Goal: Transaction & Acquisition: Purchase product/service

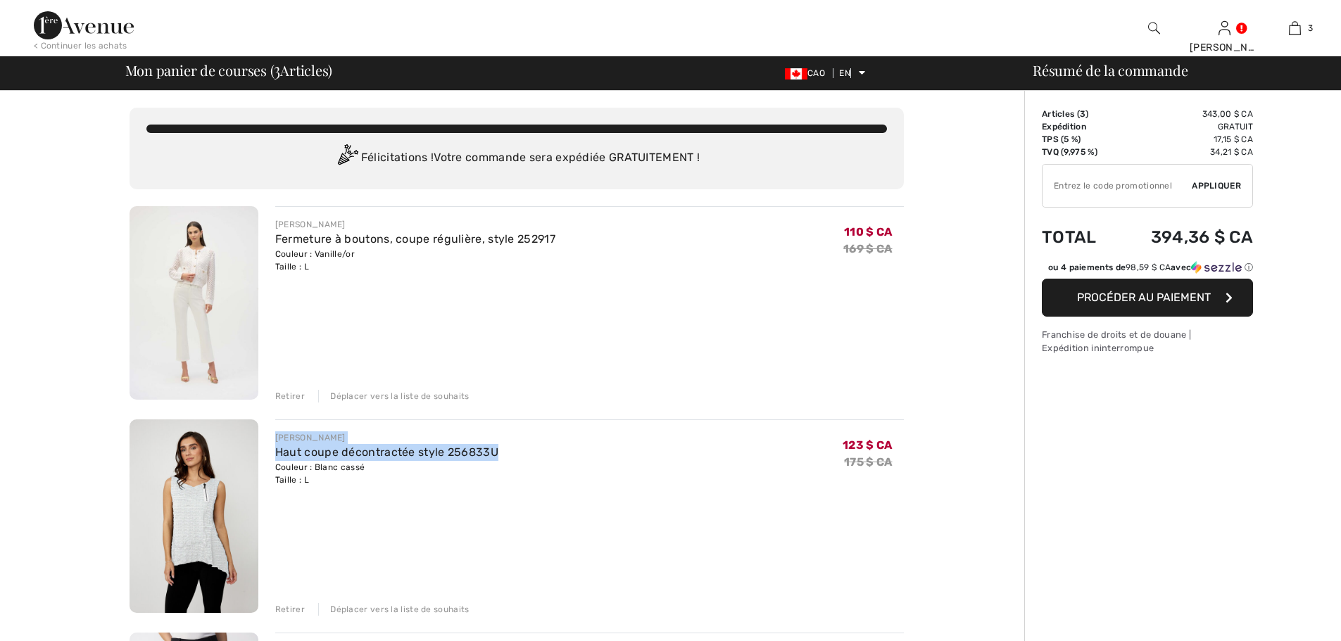
drag, startPoint x: 501, startPoint y: 452, endPoint x: 270, endPoint y: 435, distance: 232.2
click at [270, 435] on div "FRANK LYMAN Haut coupe décontractée style 256833U Couleur : Blanc cassé Taille …" at bounding box center [580, 517] width 645 height 196
copy div "FRANK LYMAN Haut coupe décontractée style 256833U"
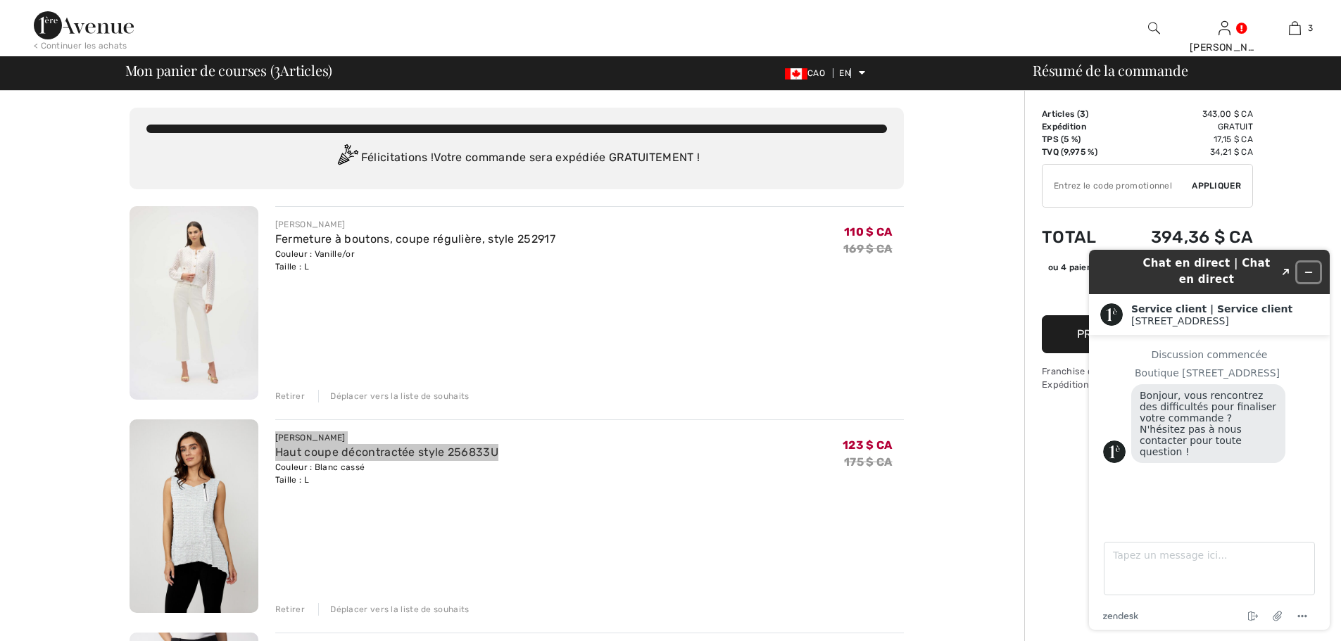
click at [1310, 265] on button "Réduire le widget" at bounding box center [1308, 273] width 23 height 20
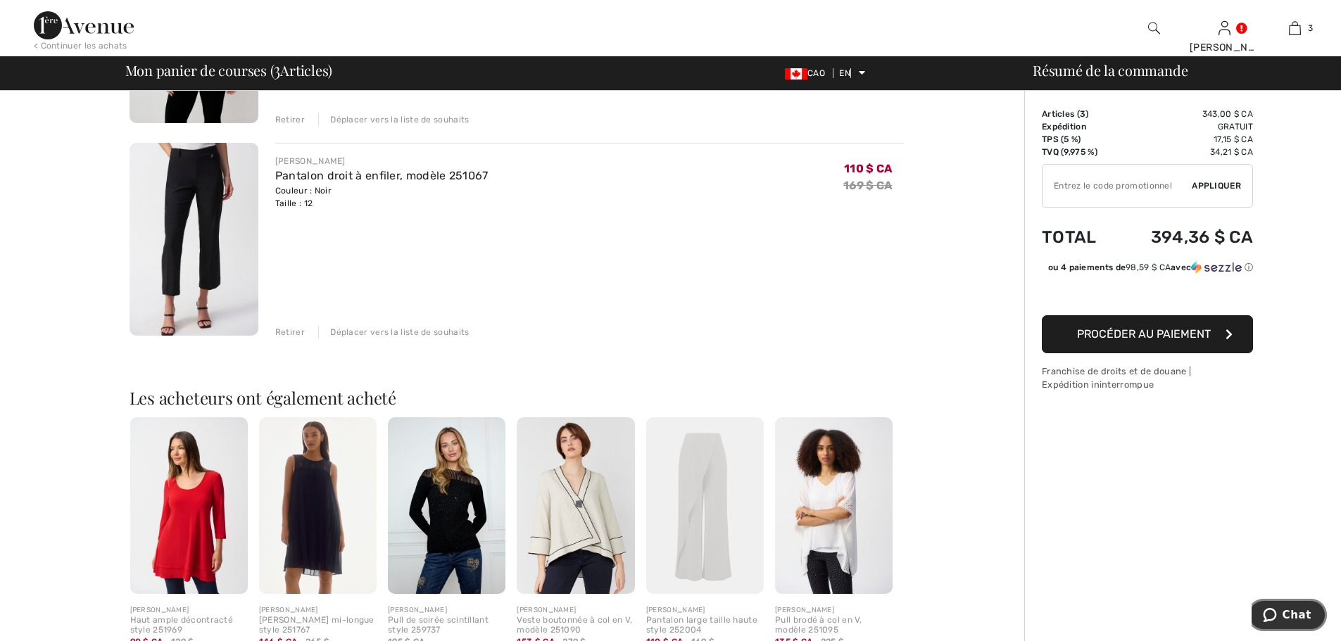
scroll to position [469, 0]
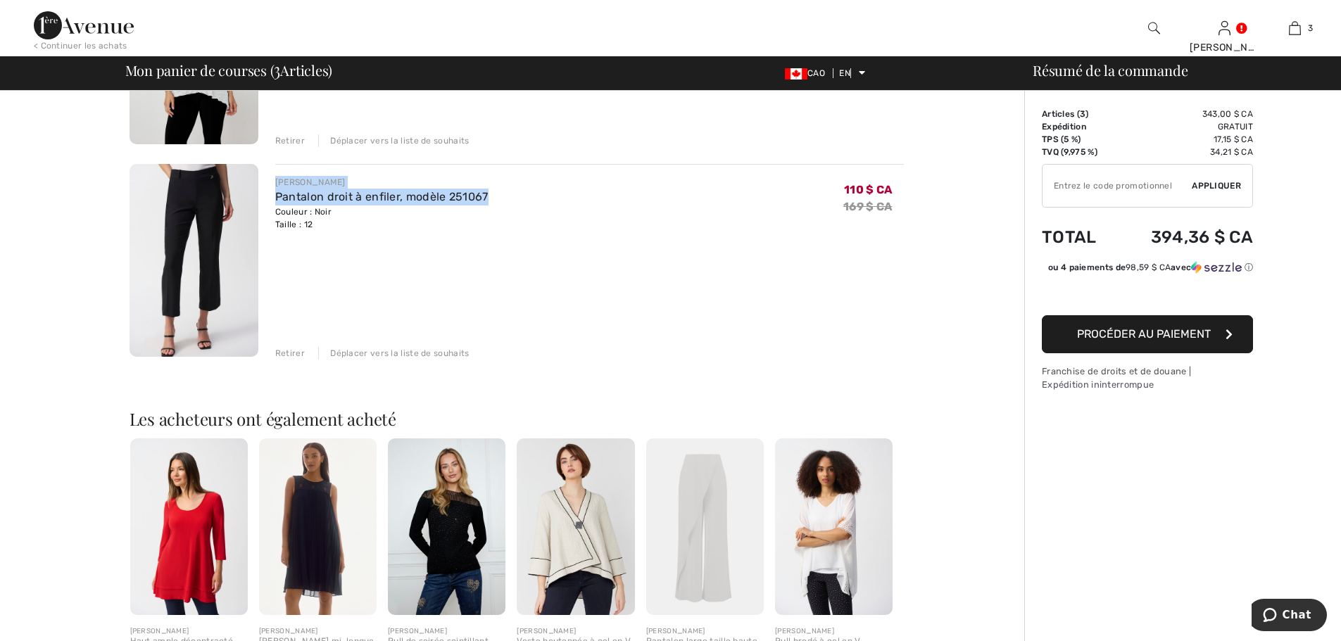
drag, startPoint x: 272, startPoint y: 180, endPoint x: 495, endPoint y: 191, distance: 223.4
click at [495, 190] on div "JOSEPH RIBKOFF Pantalon droit à enfiler, modèle 251067 Couleur : Noir Taille : …" at bounding box center [580, 262] width 645 height 196
copy div "JOSEPH RIBKOFF Pantalon droit à enfiler, modèle 251067"
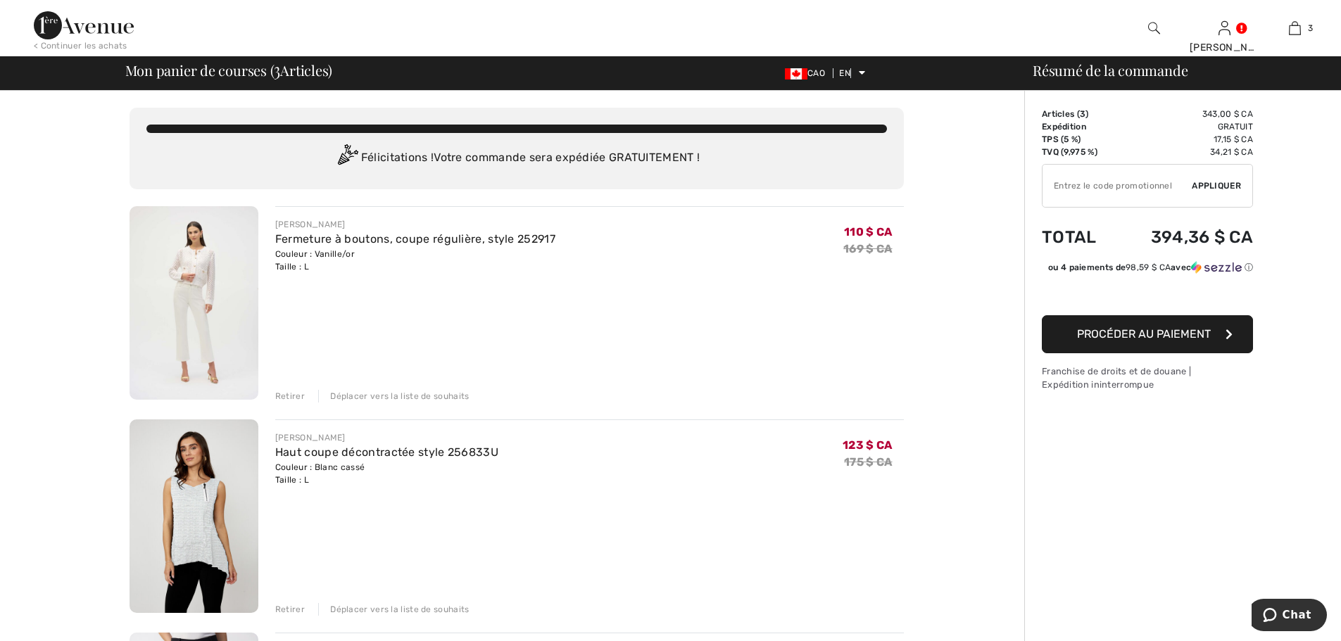
click at [289, 394] on font "Retirer" at bounding box center [290, 396] width 30 height 10
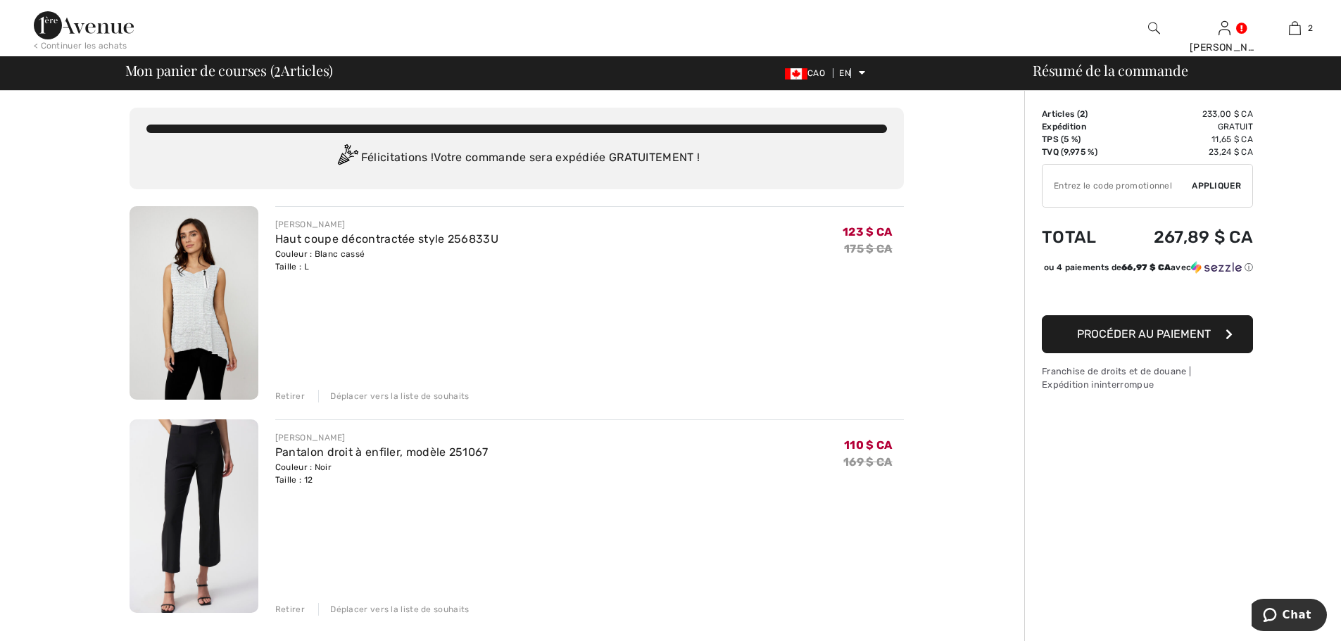
click at [195, 287] on img at bounding box center [193, 303] width 129 height 194
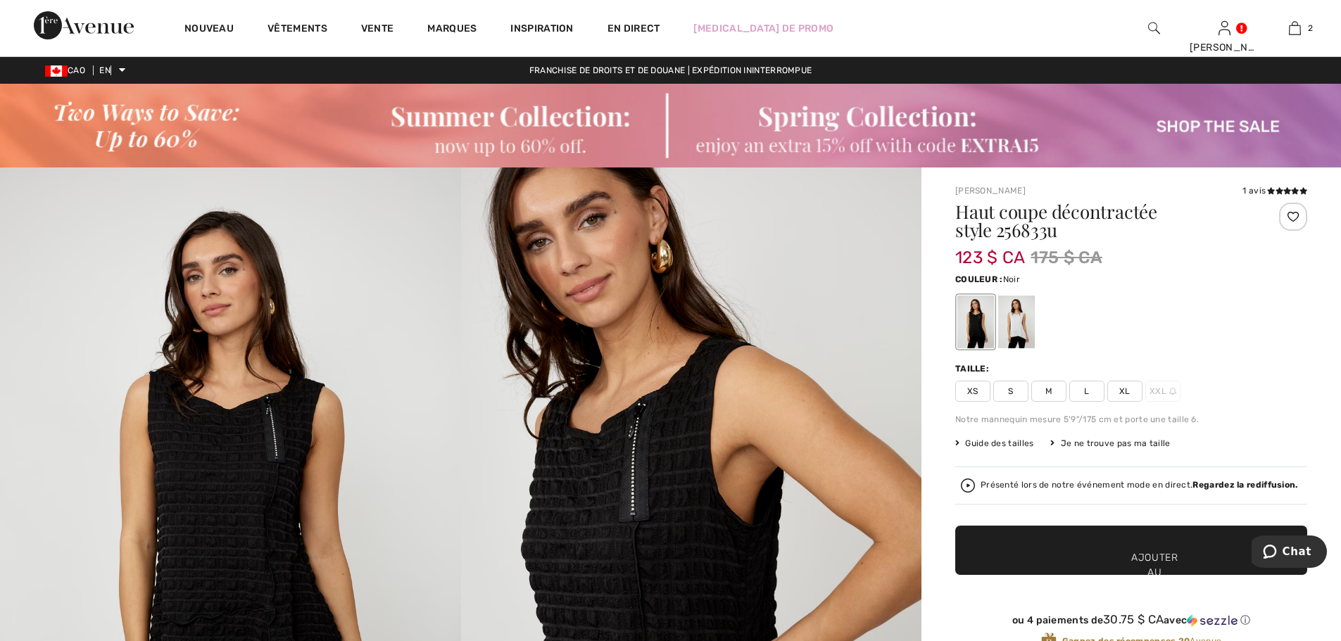
click at [1120, 388] on font "XL" at bounding box center [1124, 391] width 11 height 10
click at [1097, 557] on span "✔ Ajouté au panier Ajouter au panier" at bounding box center [1131, 550] width 352 height 49
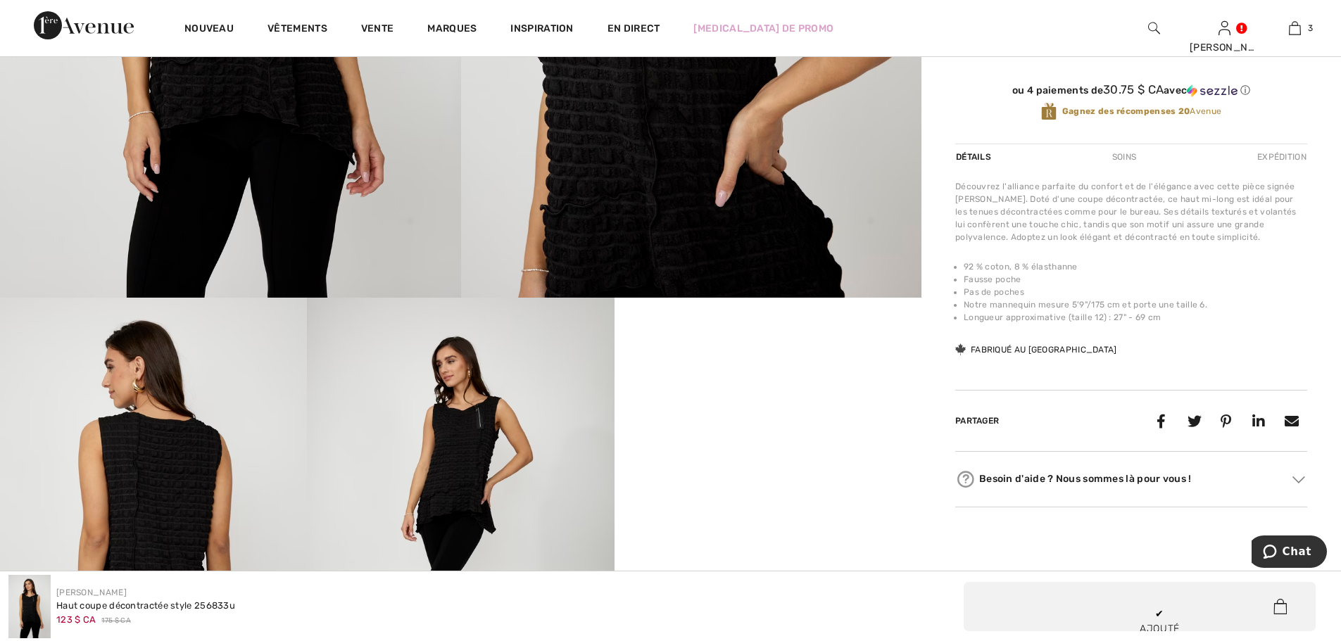
scroll to position [1122, 0]
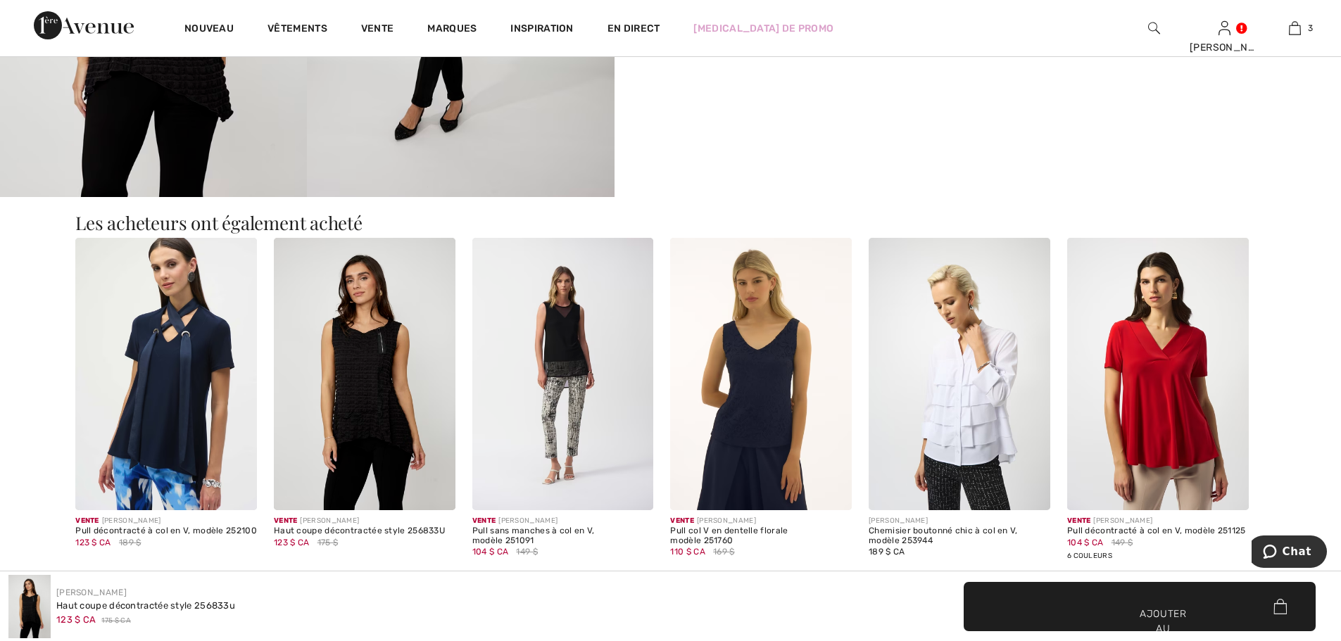
click at [976, 388] on img at bounding box center [959, 374] width 182 height 272
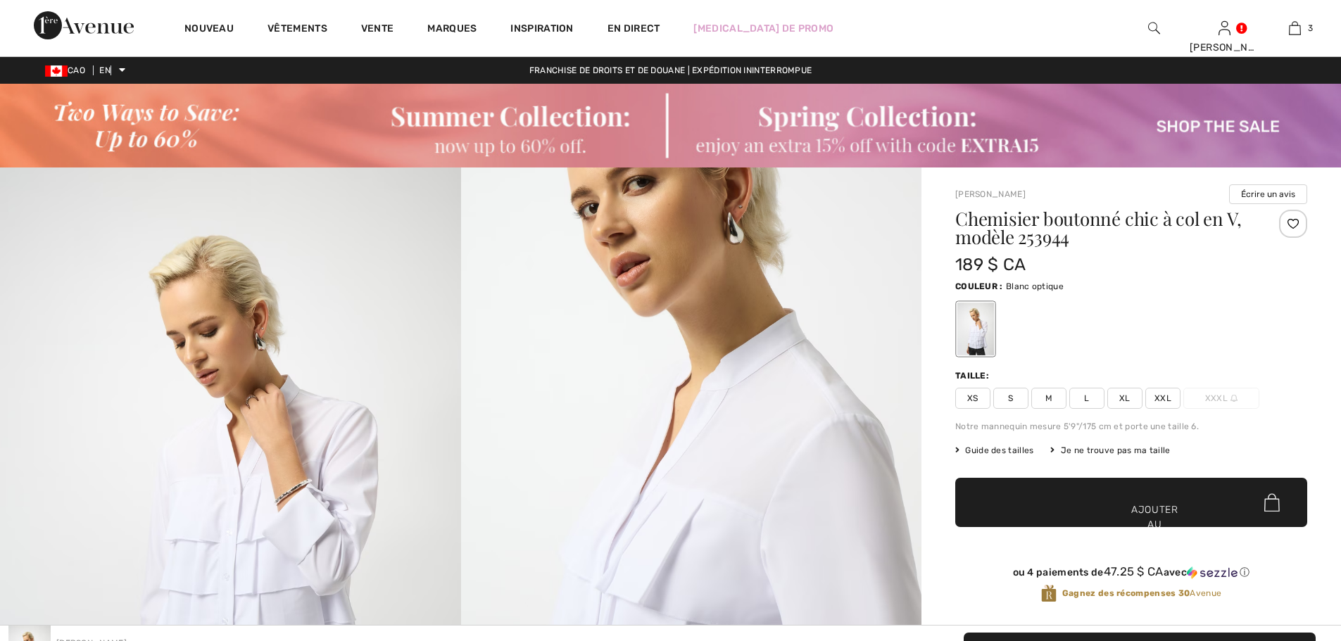
scroll to position [561, 0]
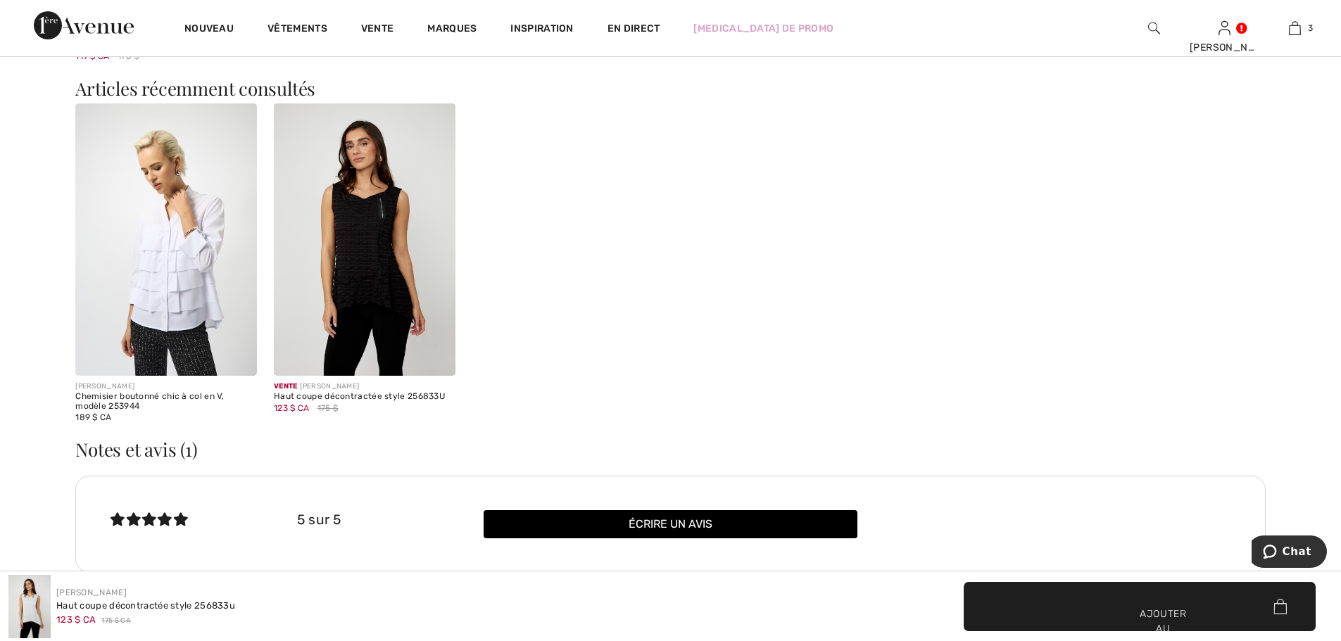
scroll to position [1122, 0]
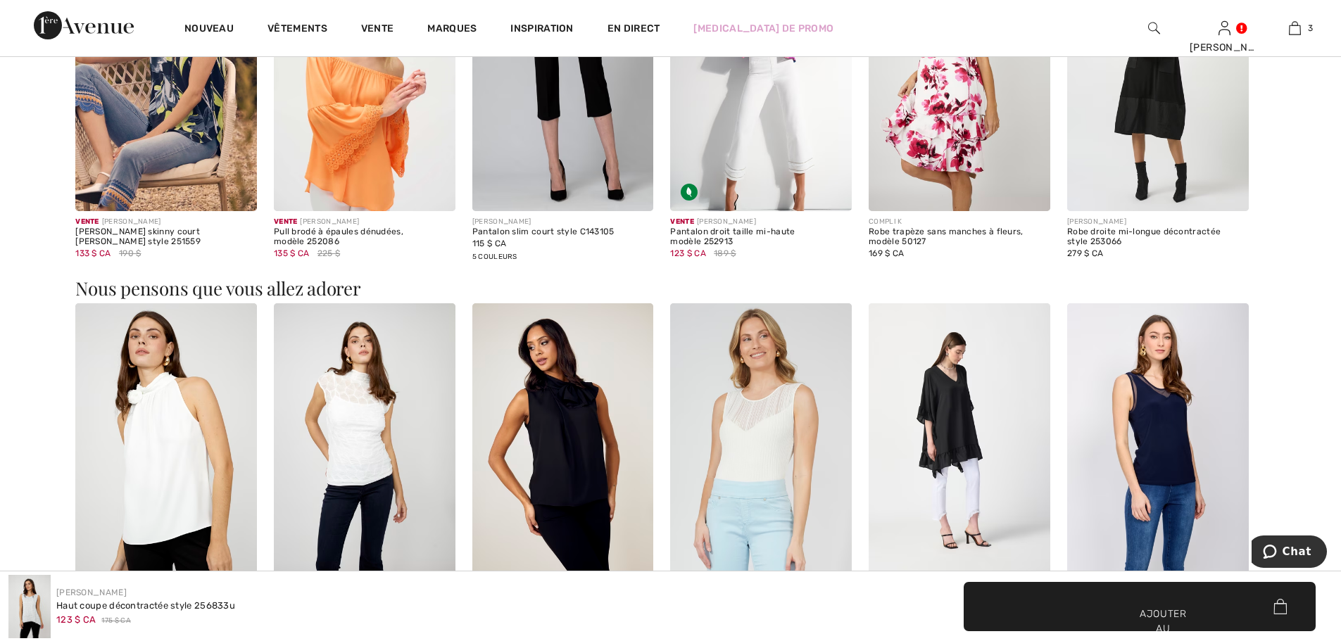
click at [354, 420] on img at bounding box center [365, 439] width 182 height 272
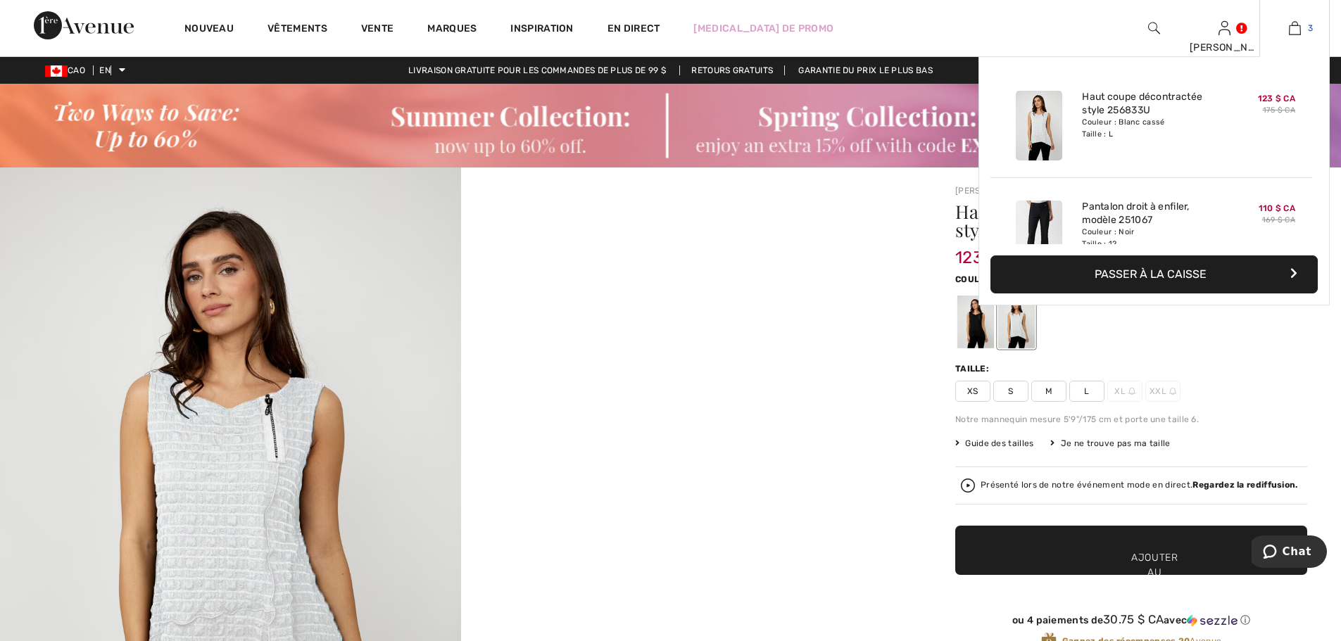
click at [1300, 24] on link "3" at bounding box center [1294, 28] width 69 height 17
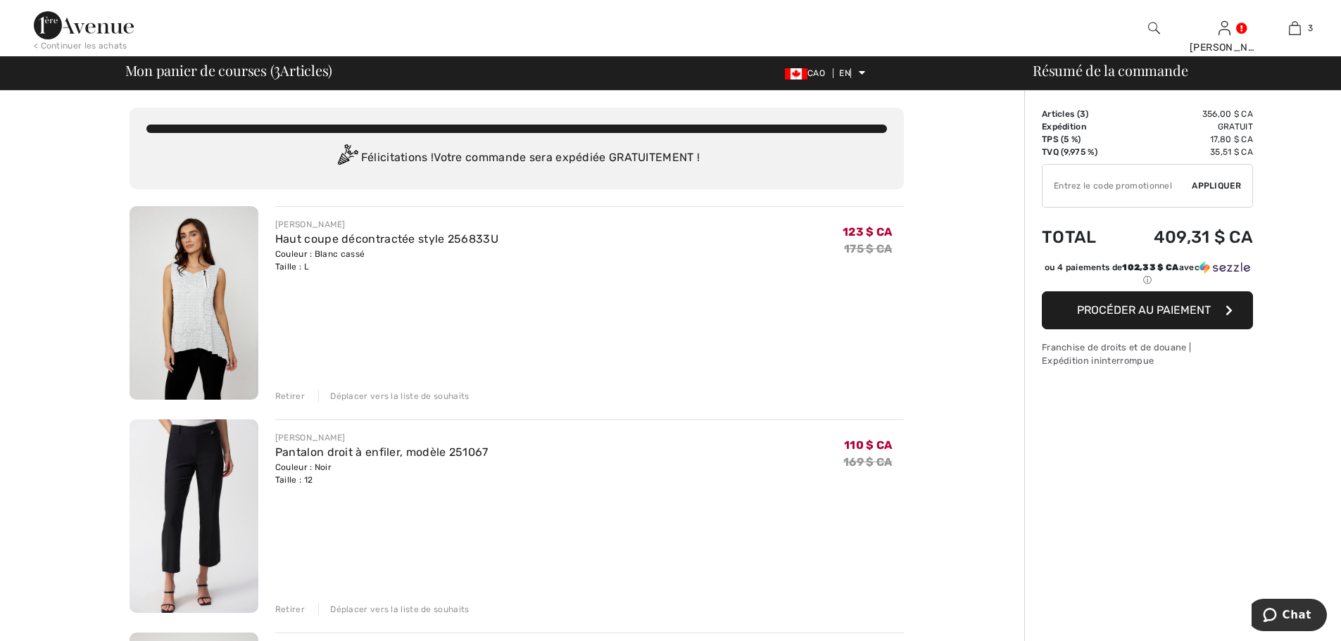
click at [289, 392] on font "Retirer" at bounding box center [290, 396] width 30 height 10
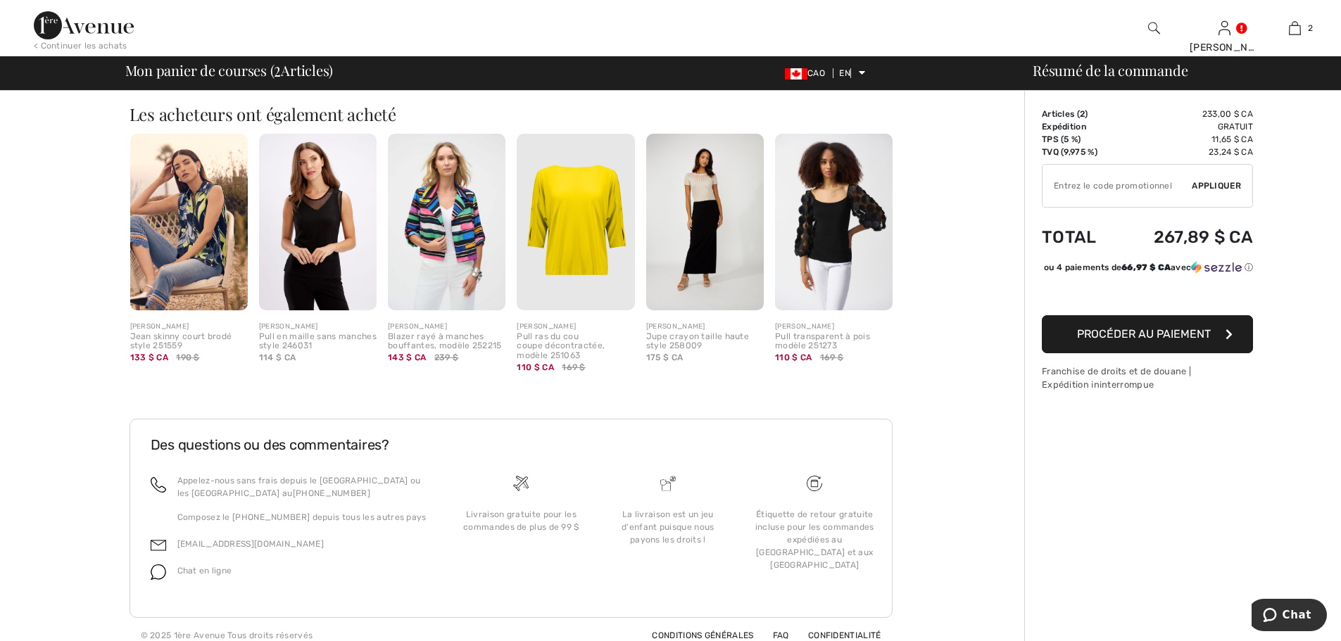
scroll to position [573, 0]
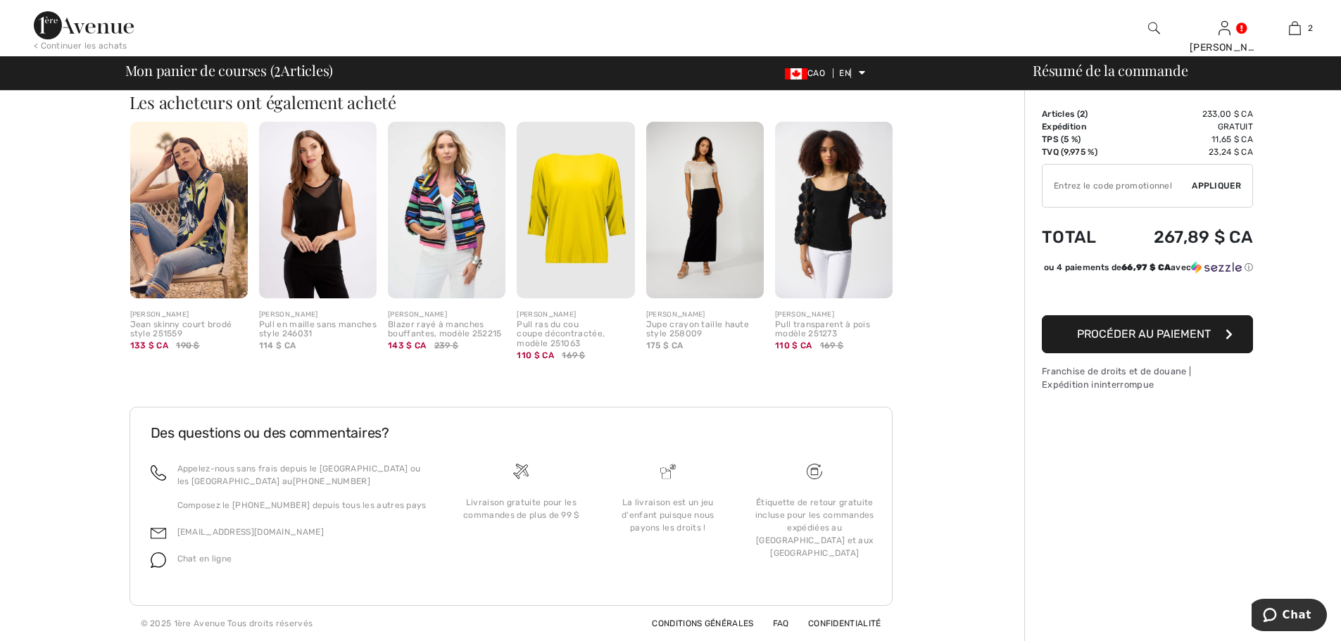
click at [821, 207] on img at bounding box center [834, 210] width 118 height 177
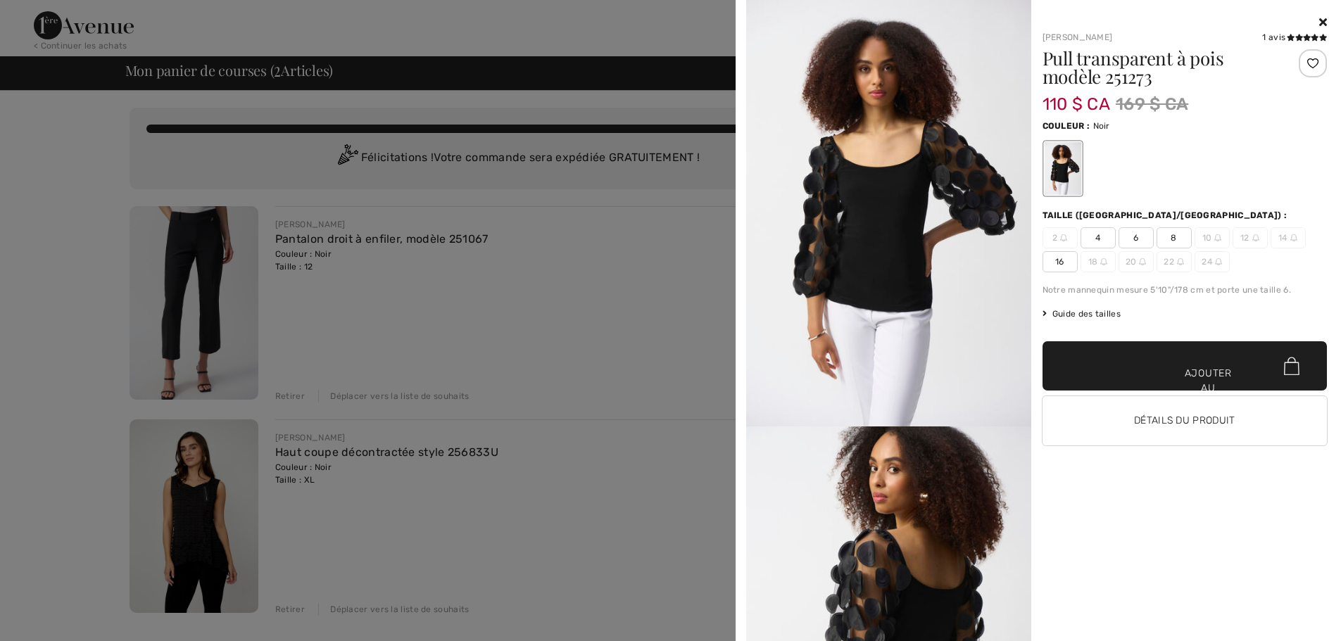
scroll to position [1122, 0]
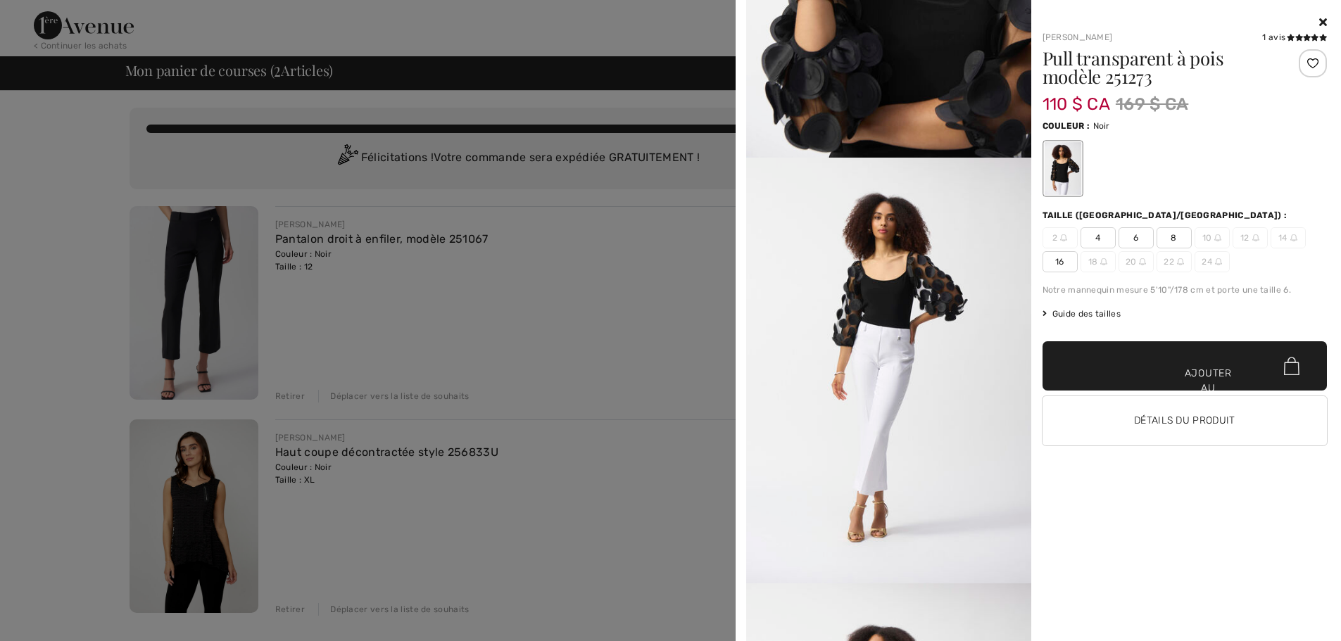
click at [447, 278] on div at bounding box center [670, 320] width 1341 height 641
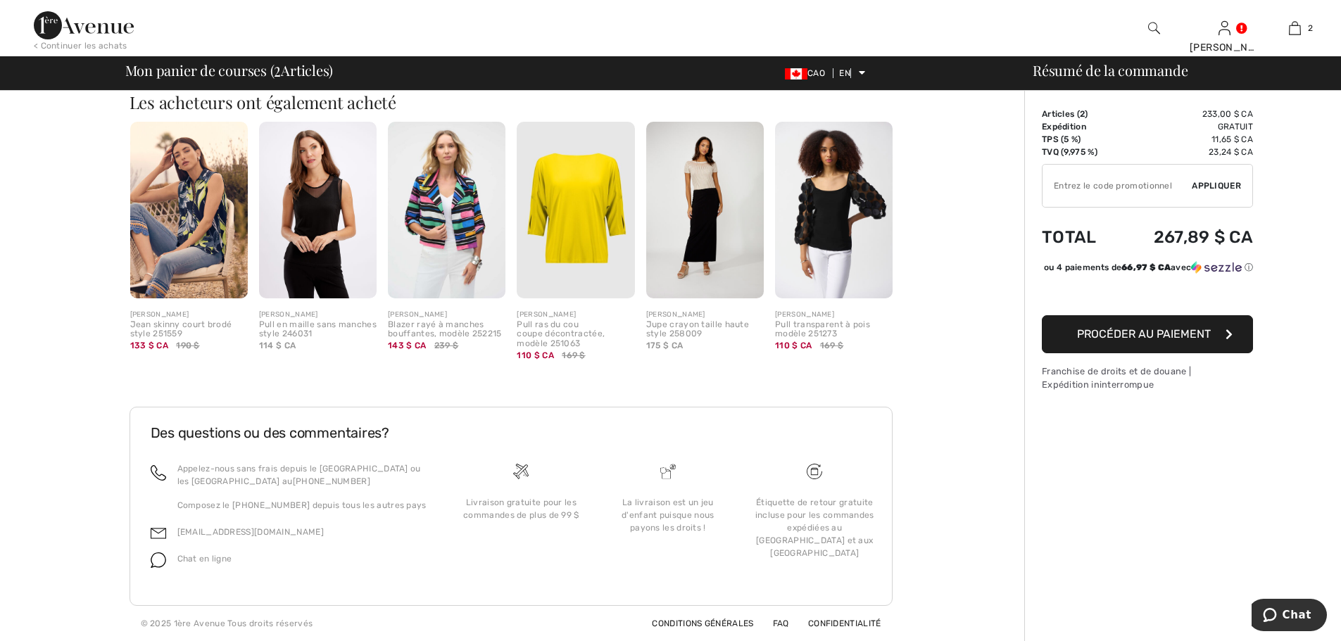
scroll to position [12, 0]
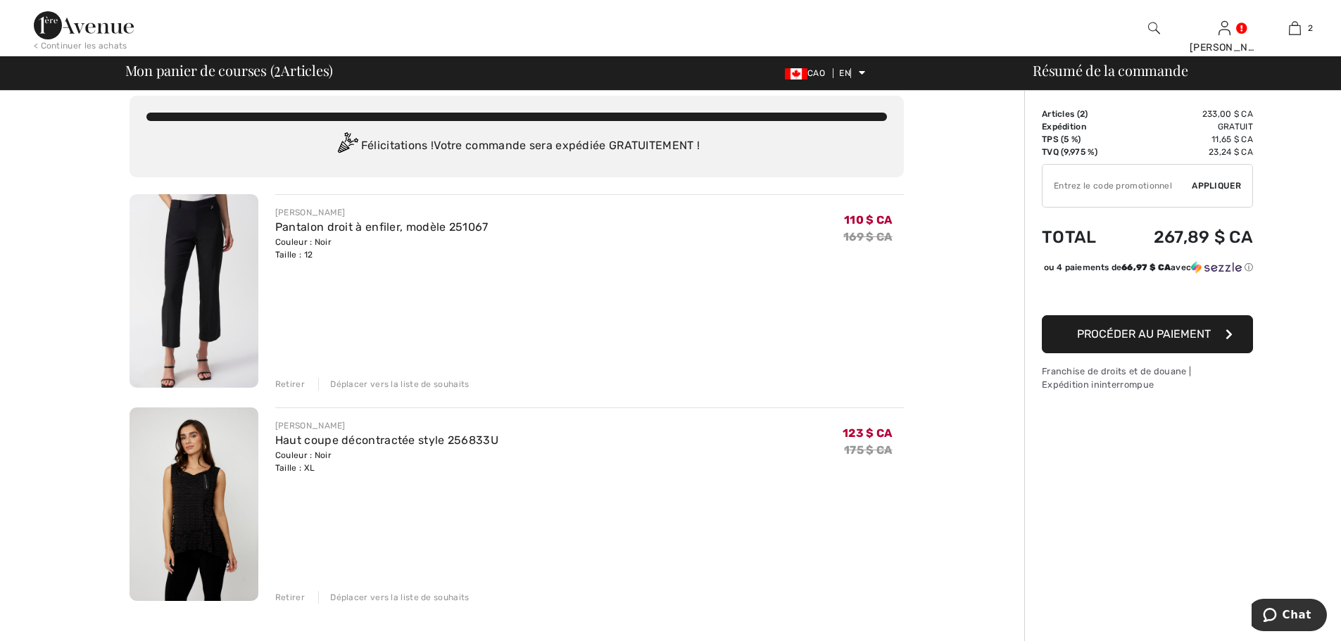
click at [284, 595] on font "Retirer" at bounding box center [290, 598] width 30 height 10
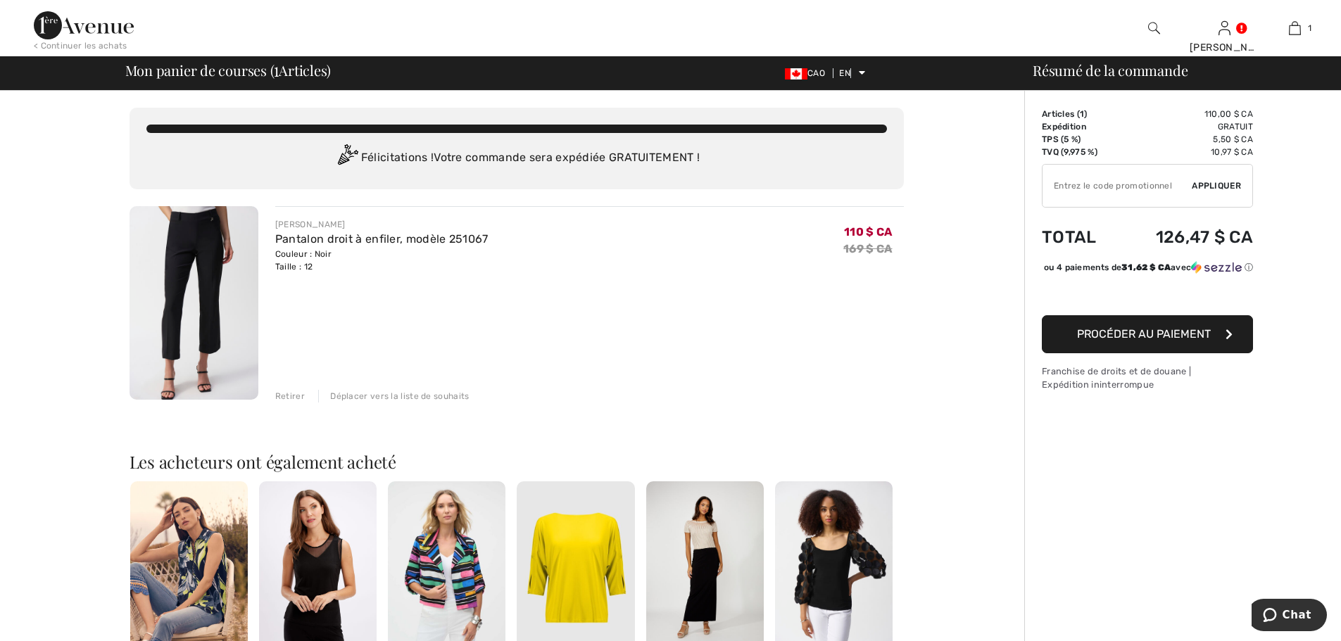
scroll to position [360, 0]
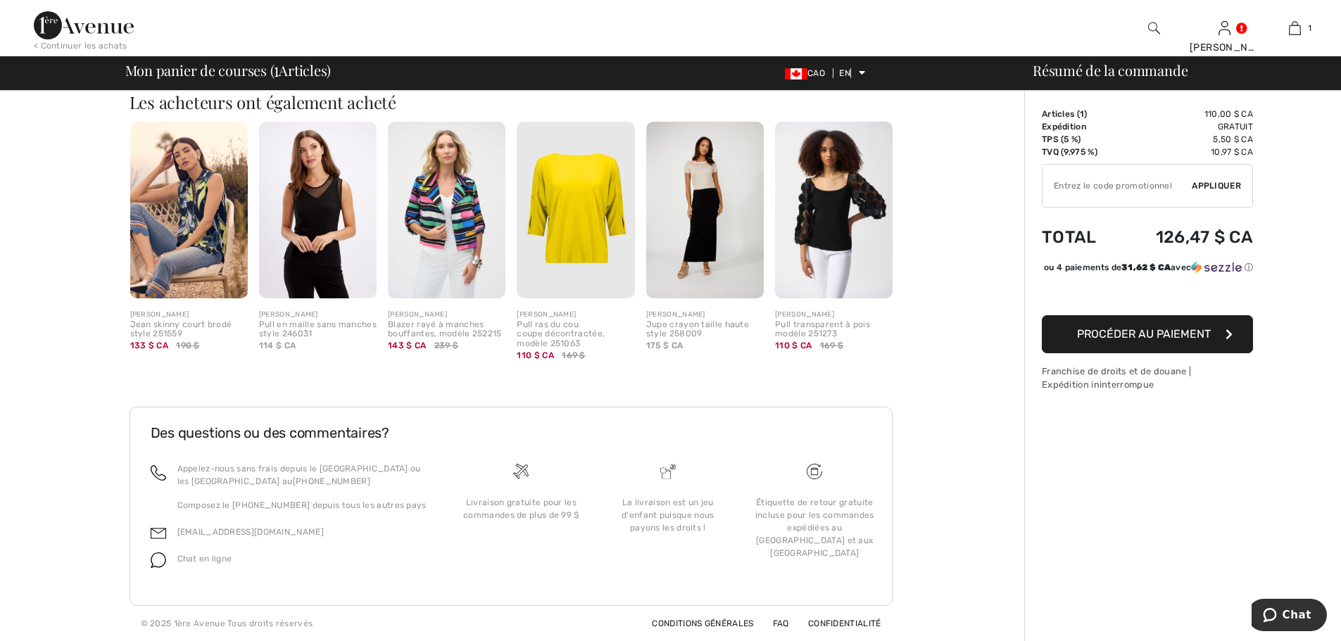
click at [315, 206] on img at bounding box center [318, 210] width 118 height 177
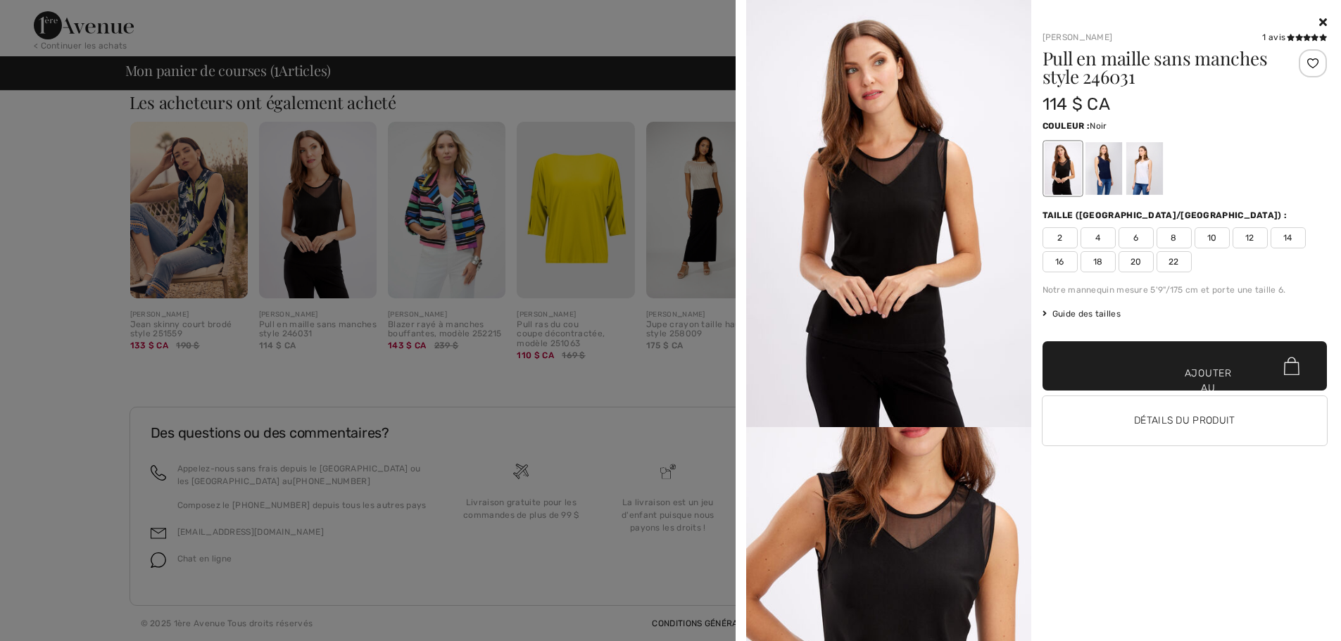
drag, startPoint x: 37, startPoint y: 174, endPoint x: 52, endPoint y: 165, distance: 17.6
click at [35, 175] on div at bounding box center [670, 320] width 1341 height 641
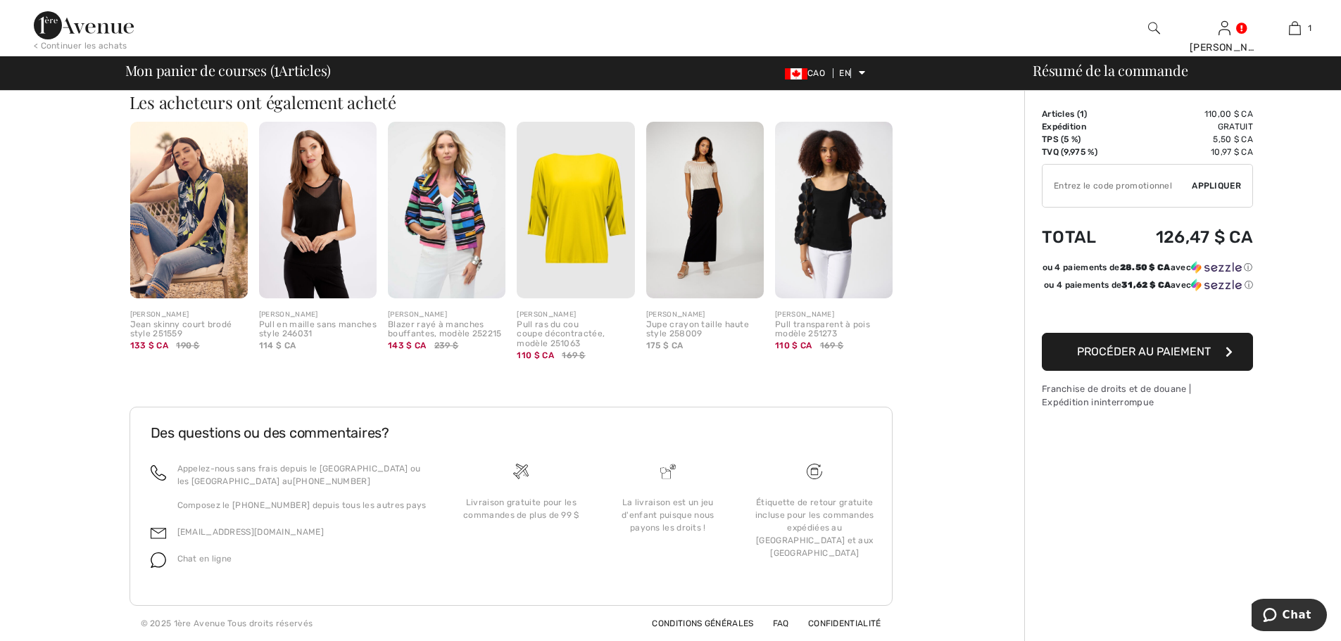
scroll to position [0, 0]
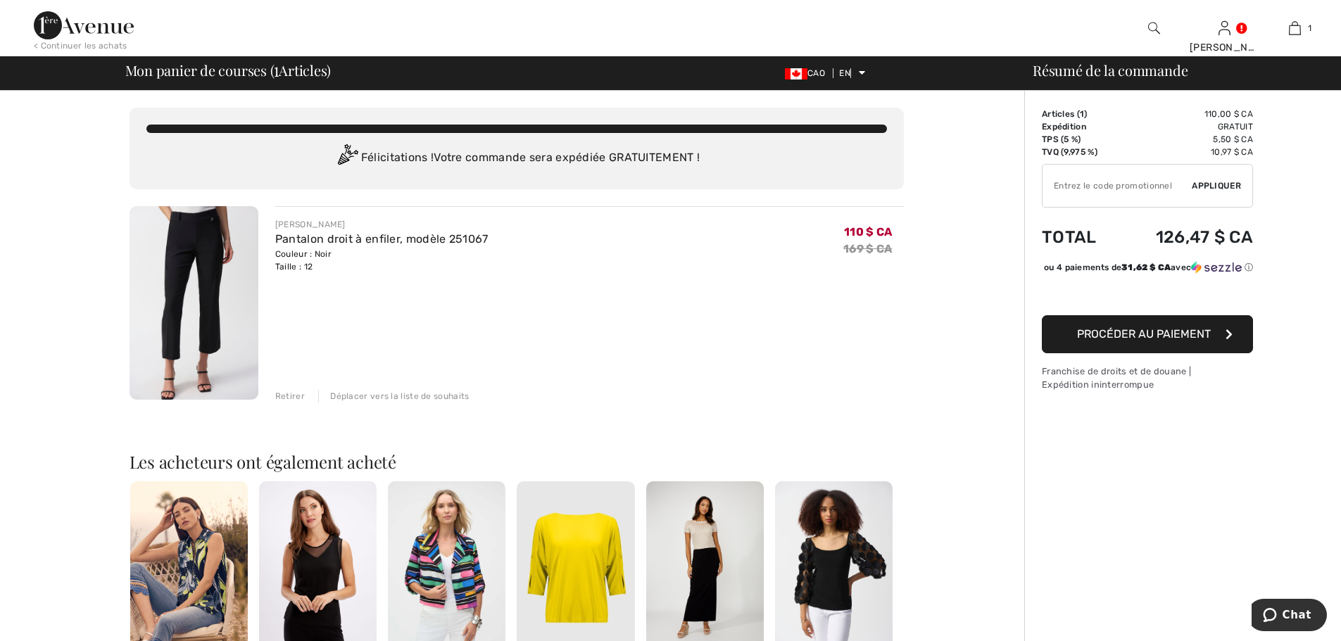
click at [111, 29] on img at bounding box center [84, 25] width 100 height 28
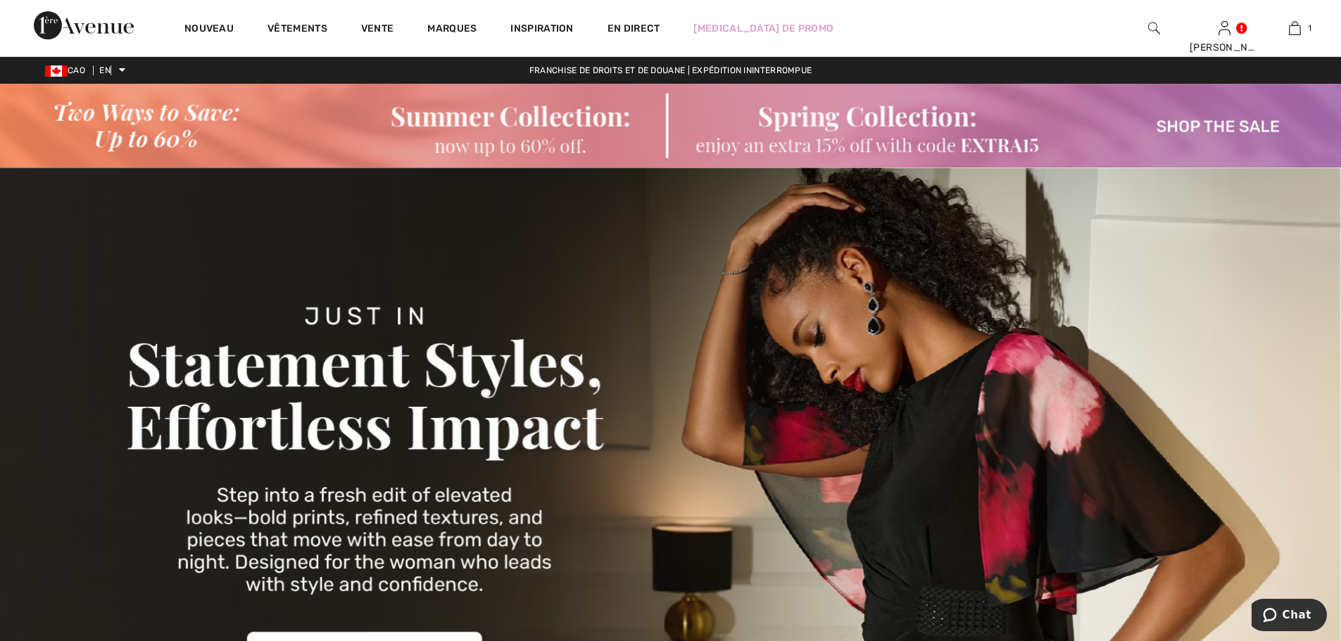
click at [887, 121] on img at bounding box center [670, 126] width 1341 height 84
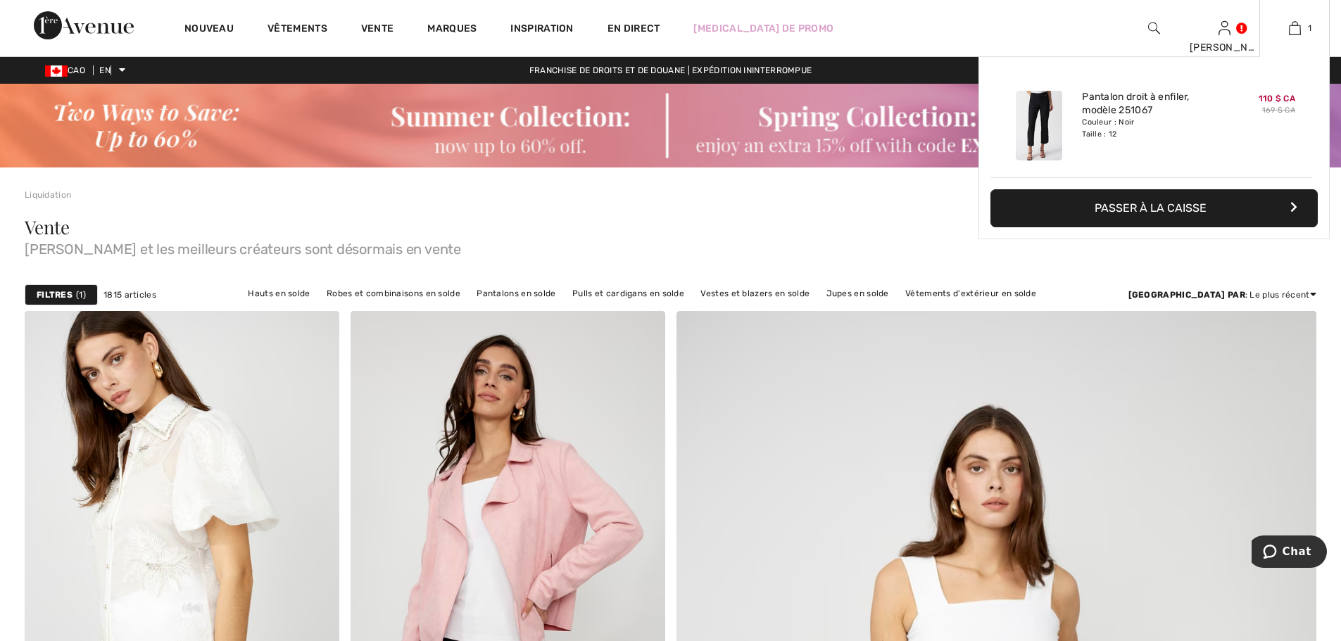
click at [1152, 200] on button "Passer à la caisse" at bounding box center [1153, 208] width 327 height 38
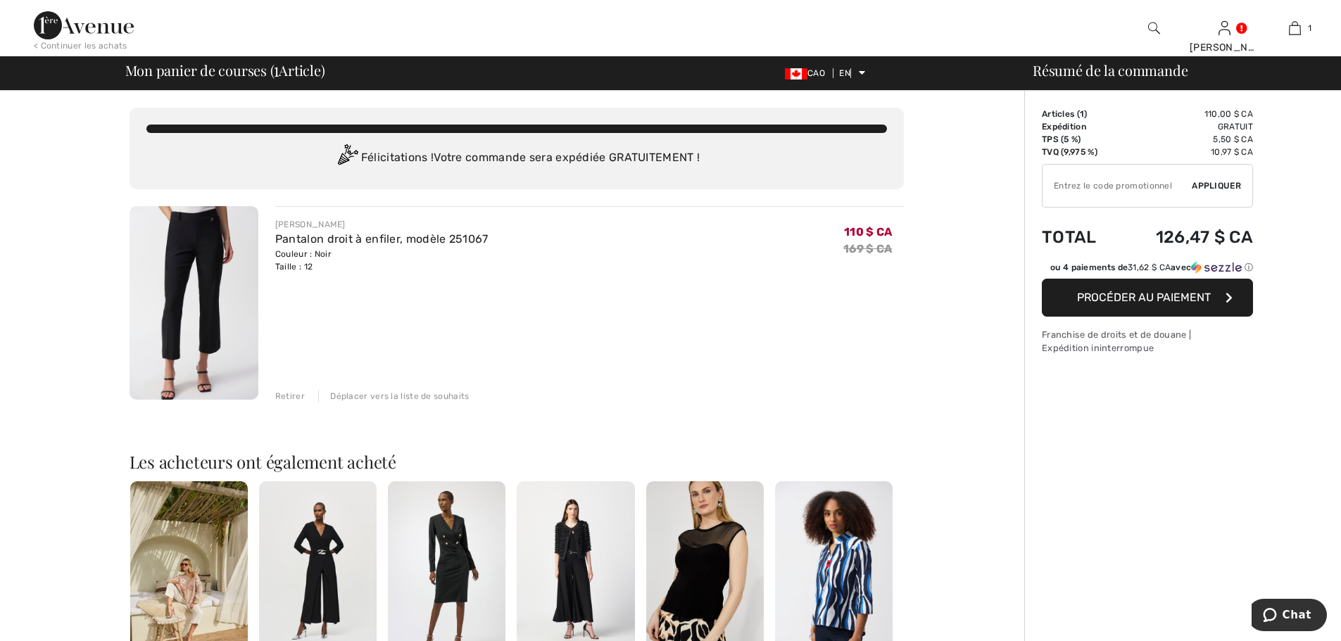
click at [1113, 184] on input "TEXT" at bounding box center [1116, 186] width 149 height 42
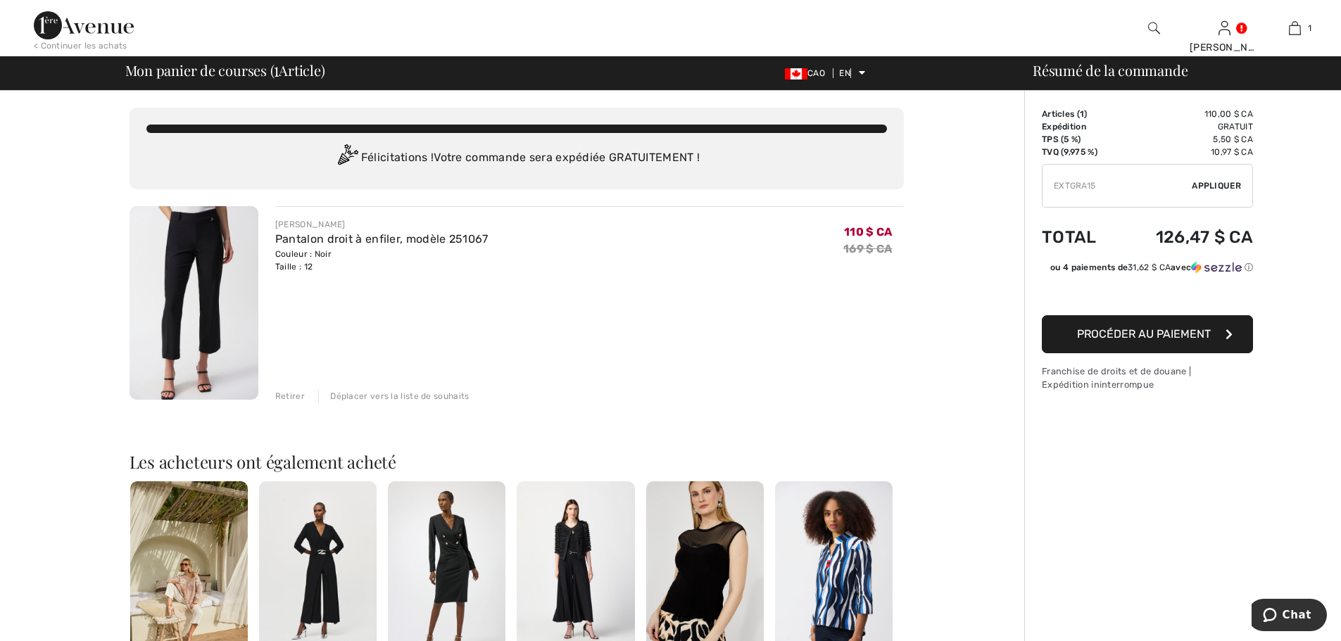
click at [1090, 184] on input "TEXT" at bounding box center [1116, 186] width 149 height 42
click at [1208, 182] on font "Appliquer" at bounding box center [1216, 186] width 49 height 10
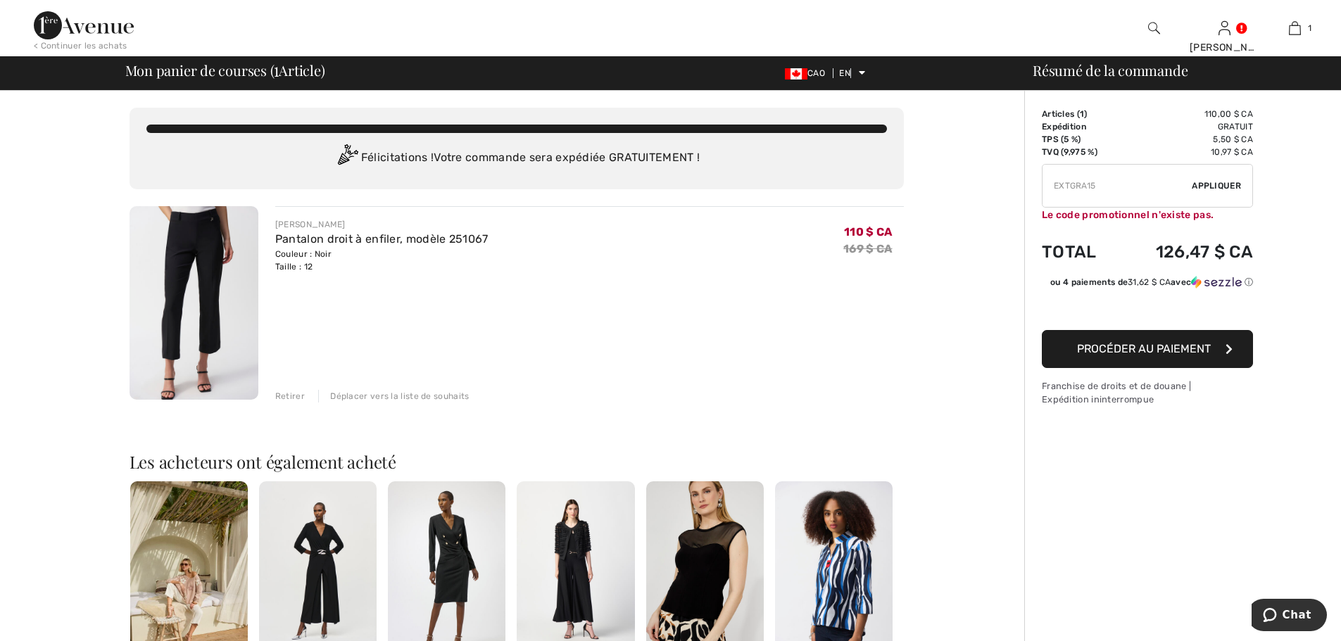
click at [1120, 187] on input "TEXT" at bounding box center [1116, 186] width 149 height 42
drag, startPoint x: 104, startPoint y: 26, endPoint x: 120, endPoint y: 21, distance: 16.2
click at [104, 27] on img at bounding box center [84, 25] width 100 height 28
click at [1148, 181] on input "TEXT" at bounding box center [1116, 186] width 149 height 42
type input "EXTRA15"
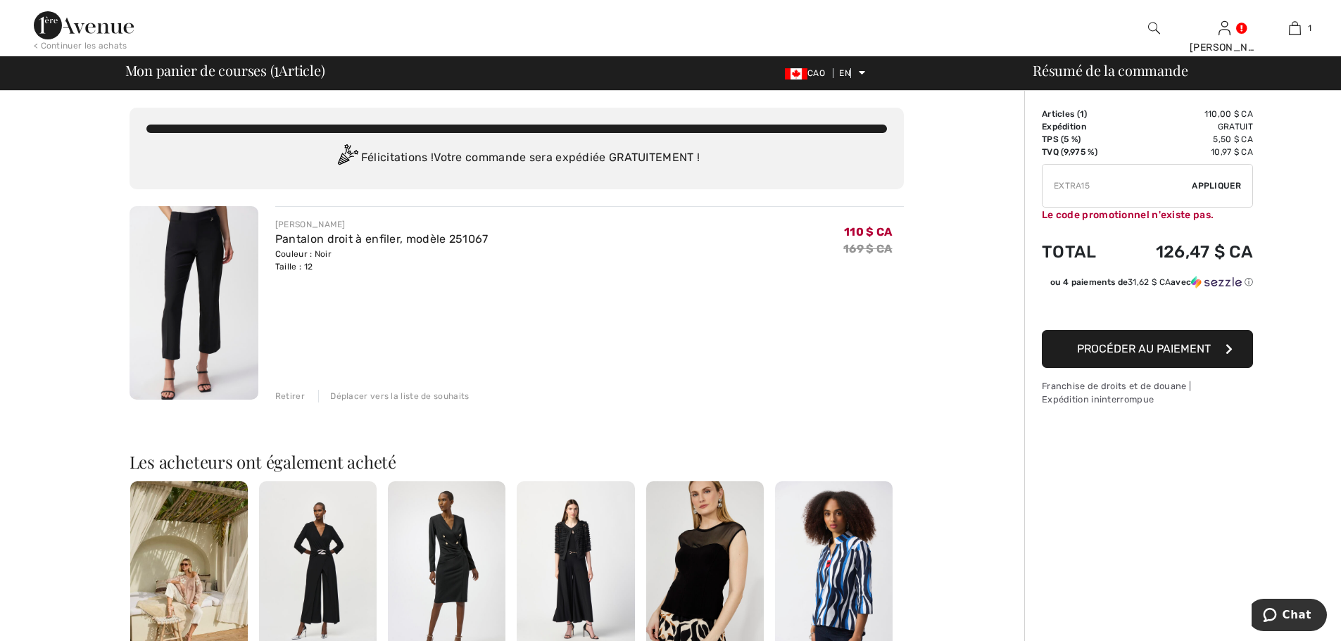
click at [1220, 182] on font "Appliquer" at bounding box center [1216, 186] width 49 height 10
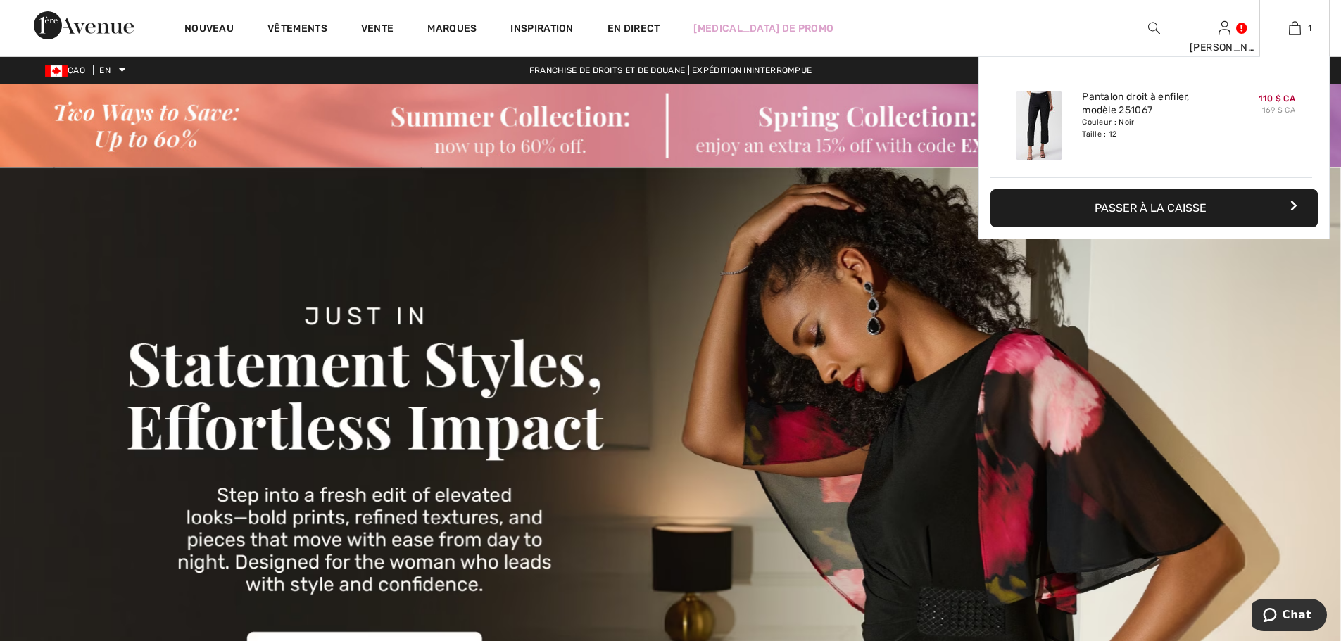
click at [1147, 208] on font "Passer à la caisse" at bounding box center [1150, 207] width 112 height 13
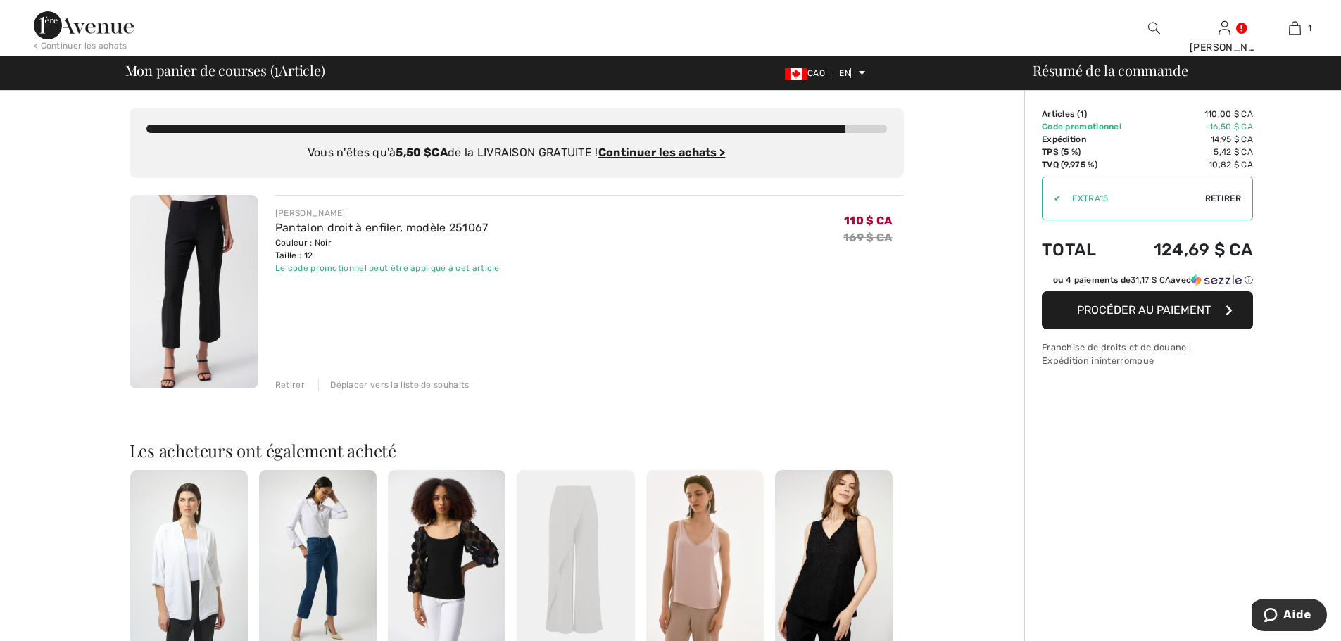
scroll to position [348, 0]
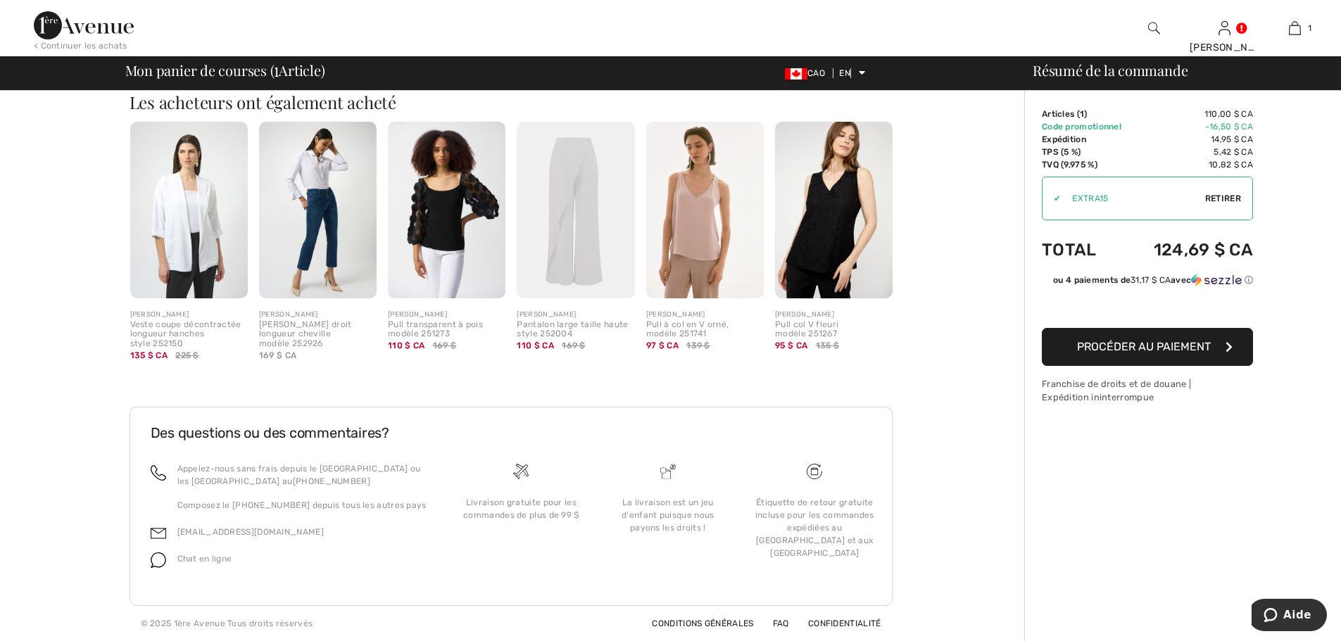
click at [436, 216] on img at bounding box center [447, 210] width 118 height 177
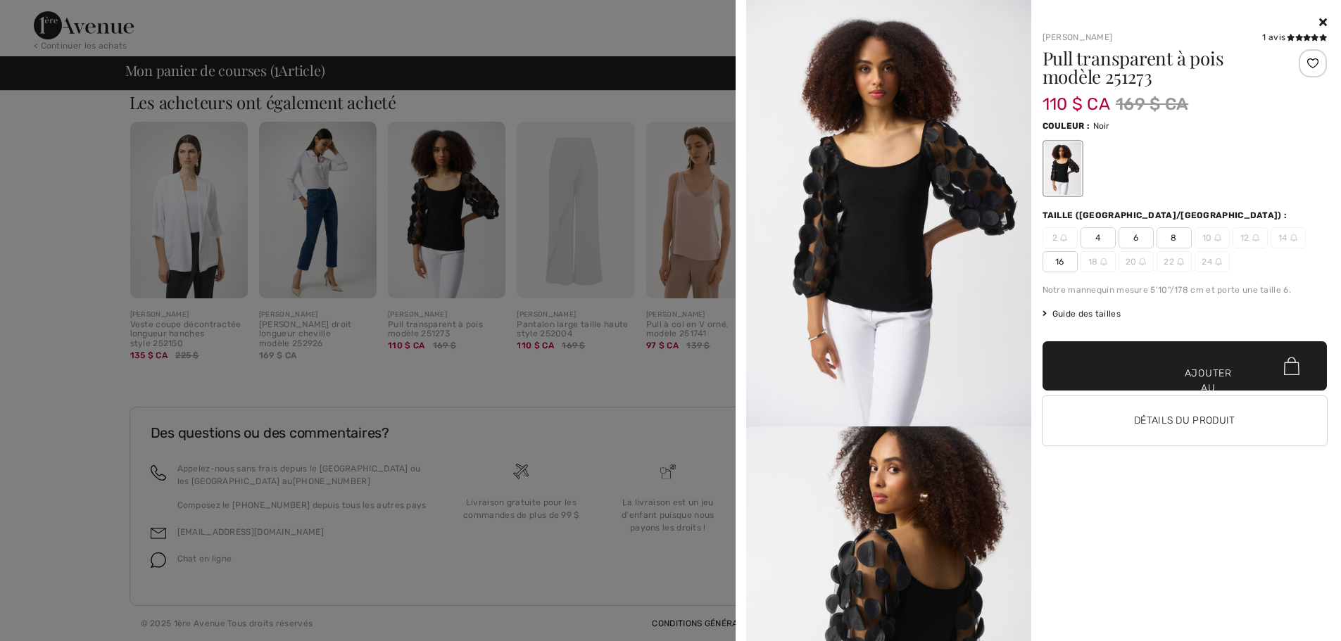
click at [209, 106] on div at bounding box center [670, 320] width 1341 height 641
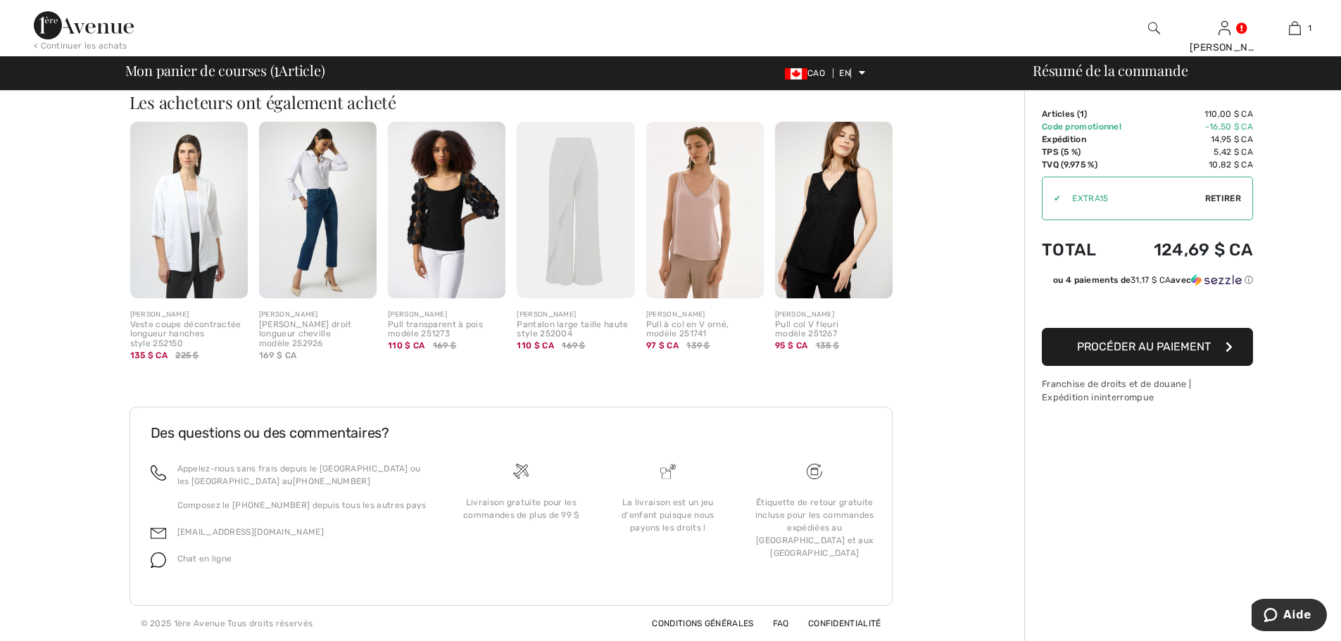
scroll to position [0, 0]
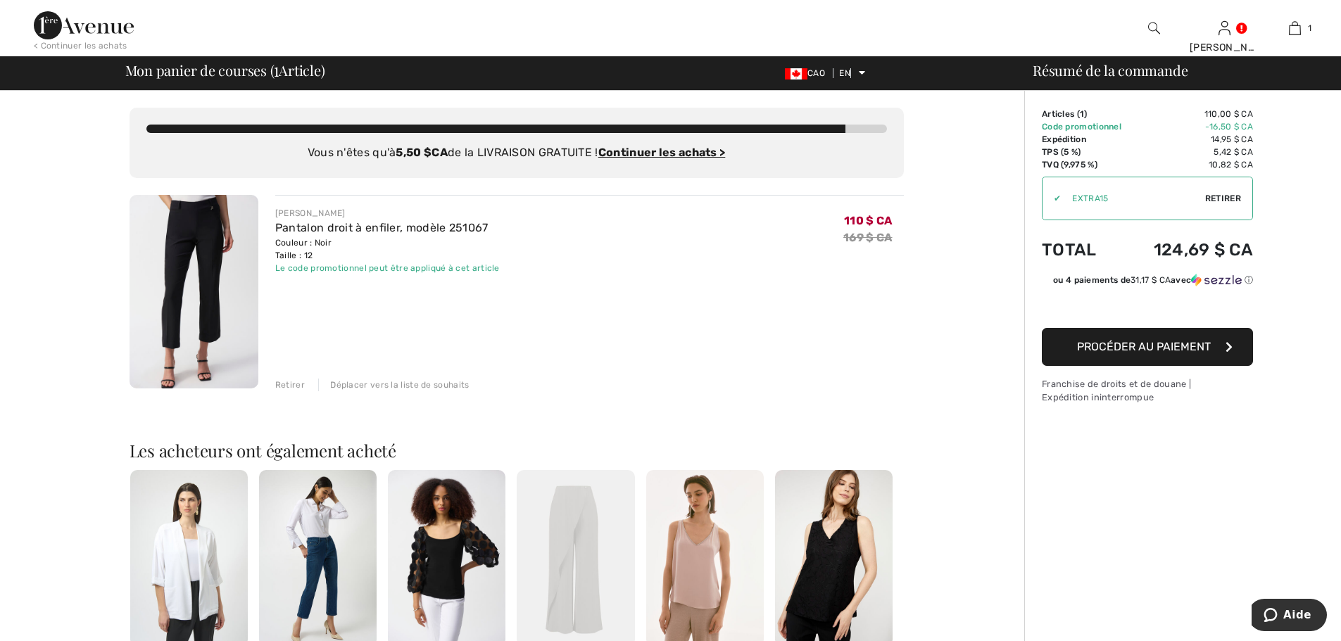
click at [91, 29] on img at bounding box center [84, 25] width 100 height 28
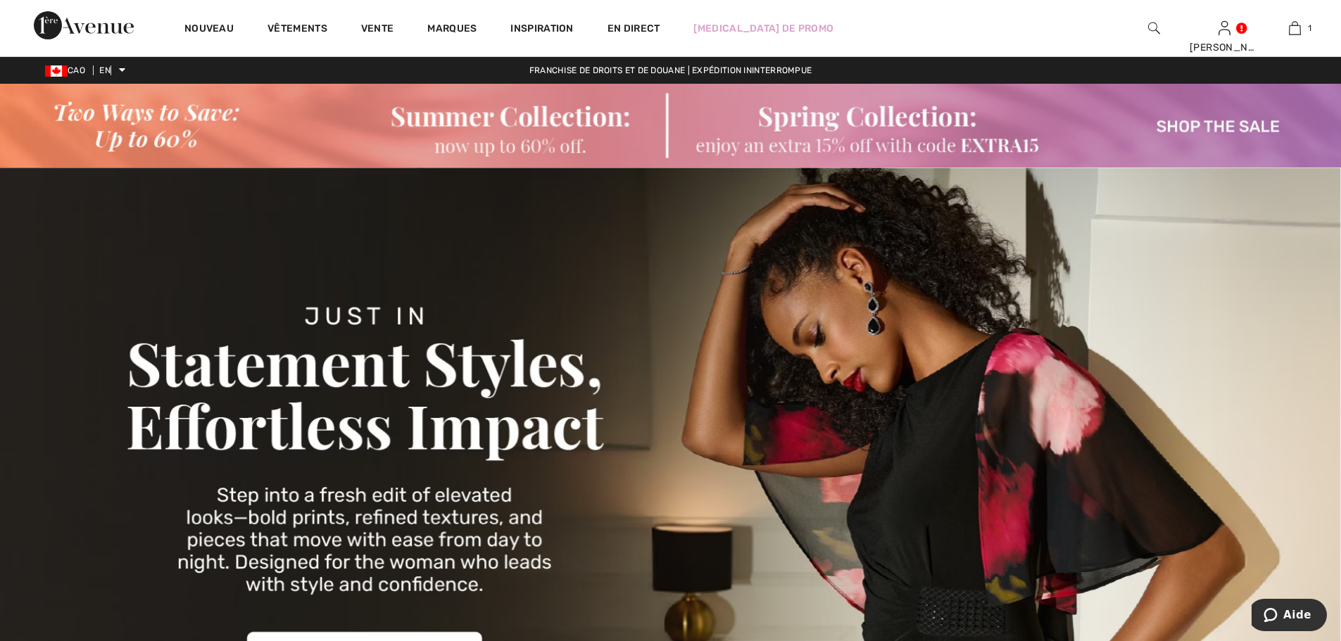
click at [1021, 137] on img at bounding box center [670, 126] width 1341 height 84
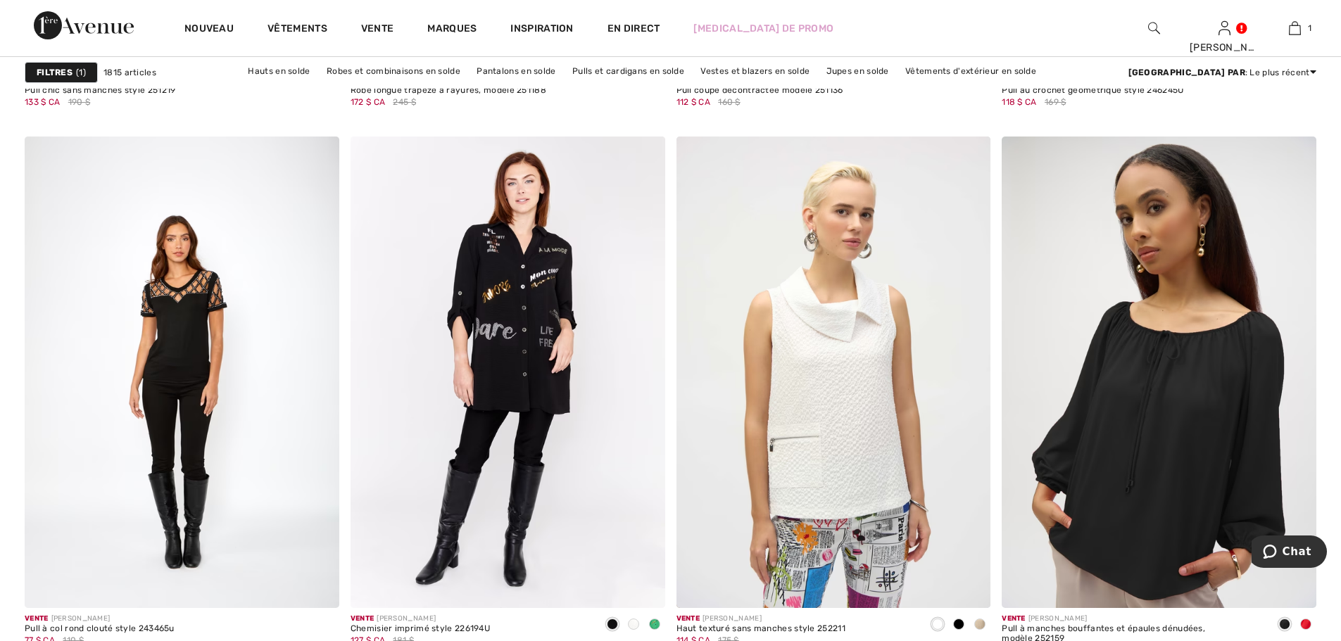
scroll to position [3746, 0]
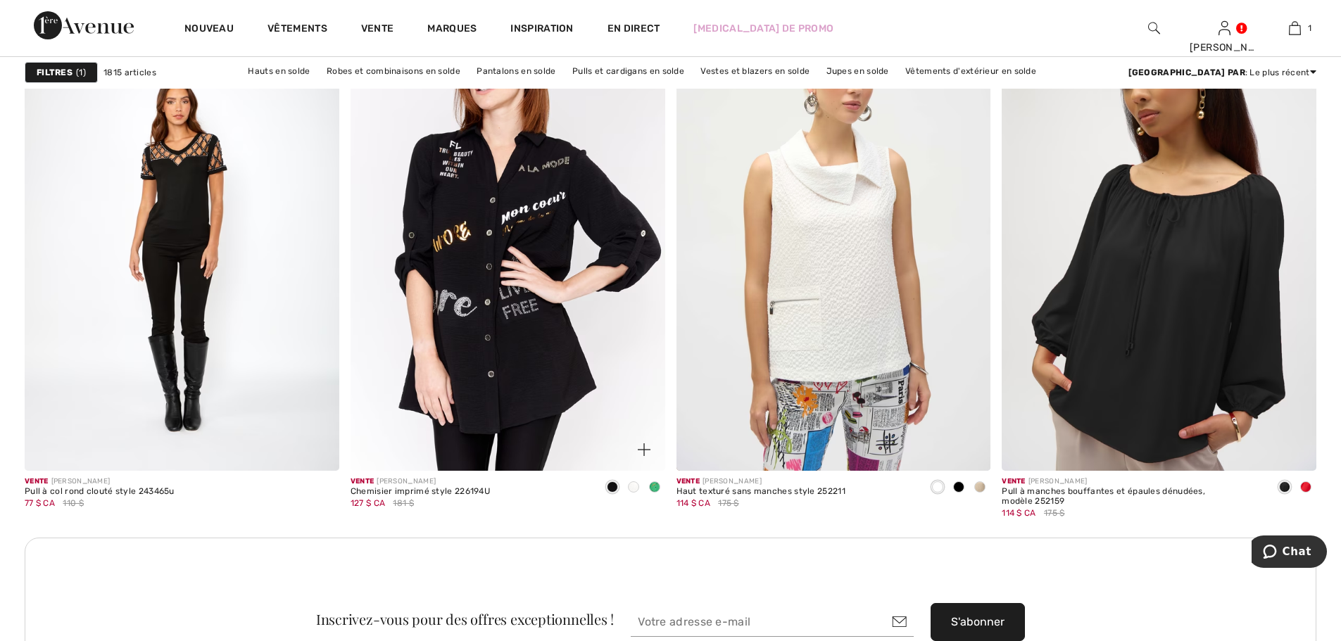
click at [498, 231] on img at bounding box center [507, 235] width 315 height 472
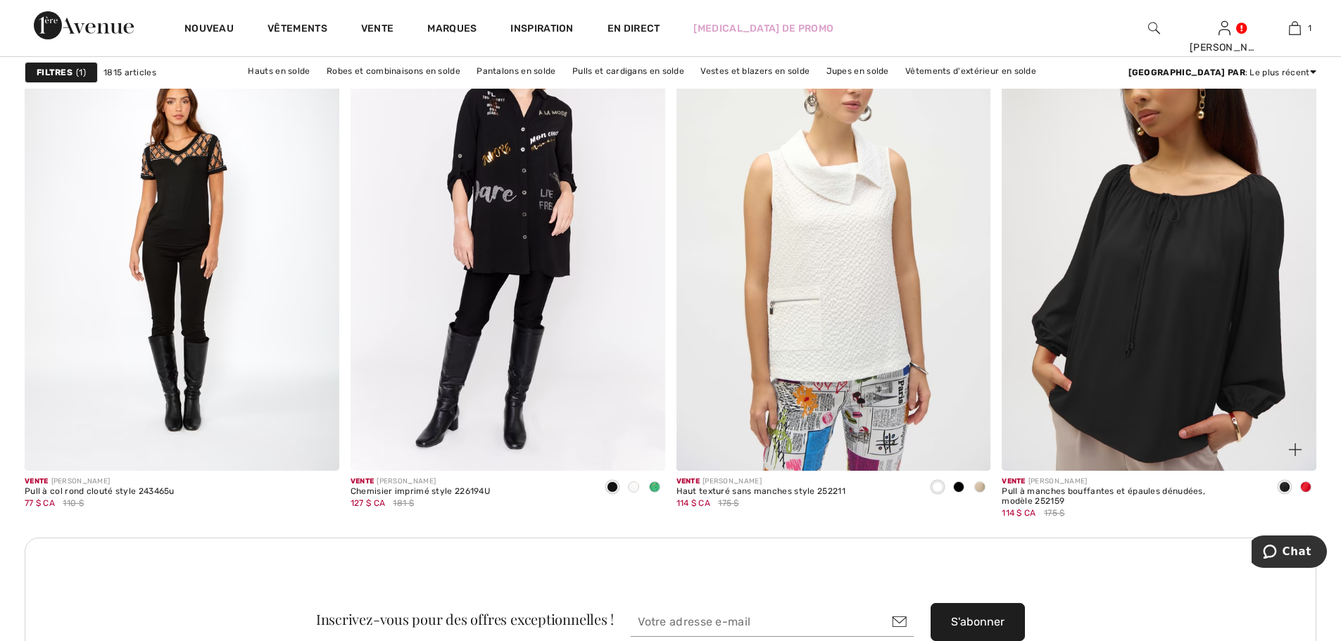
click at [1175, 309] on img at bounding box center [1159, 235] width 315 height 472
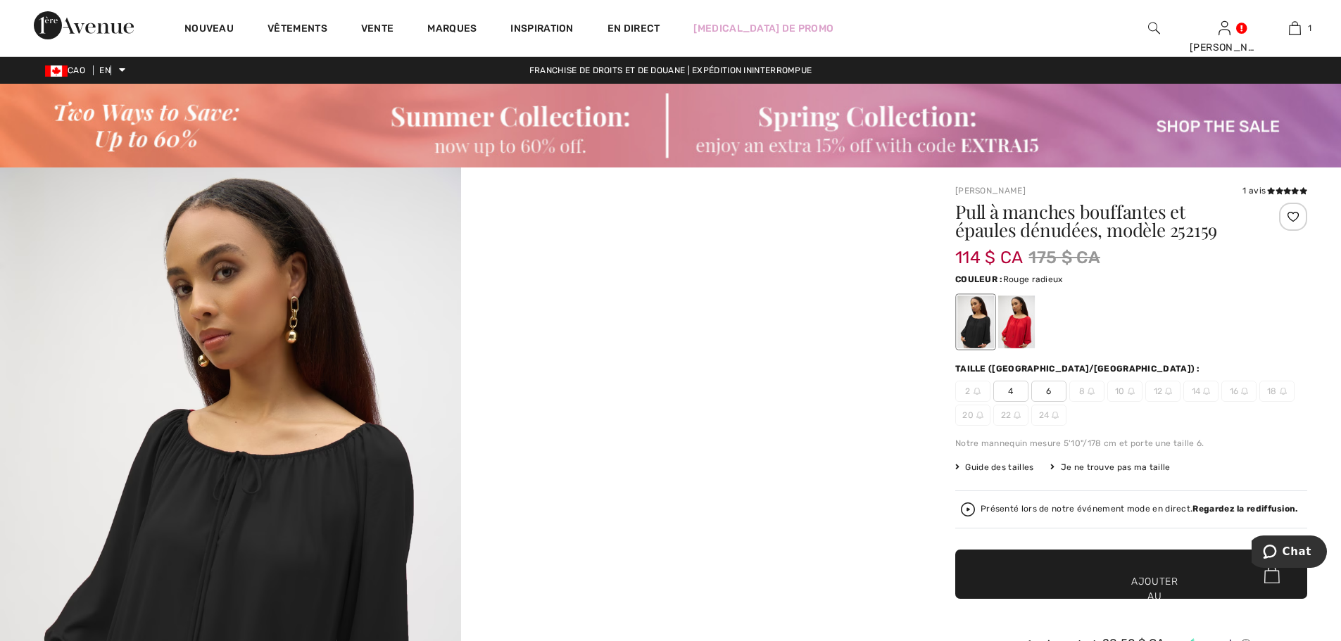
click at [1023, 322] on div at bounding box center [1016, 322] width 37 height 53
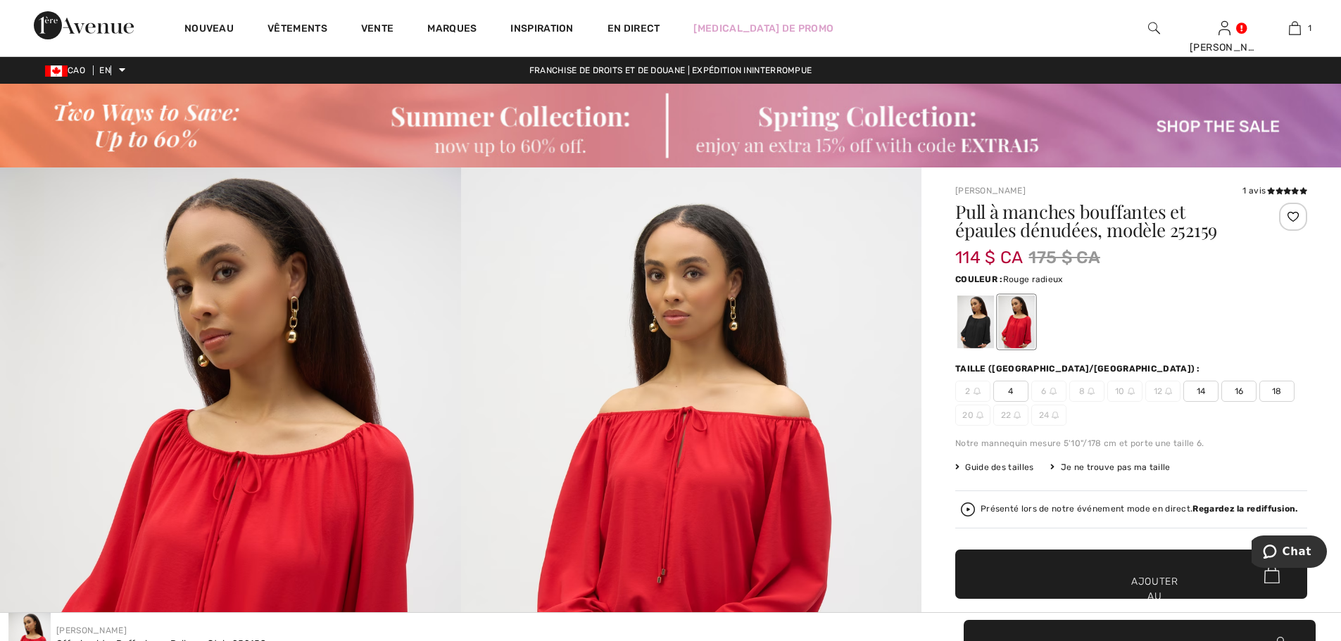
scroll to position [561, 0]
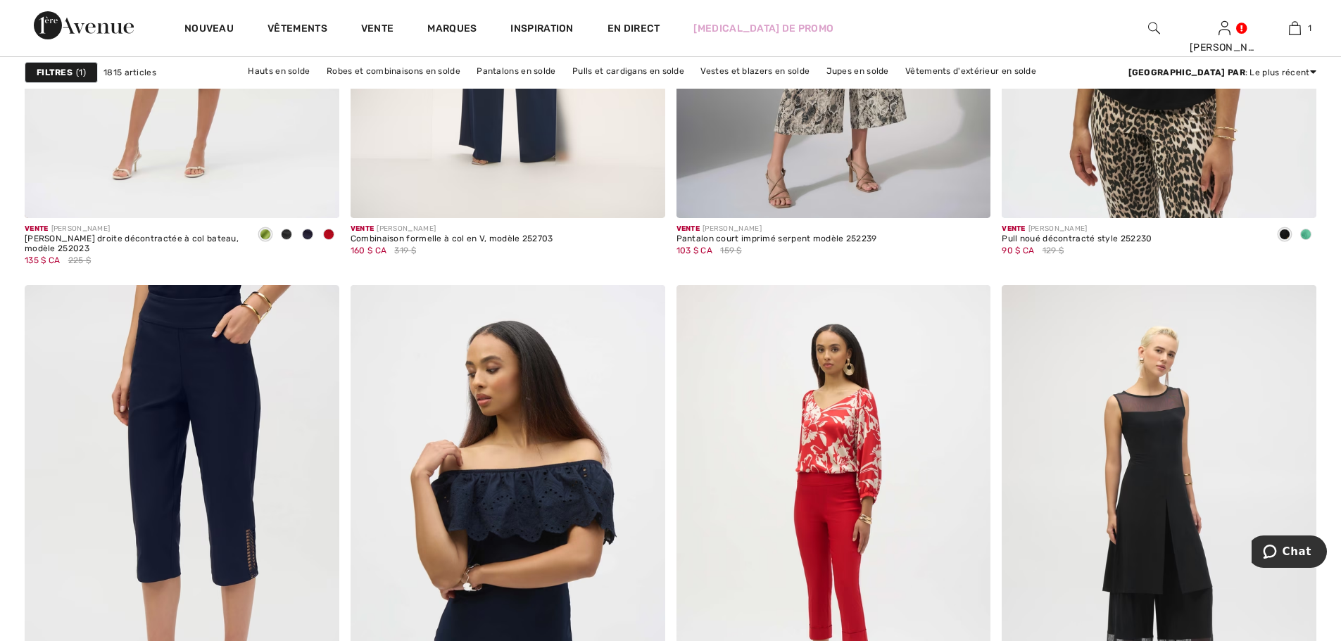
scroll to position [8234, 0]
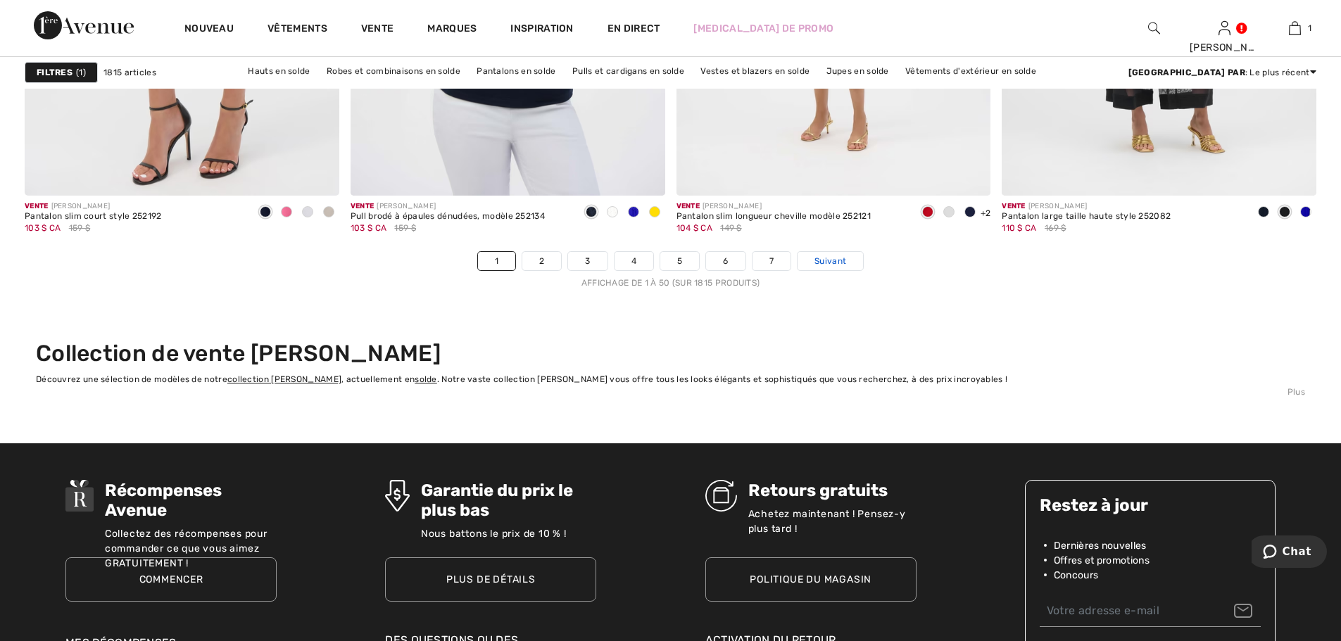
click at [823, 260] on font "Suivant" at bounding box center [830, 261] width 32 height 10
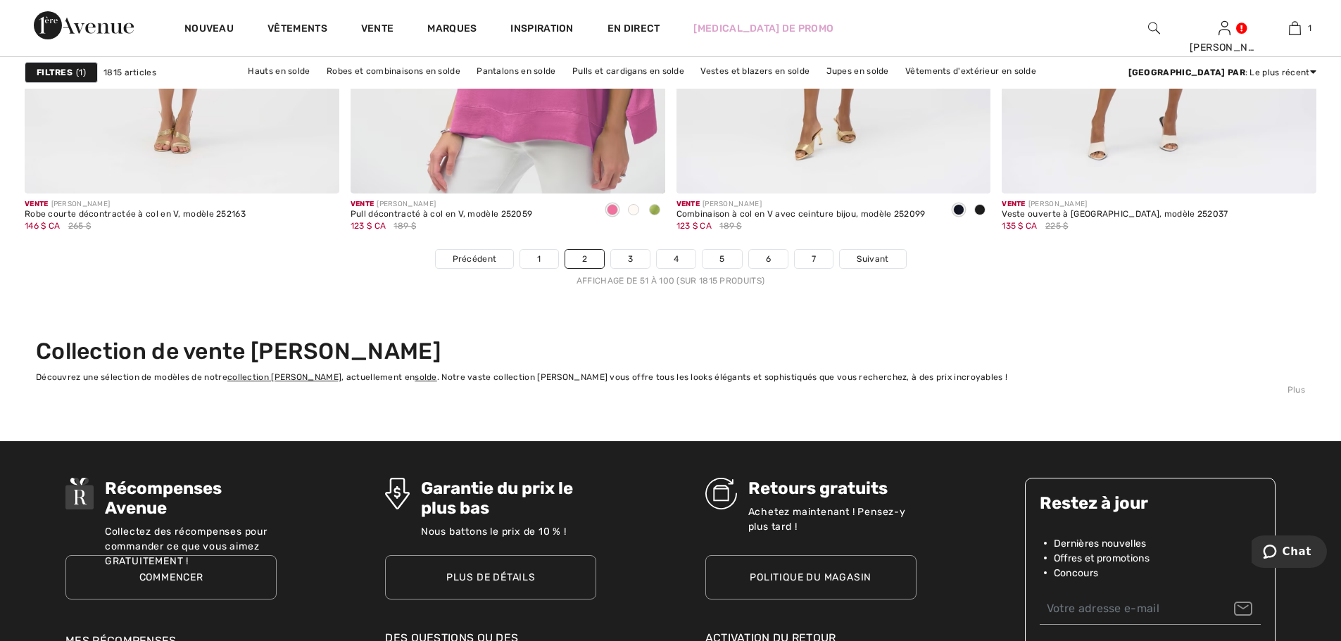
scroll to position [8310, 0]
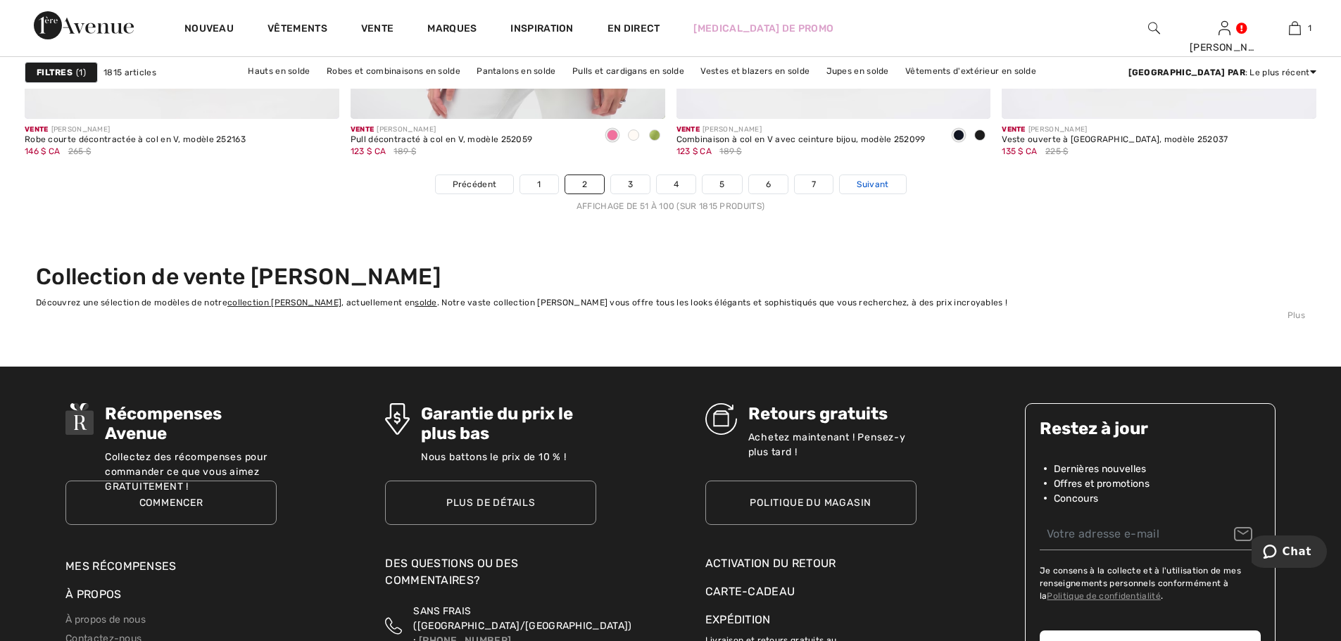
click at [881, 176] on link "Suivant" at bounding box center [872, 184] width 65 height 18
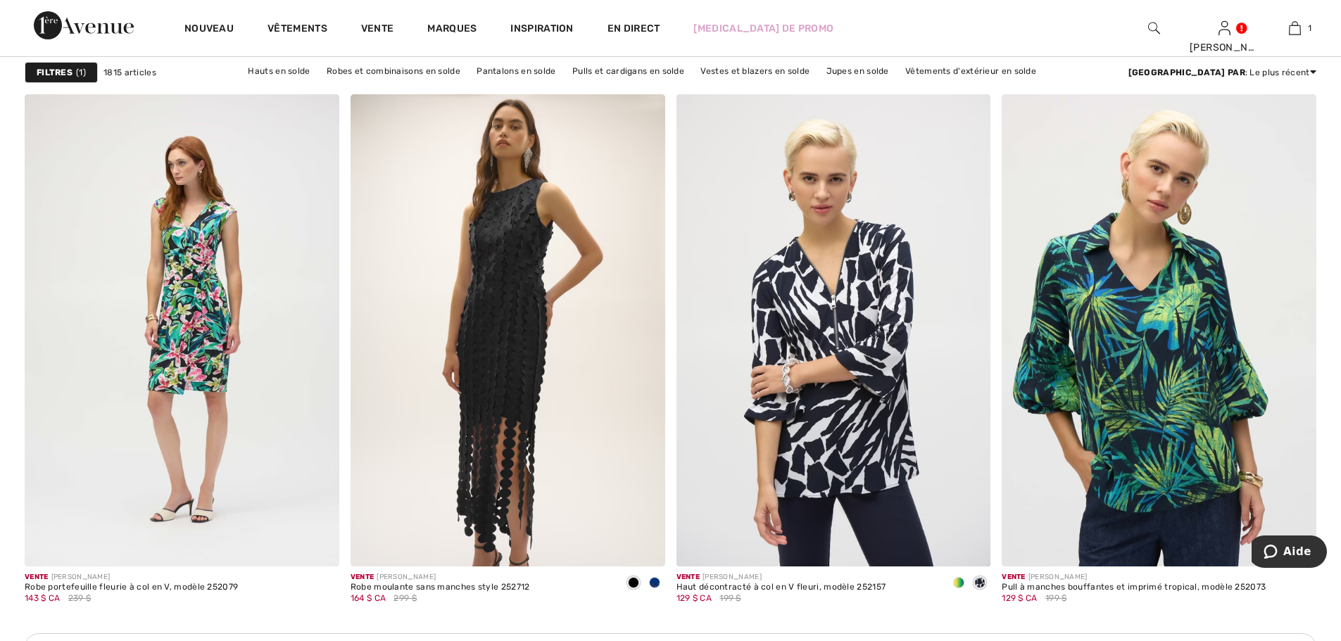
scroll to position [1811, 0]
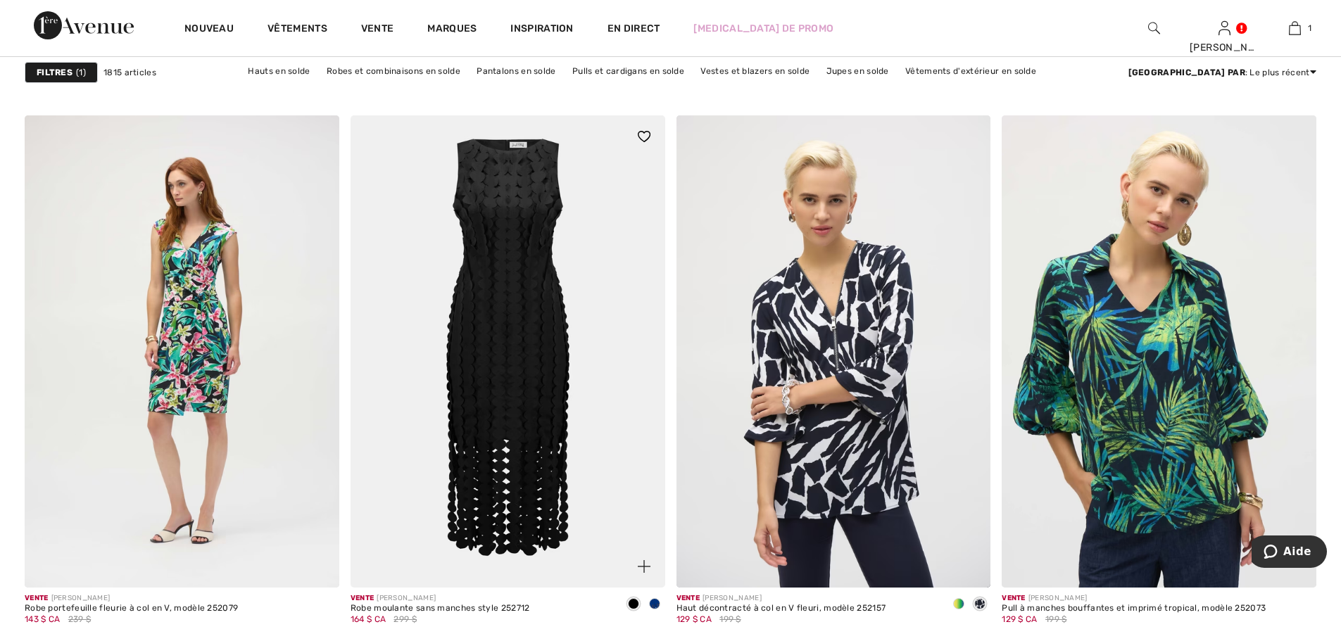
click at [499, 188] on img at bounding box center [507, 351] width 315 height 472
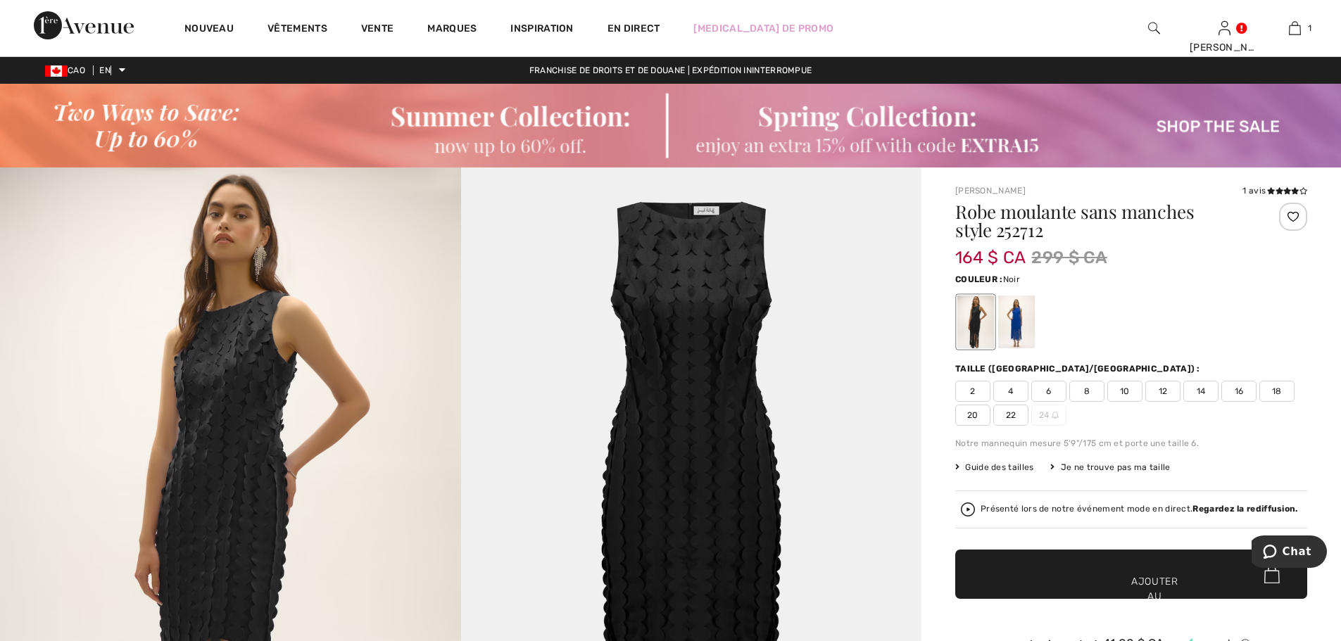
click at [973, 317] on div at bounding box center [975, 322] width 37 height 53
click at [1162, 391] on font "12" at bounding box center [1162, 391] width 9 height 10
click at [1142, 574] on span "✔ Ajouté au panier Ajouter au panier" at bounding box center [1131, 574] width 352 height 49
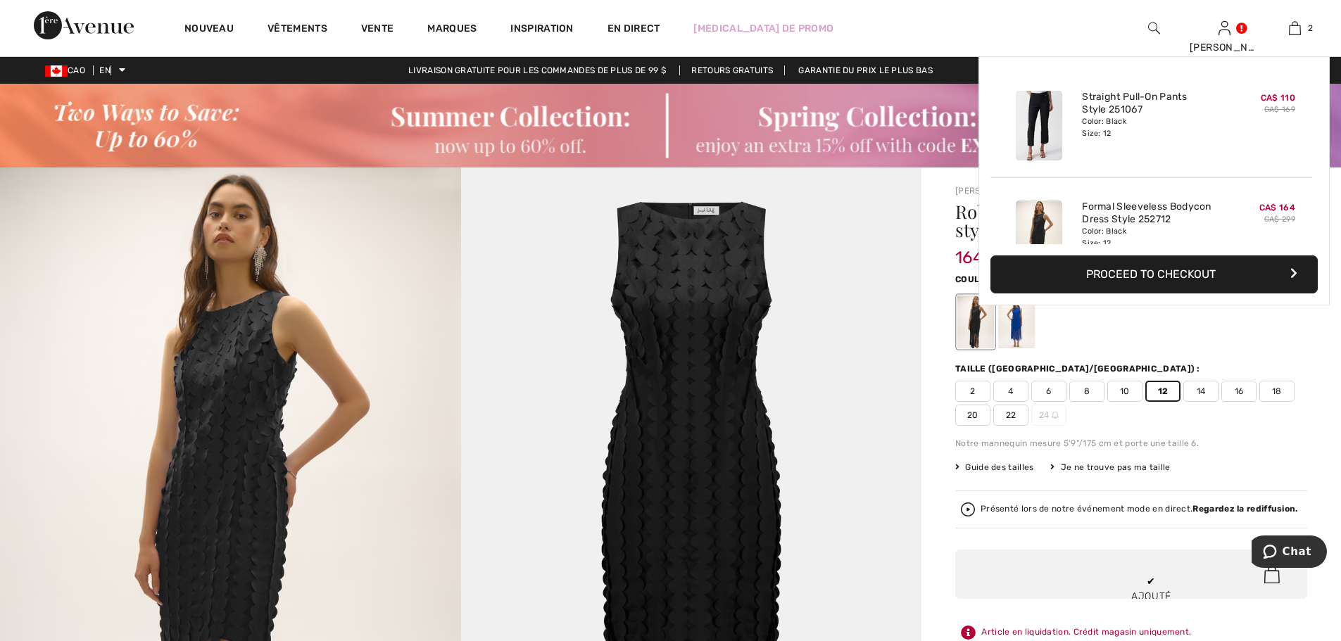
scroll to position [44, 0]
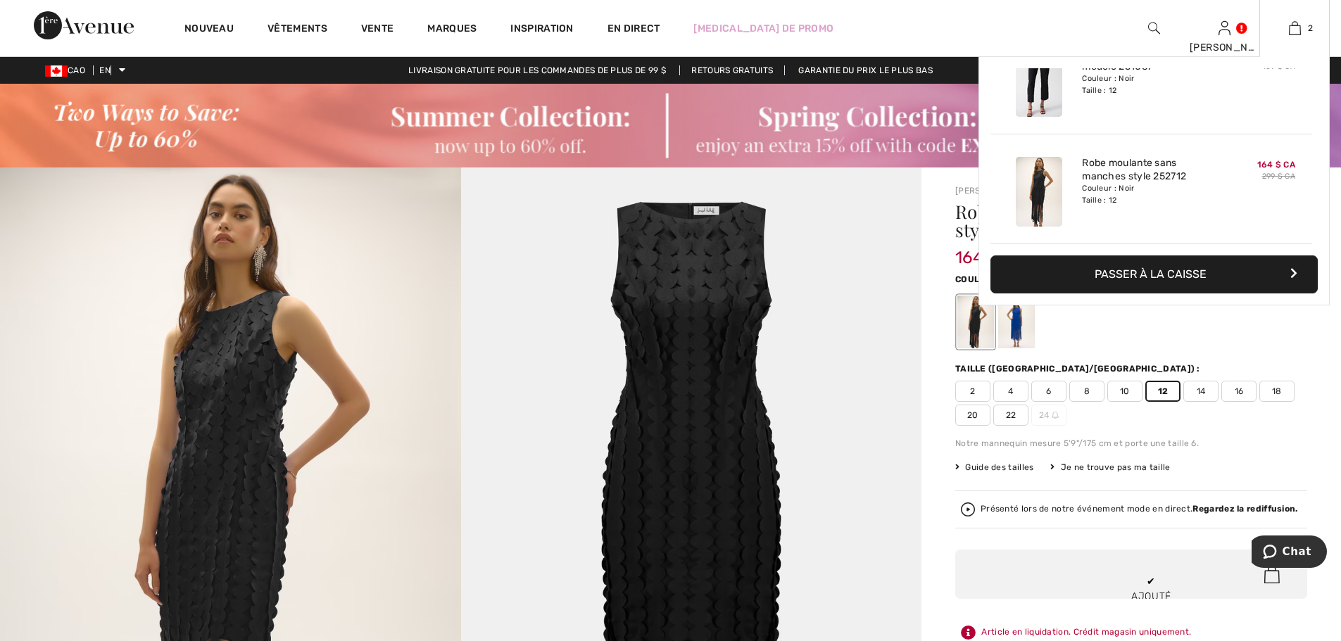
click at [1125, 272] on font "Passer à la caisse" at bounding box center [1150, 273] width 112 height 13
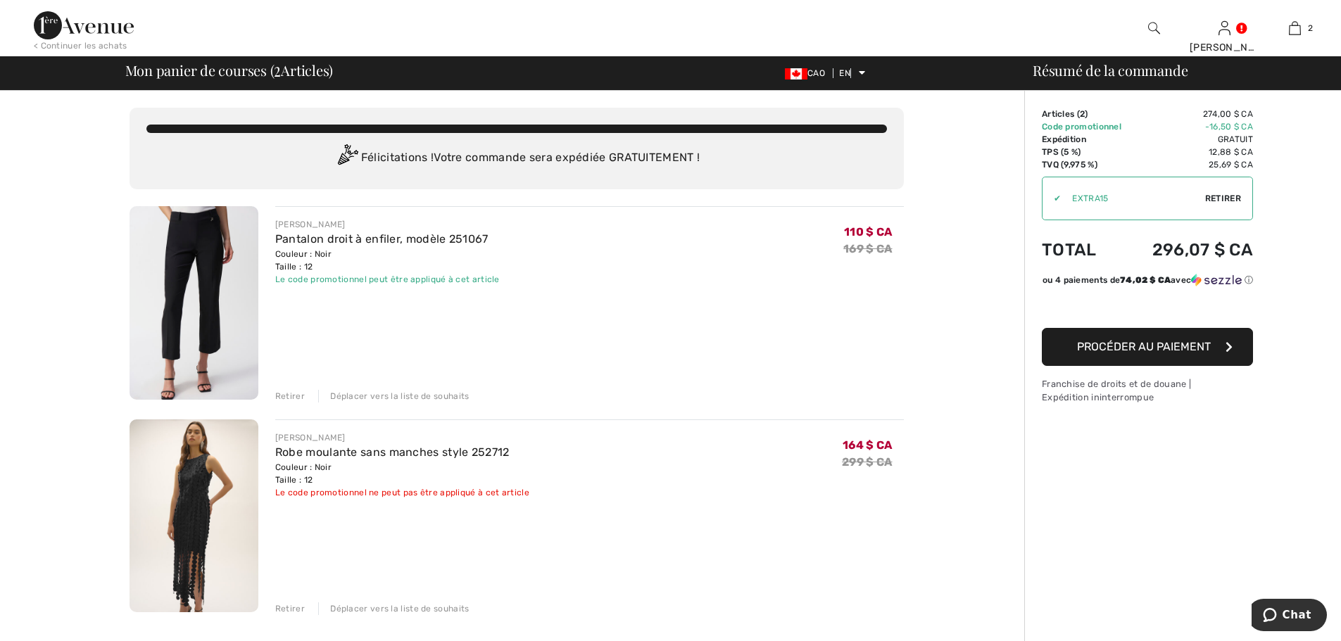
click at [286, 609] on font "Retirer" at bounding box center [290, 609] width 30 height 10
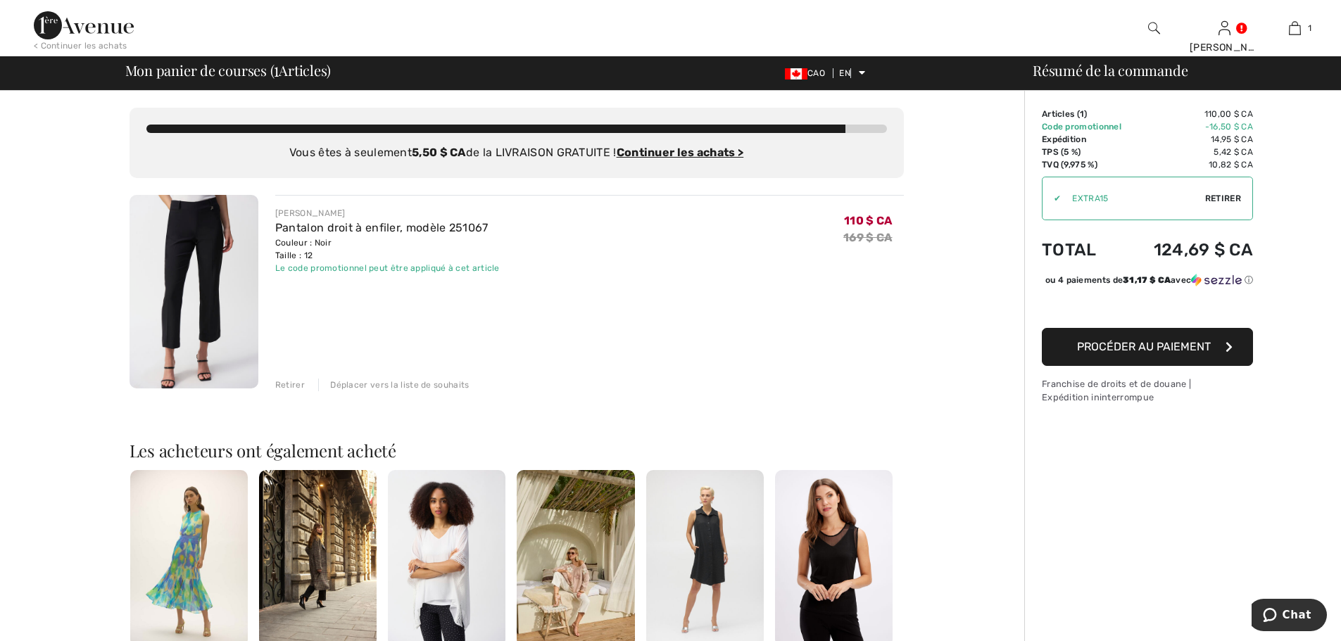
scroll to position [339, 0]
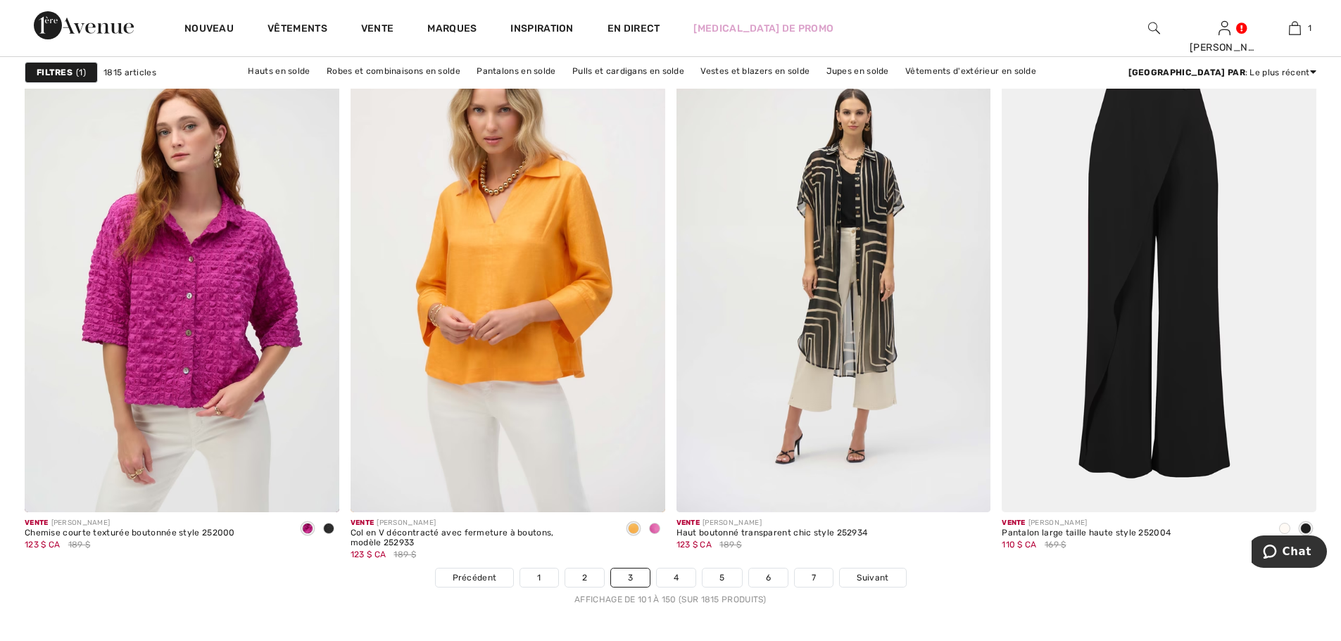
scroll to position [7906, 0]
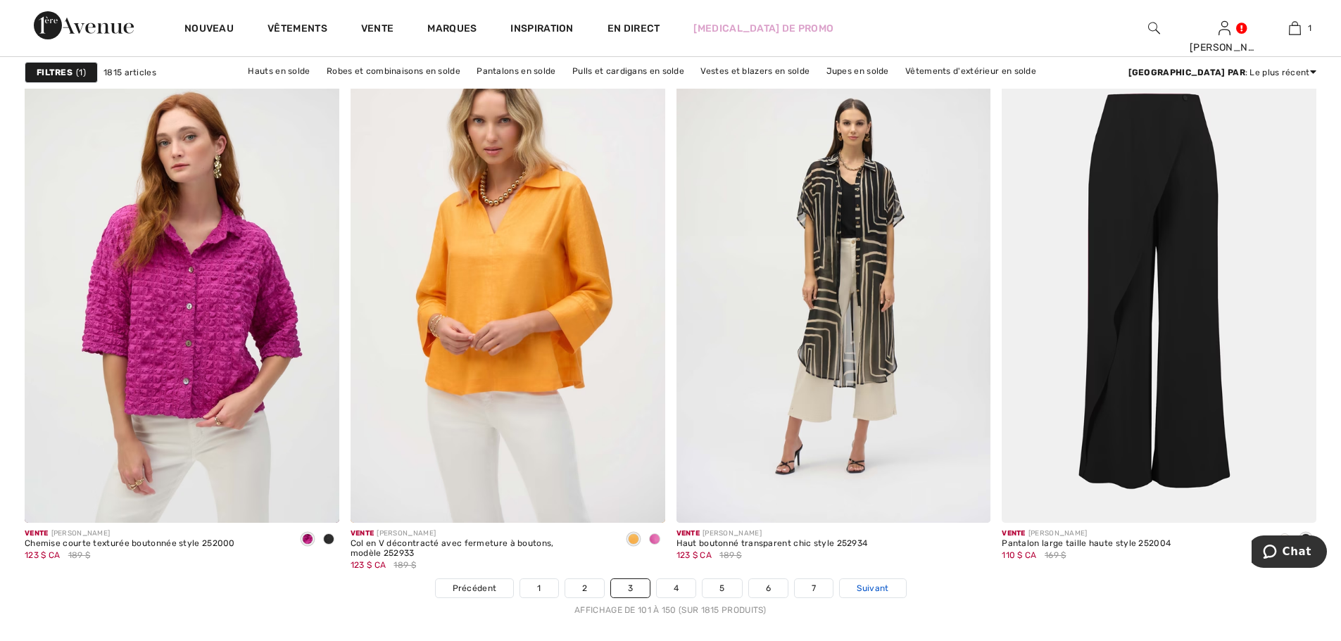
click at [890, 585] on link "Suivant" at bounding box center [872, 588] width 65 height 18
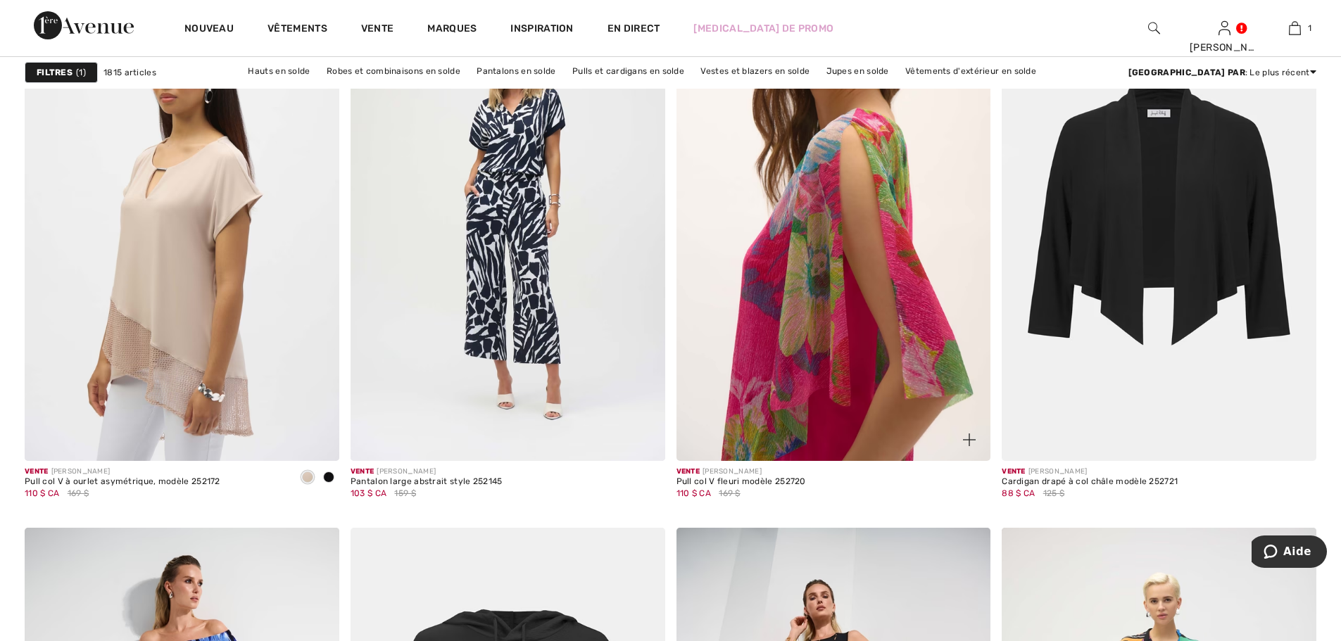
scroll to position [3778, 0]
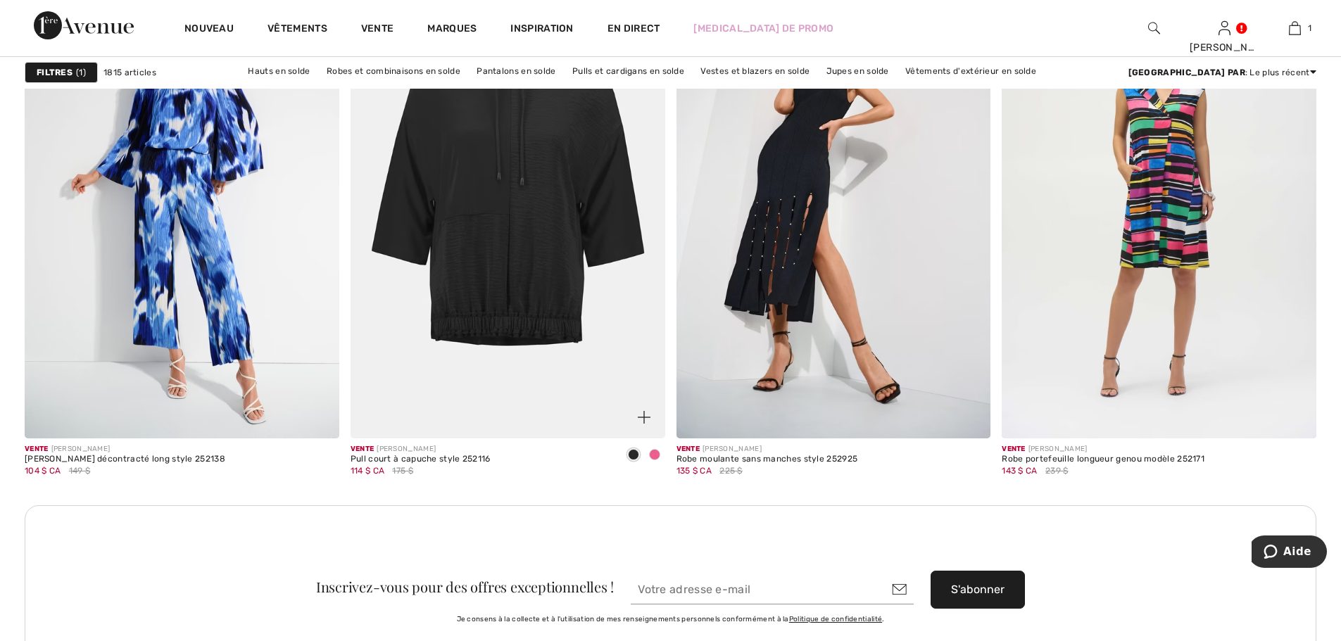
click at [513, 189] on img at bounding box center [507, 203] width 315 height 472
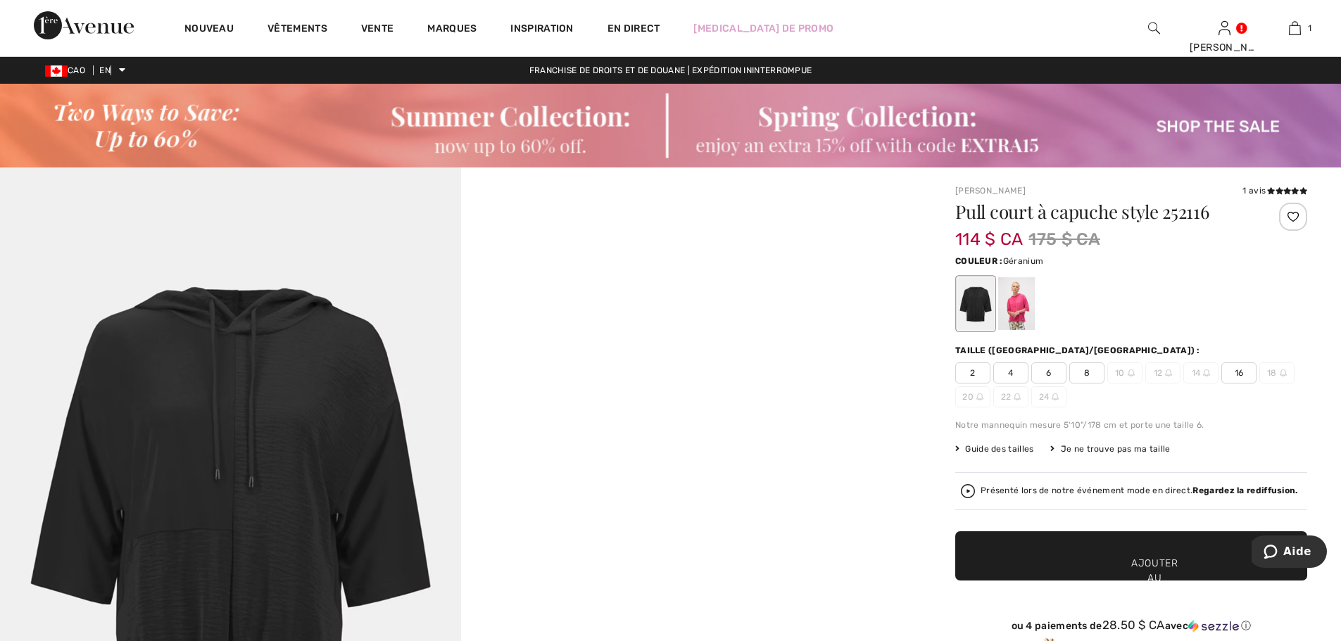
click at [1021, 287] on div at bounding box center [1016, 303] width 37 height 53
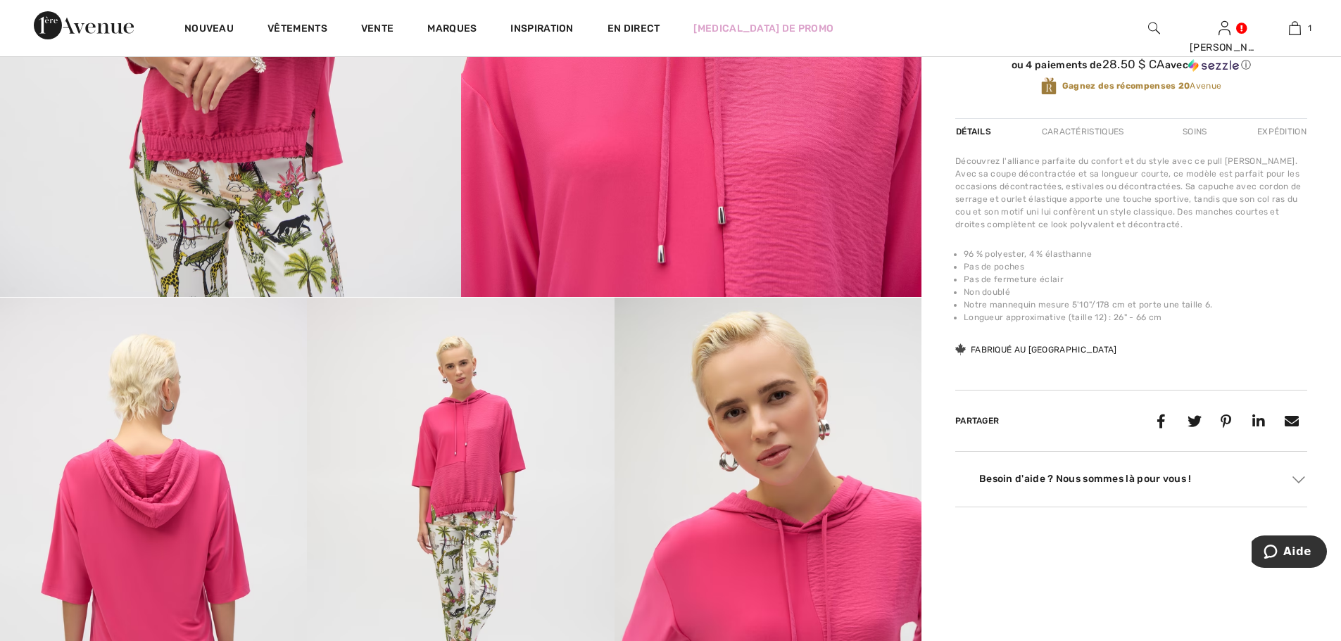
scroll to position [1122, 0]
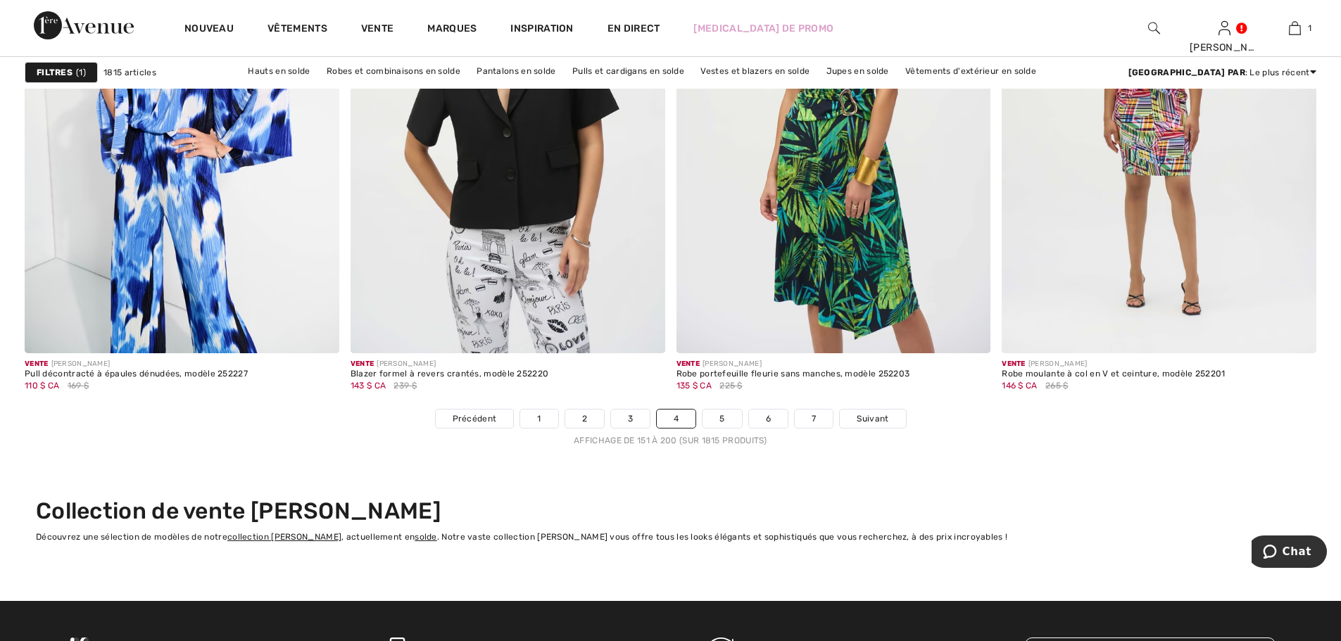
scroll to position [8087, 0]
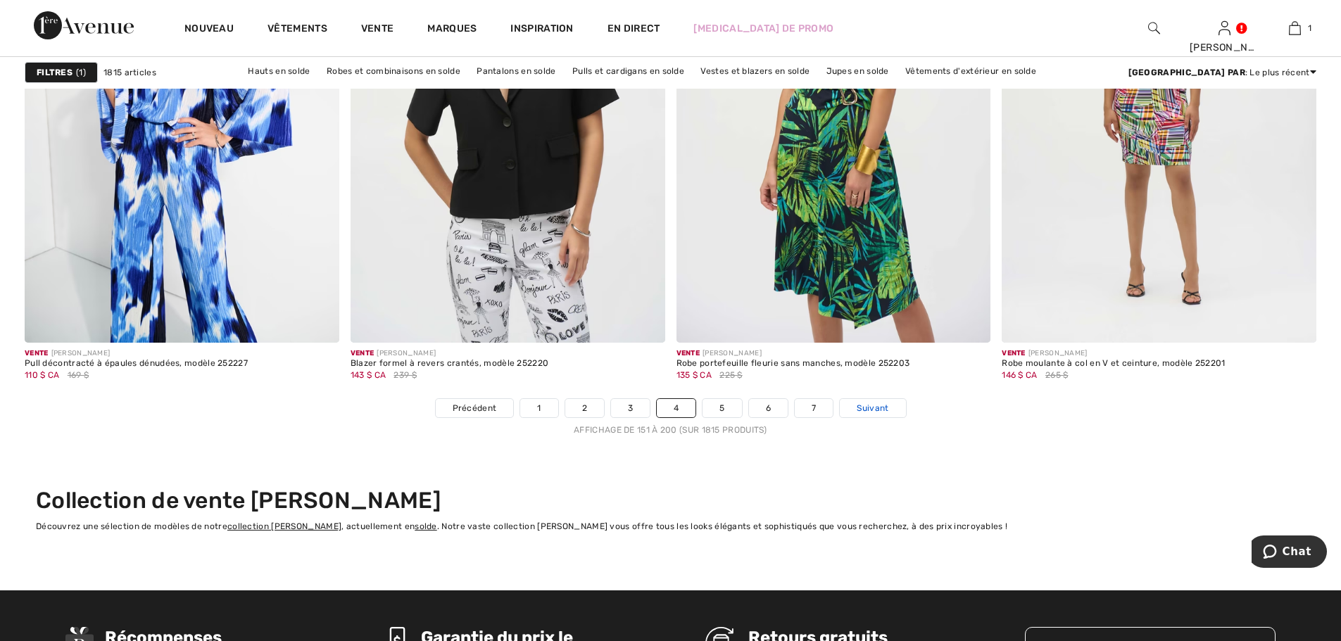
click at [884, 410] on font "Suivant" at bounding box center [873, 408] width 32 height 10
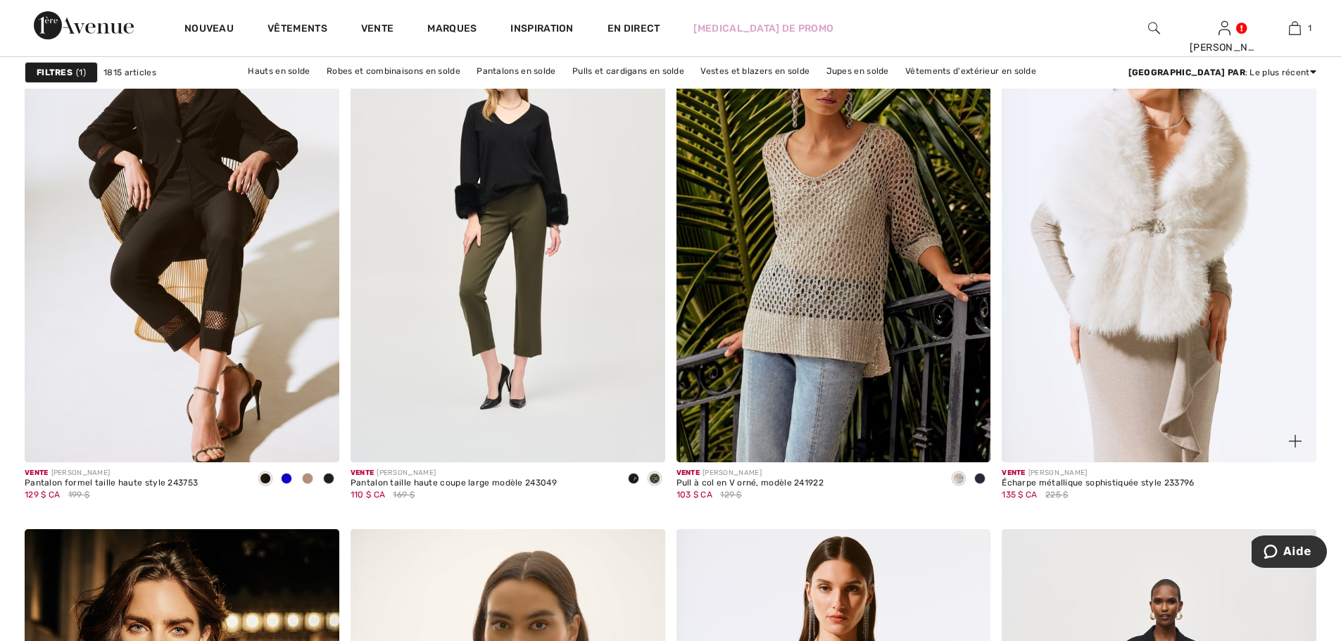
scroll to position [5049, 0]
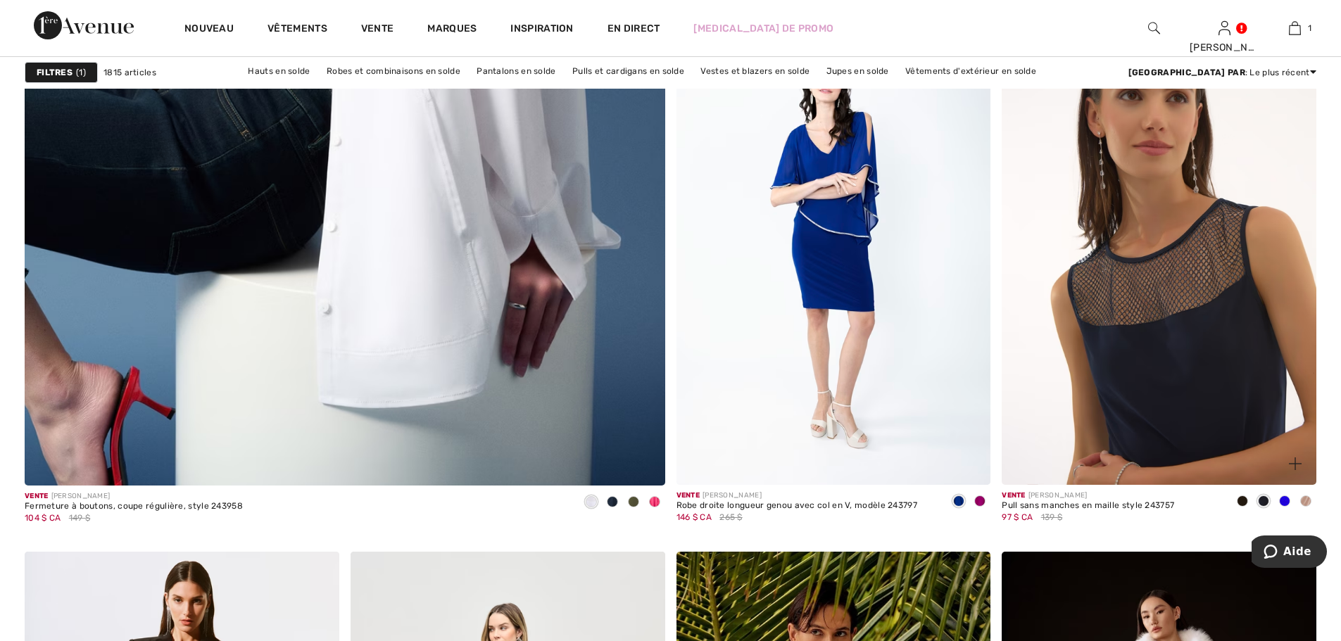
click at [1203, 265] on img at bounding box center [1159, 249] width 315 height 472
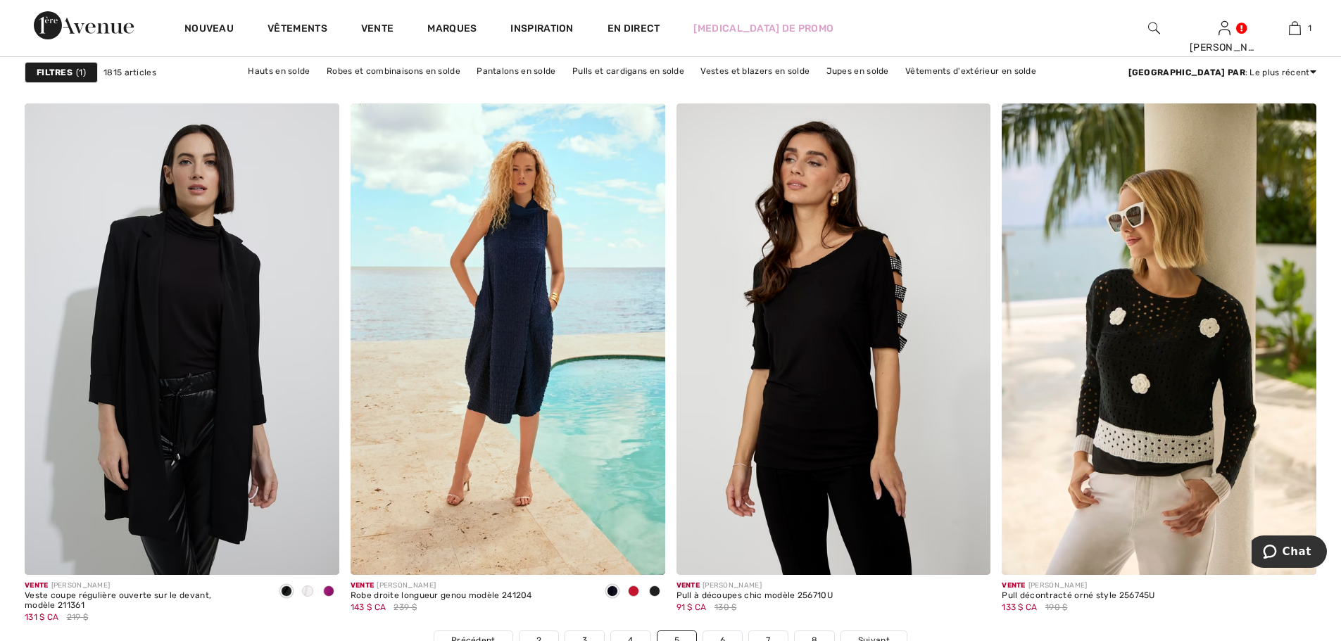
scroll to position [7960, 0]
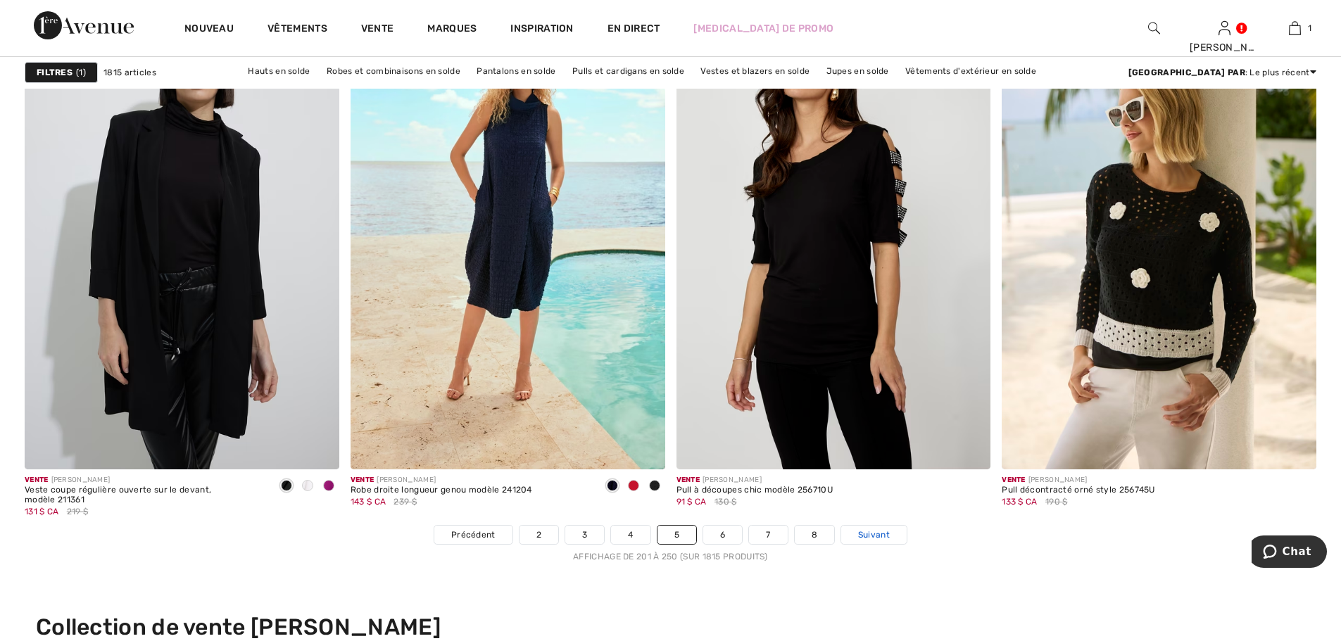
click at [868, 534] on font "Suivant" at bounding box center [874, 535] width 32 height 10
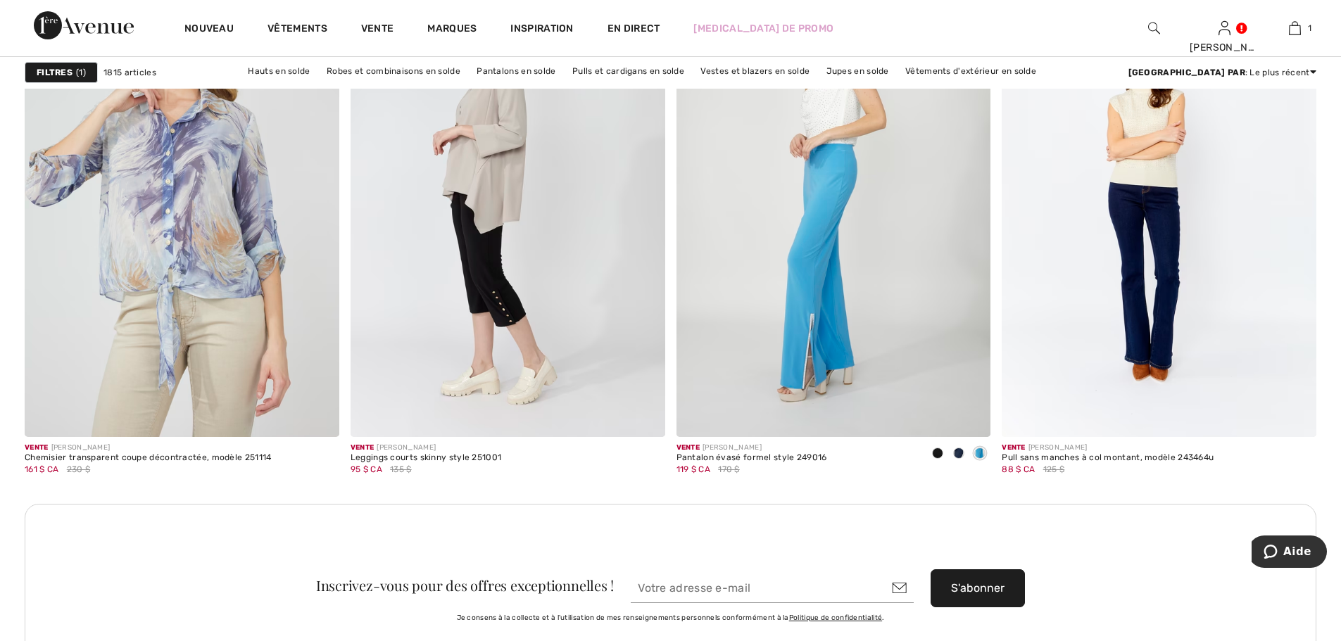
scroll to position [3621, 0]
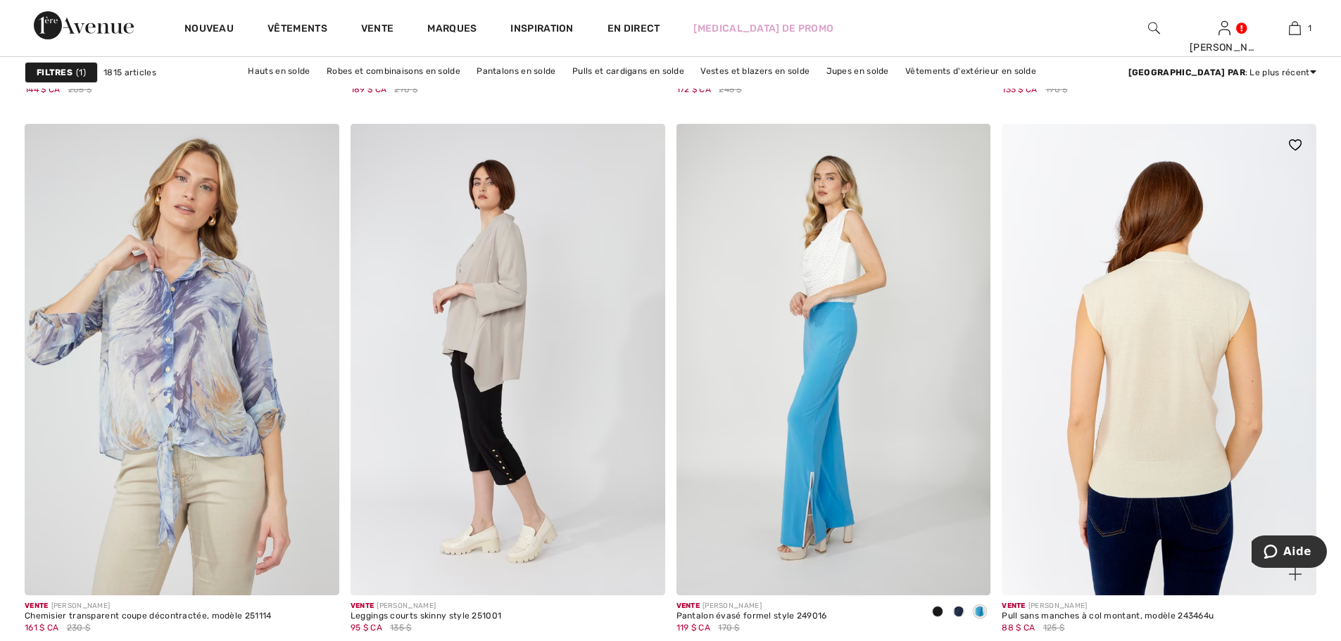
click at [1159, 296] on img at bounding box center [1159, 360] width 315 height 472
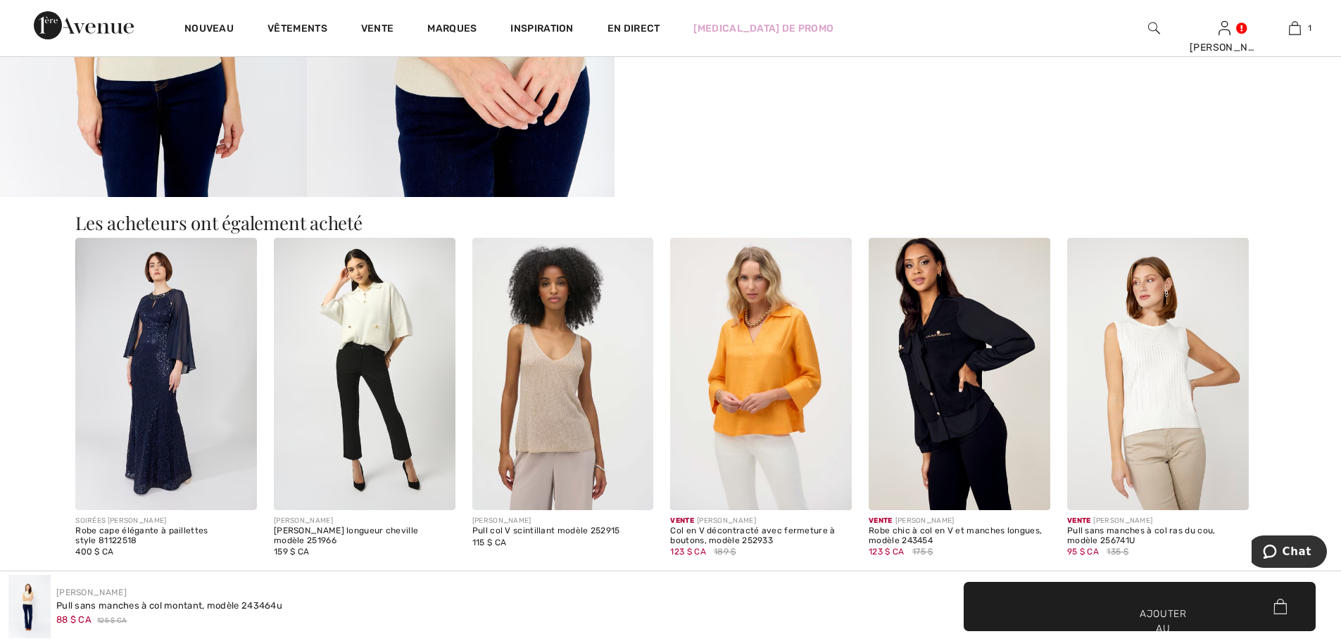
scroll to position [561, 0]
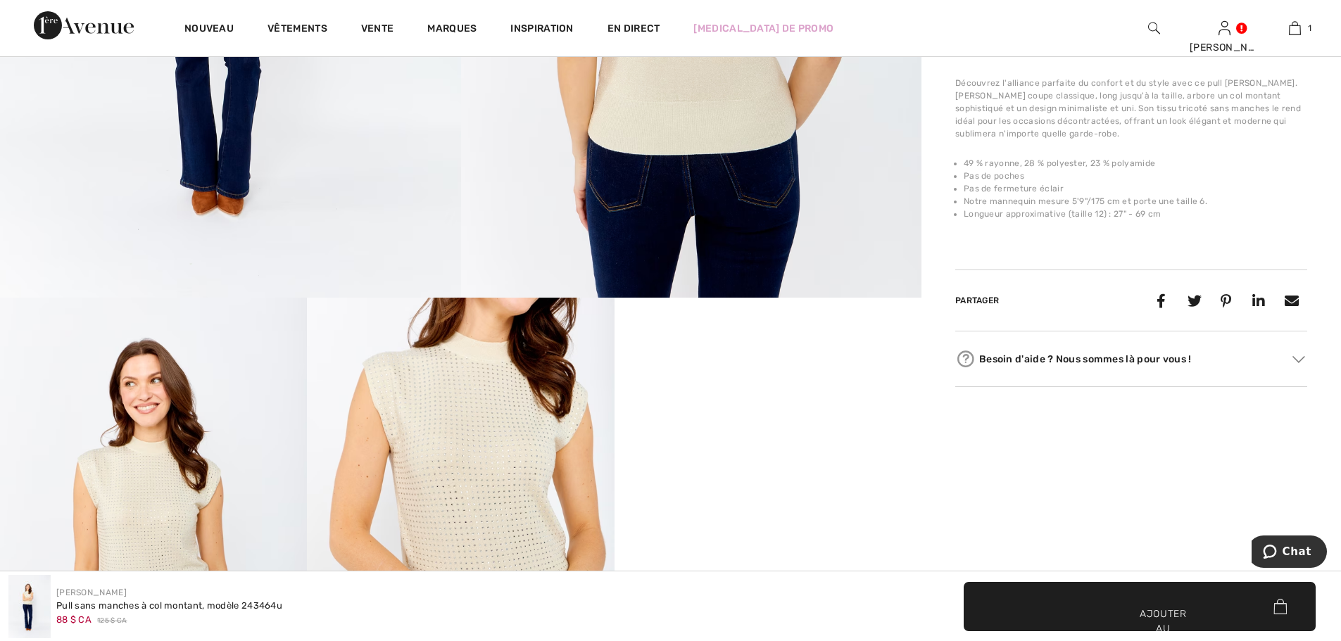
click at [369, 436] on img at bounding box center [460, 528] width 307 height 460
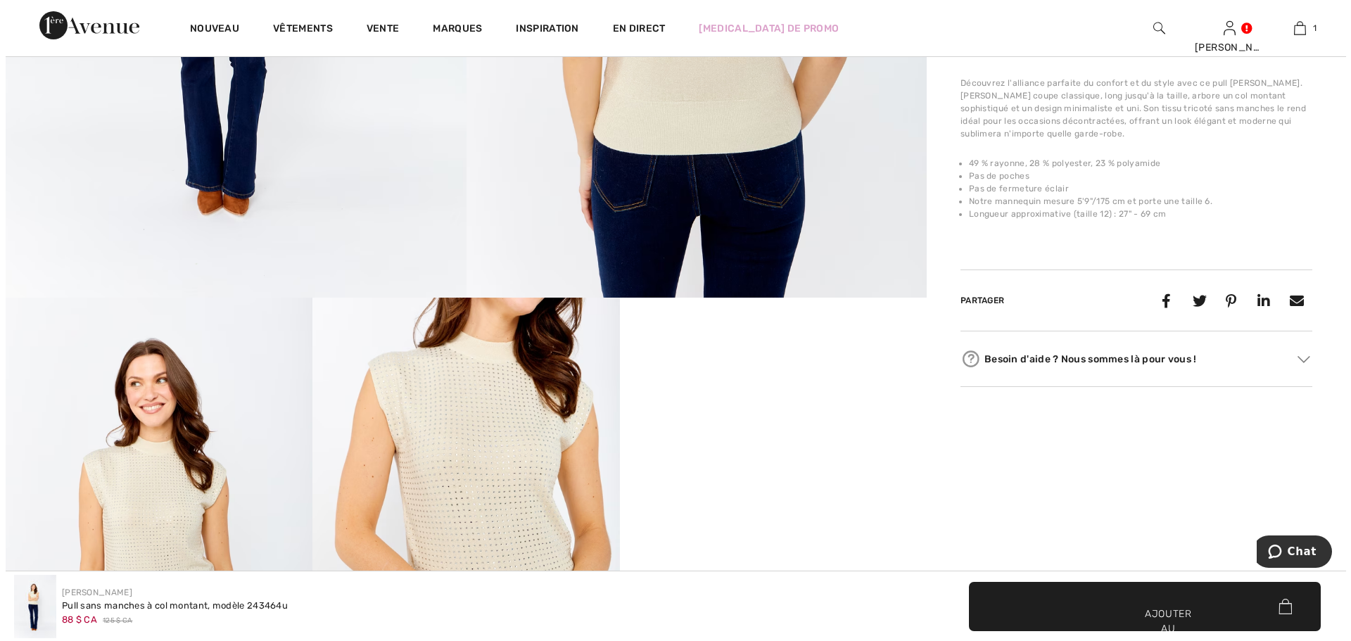
scroll to position [562, 0]
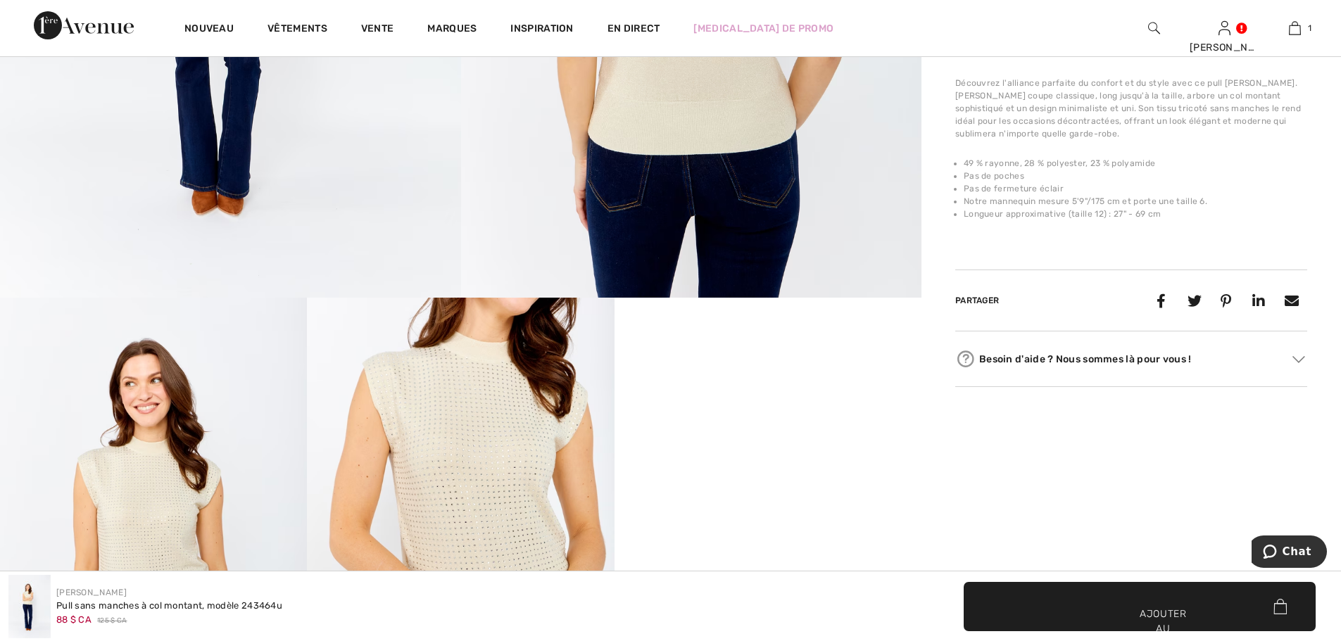
click at [562, 381] on img at bounding box center [460, 528] width 307 height 460
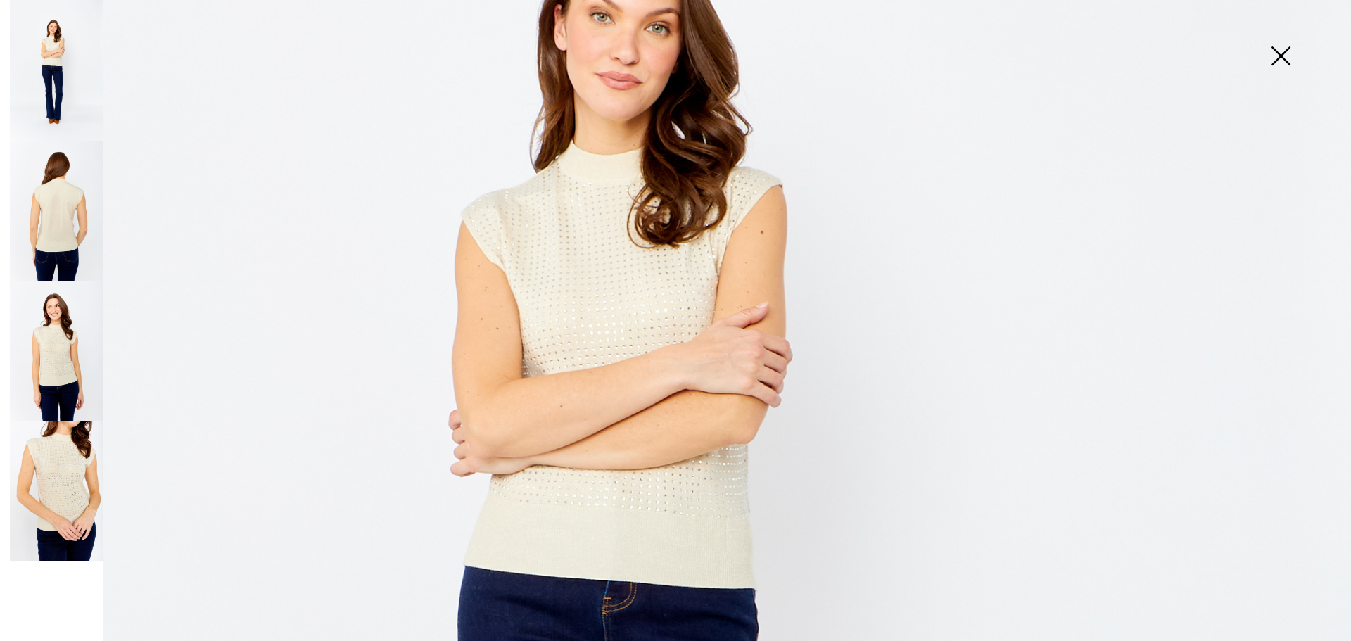
scroll to position [384, 0]
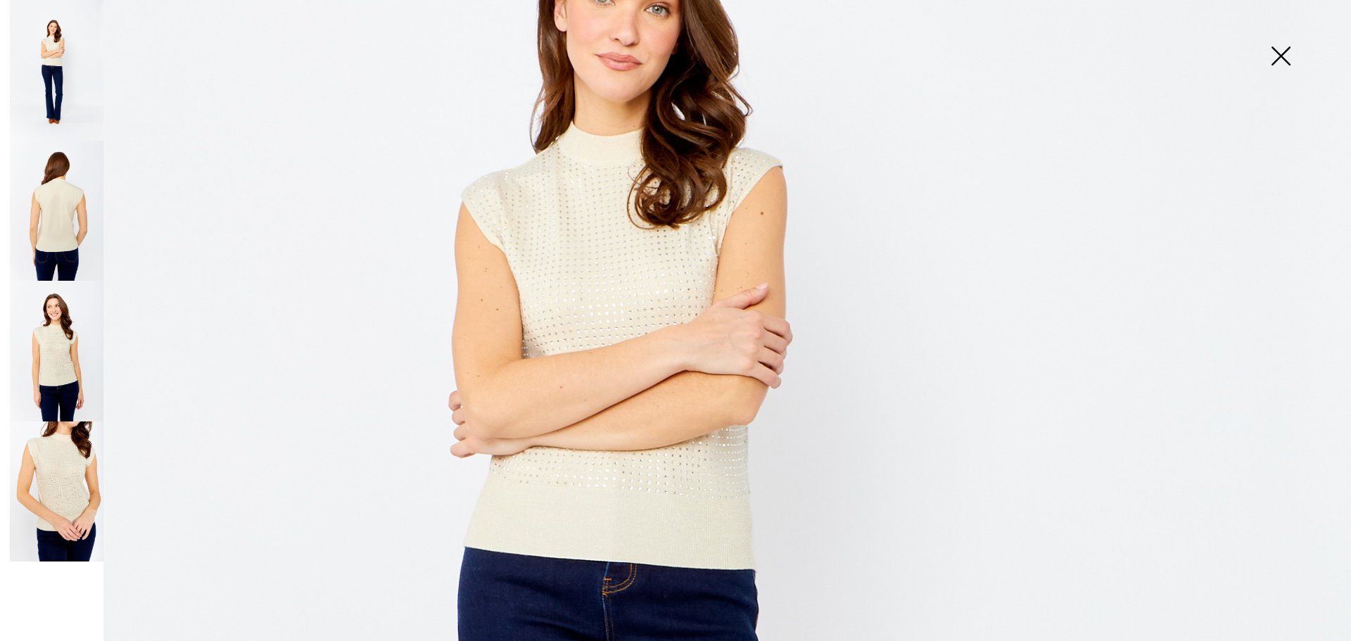
click at [567, 293] on img at bounding box center [675, 629] width 1351 height 2027
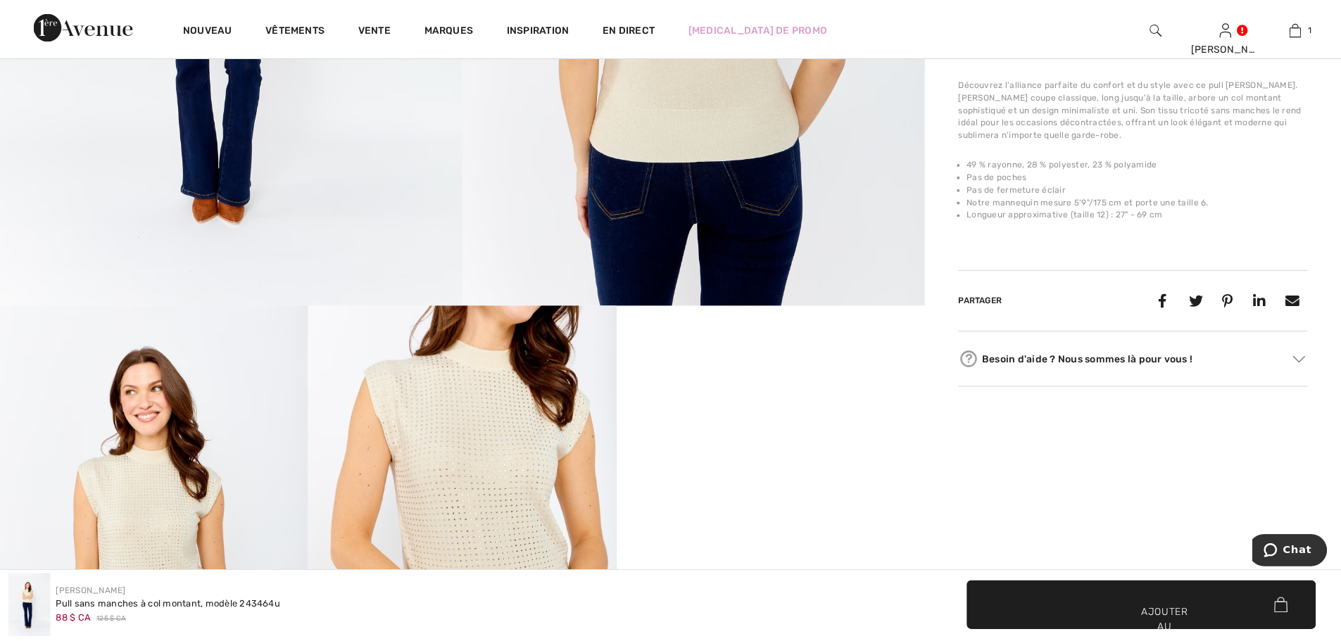
scroll to position [561, 0]
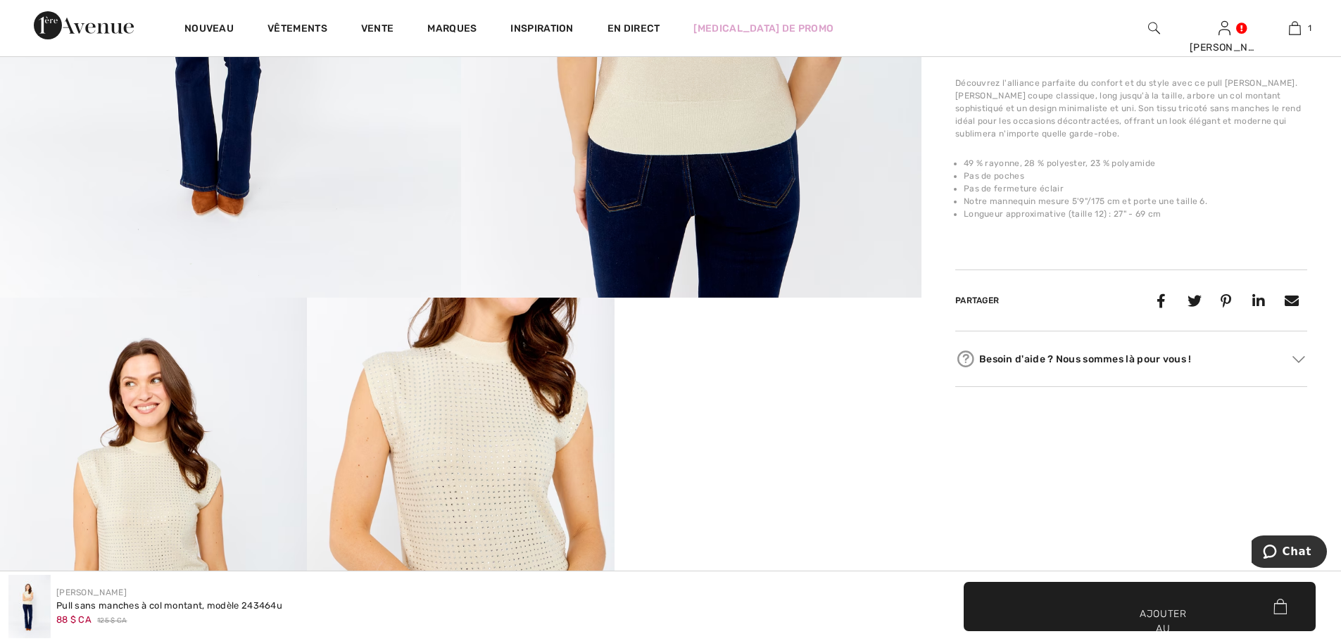
click at [140, 493] on img at bounding box center [153, 528] width 307 height 460
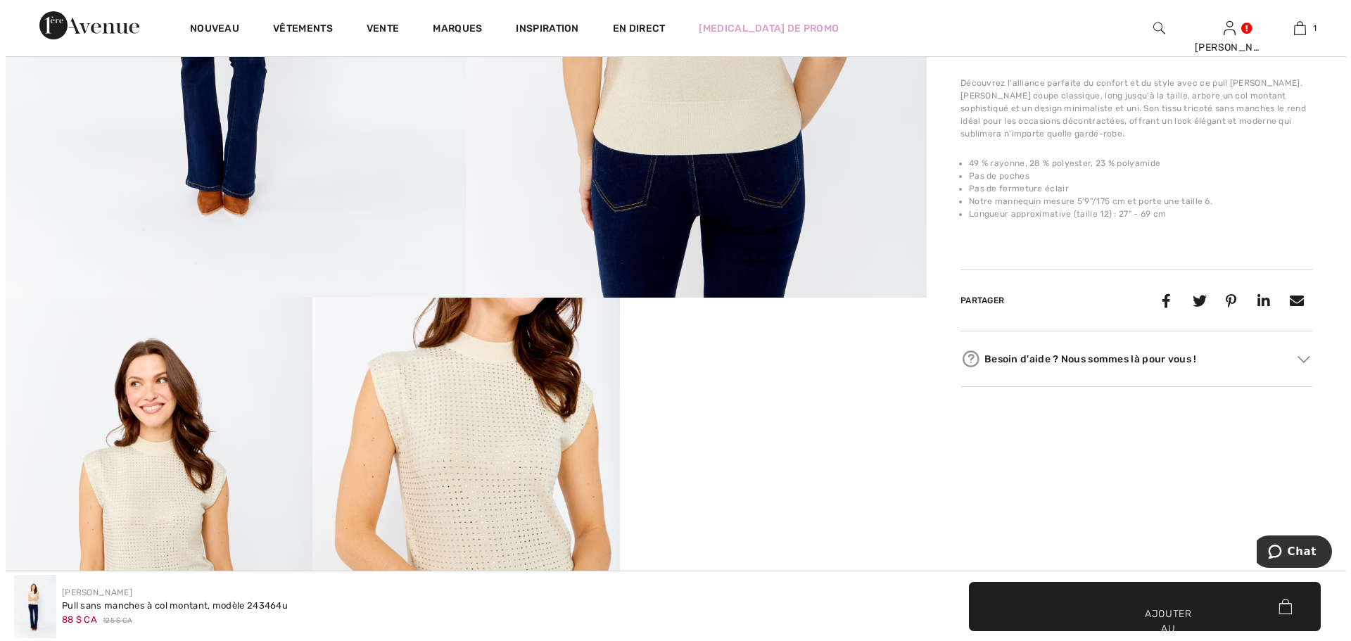
scroll to position [562, 0]
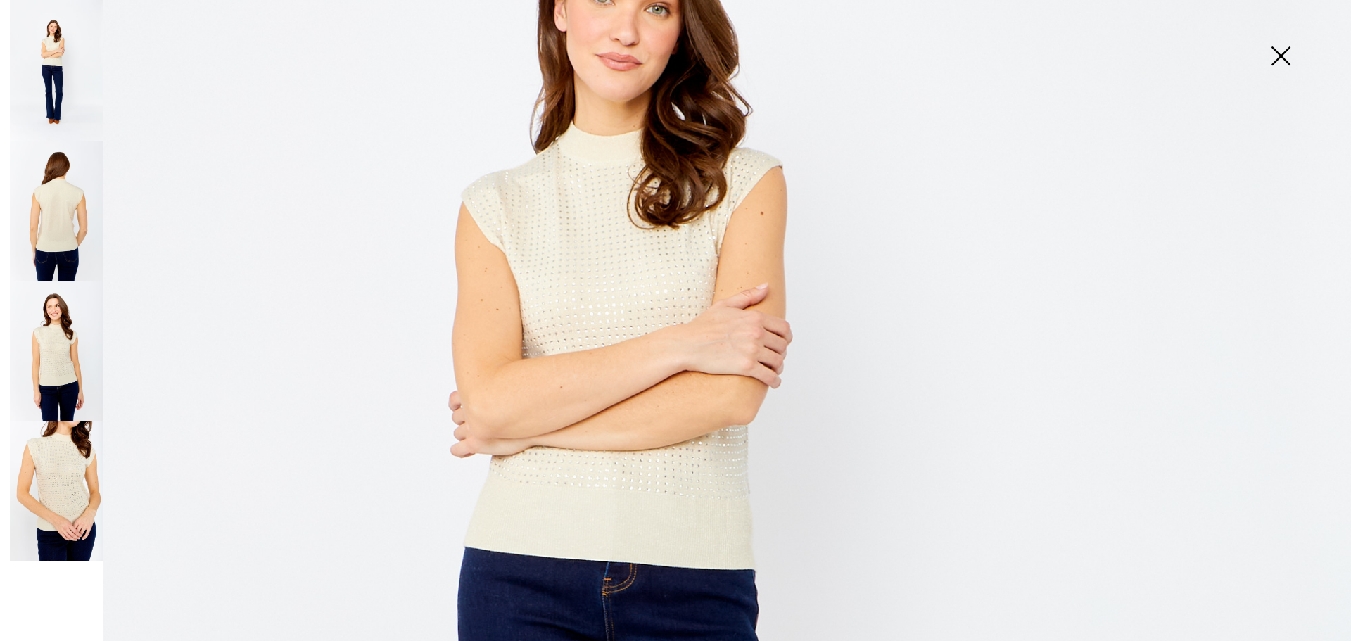
click at [58, 369] on img at bounding box center [57, 351] width 94 height 141
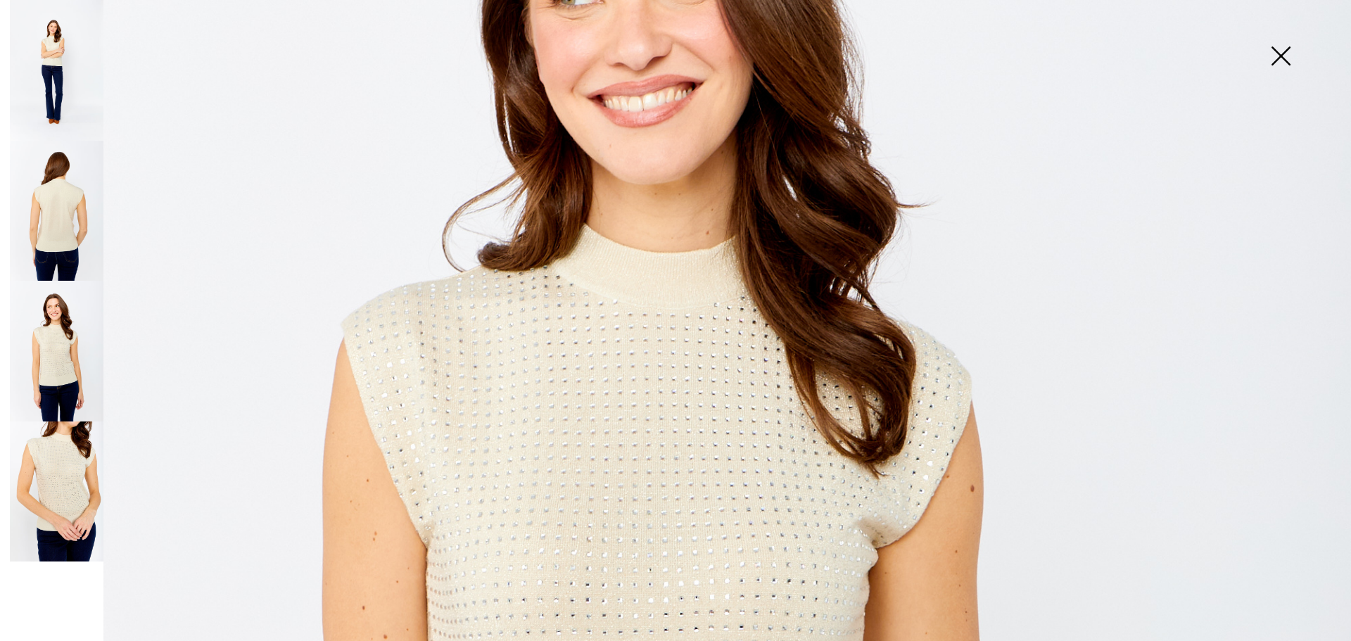
click at [58, 226] on img at bounding box center [57, 211] width 94 height 141
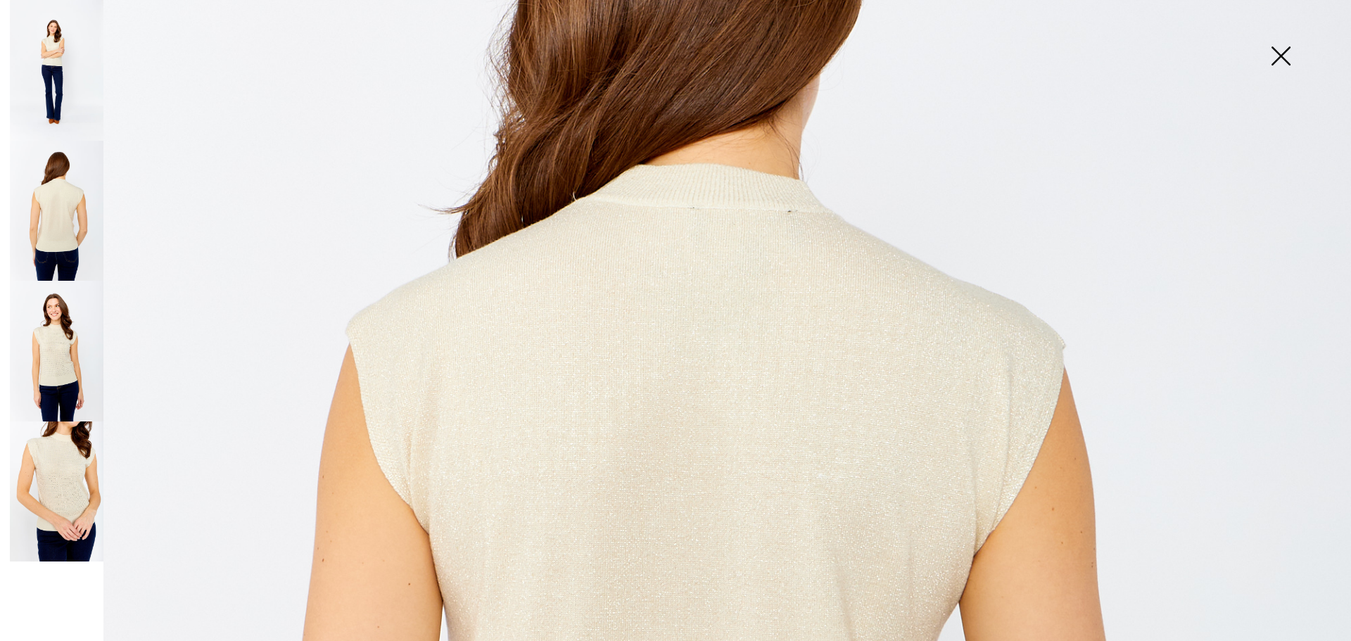
click at [65, 49] on img at bounding box center [57, 70] width 94 height 141
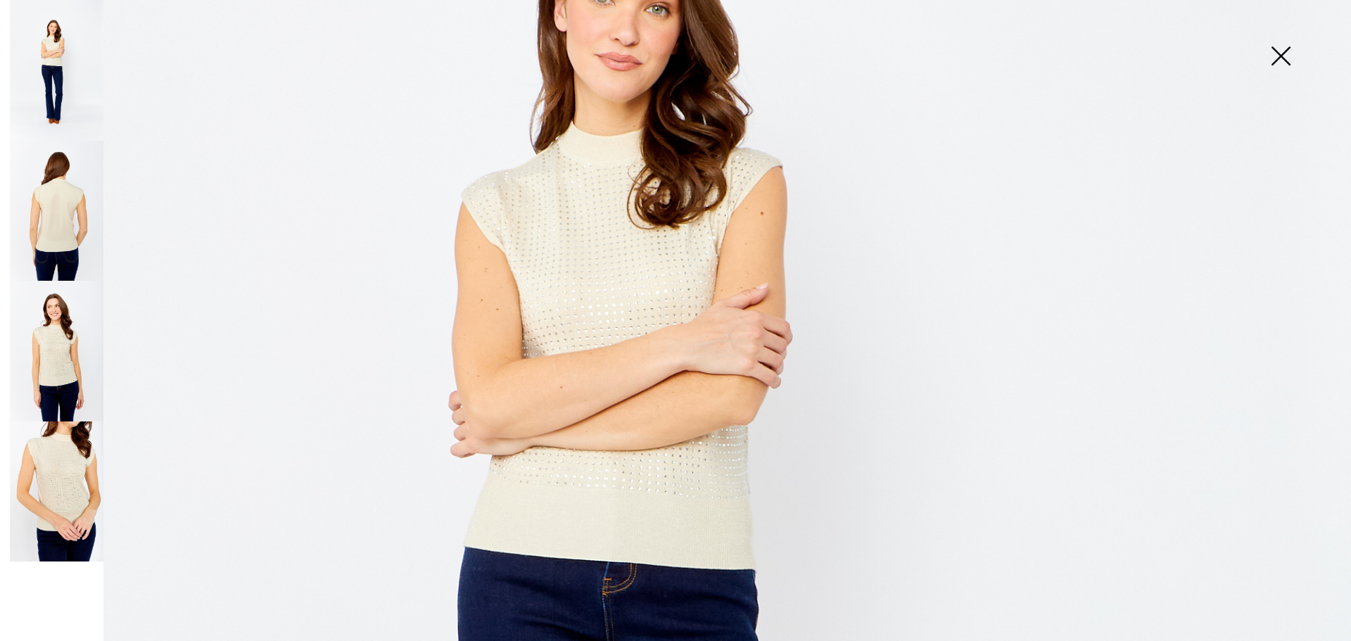
click at [1289, 59] on img at bounding box center [1281, 57] width 70 height 72
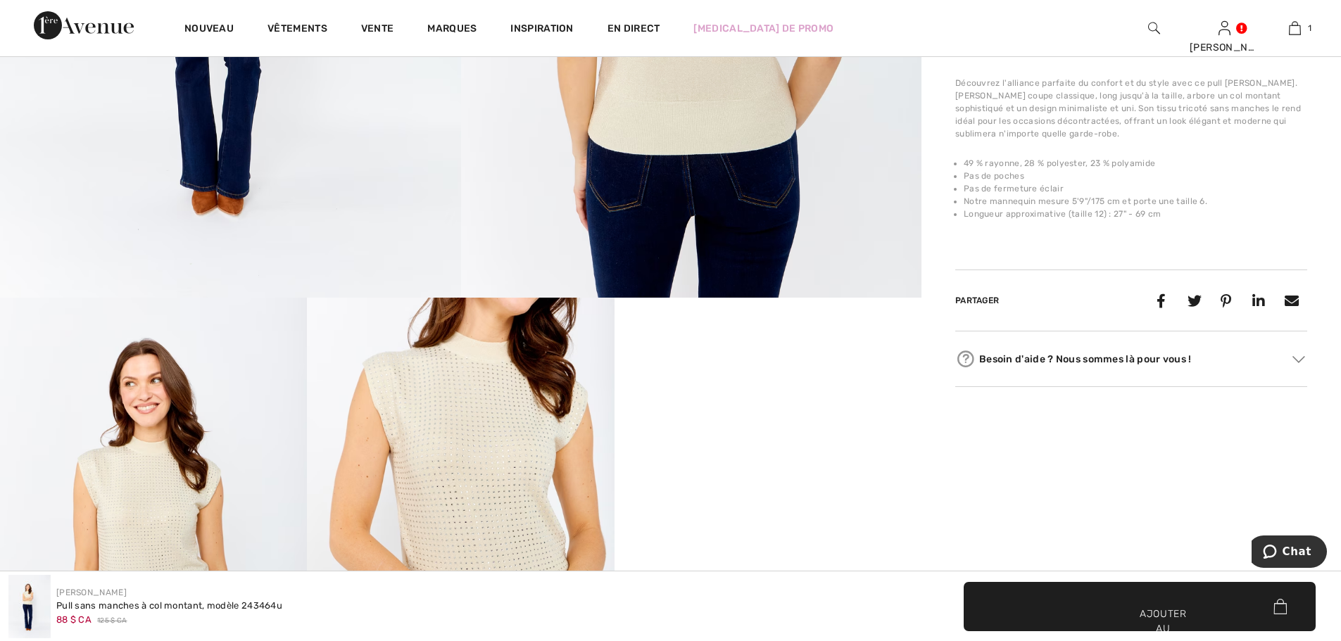
scroll to position [1122, 0]
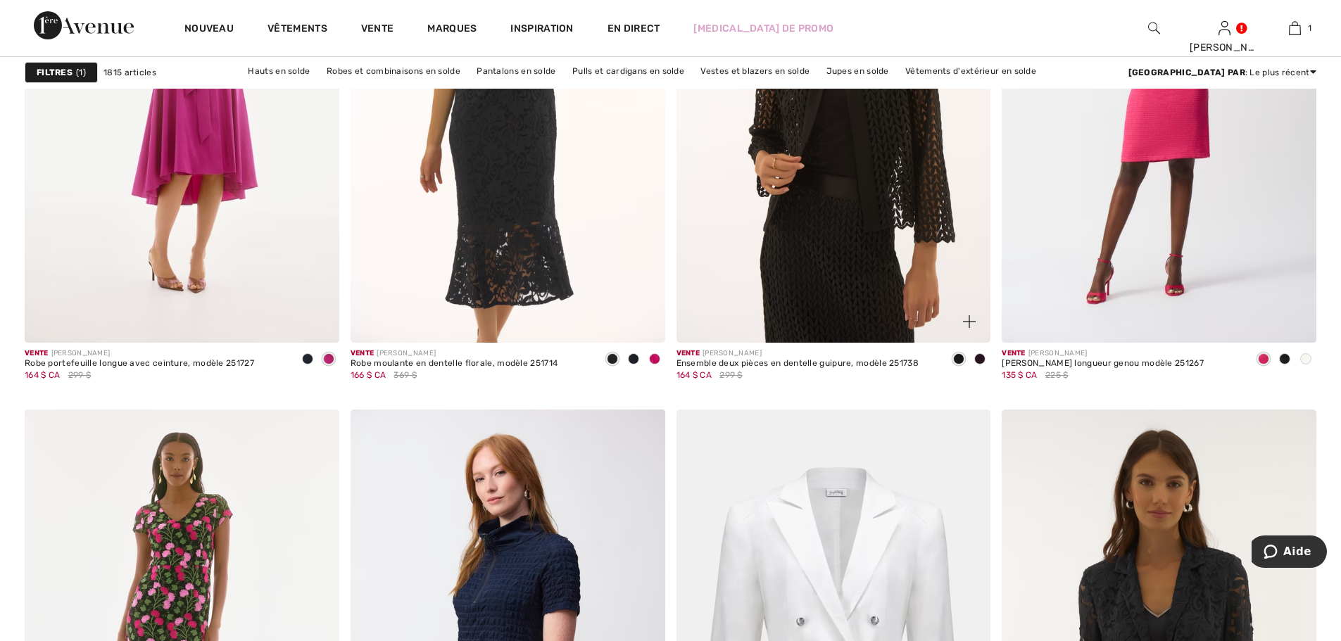
scroll to position [8109, 0]
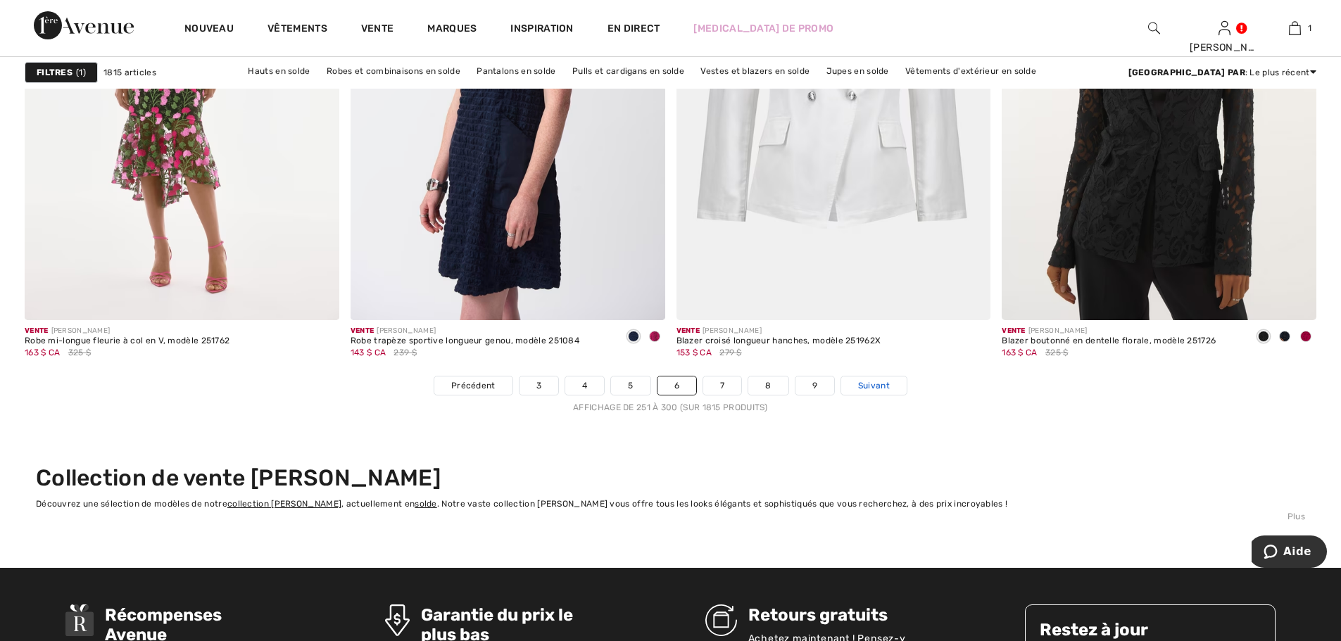
click at [888, 384] on font "Suivant" at bounding box center [874, 386] width 32 height 10
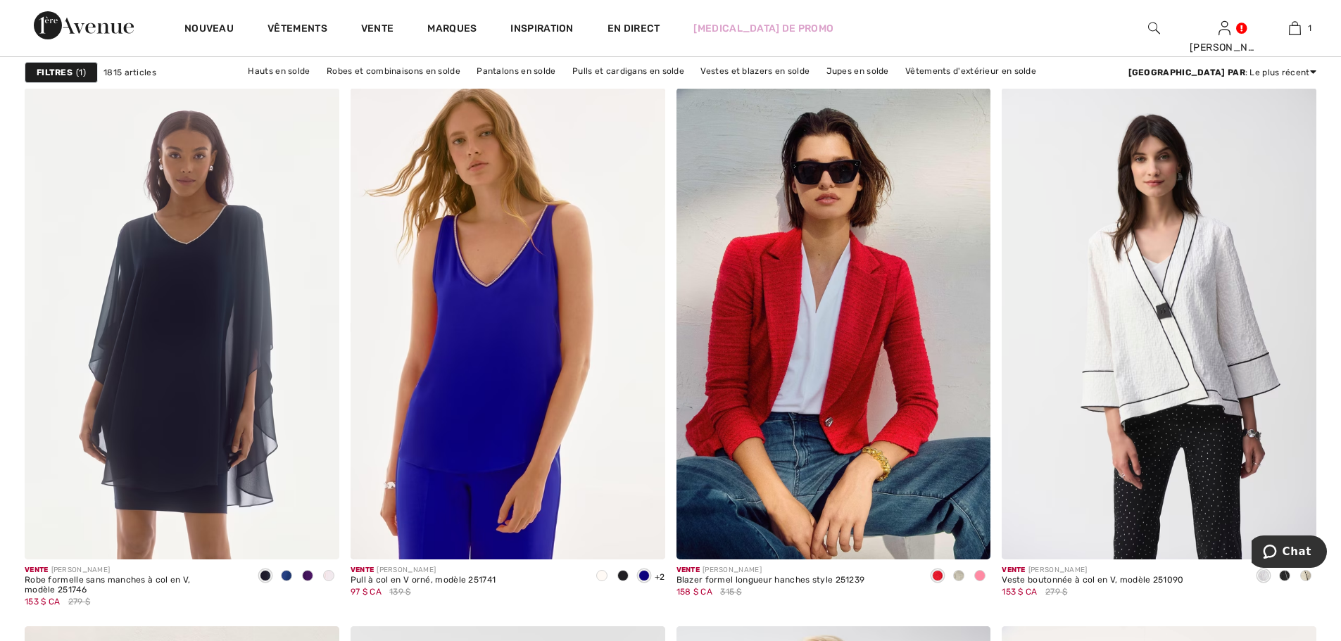
scroll to position [2696, 0]
